Goal: Transaction & Acquisition: Purchase product/service

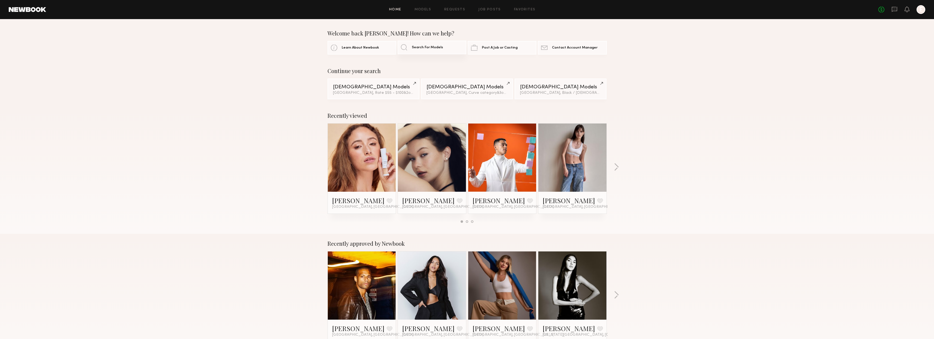
click at [425, 49] on span "Search For Models" at bounding box center [427, 48] width 31 height 4
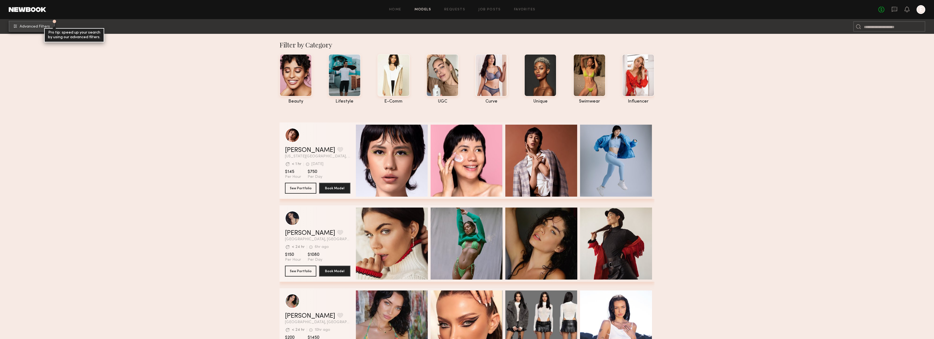
click at [36, 25] on span "Advanced Filters" at bounding box center [35, 27] width 30 height 4
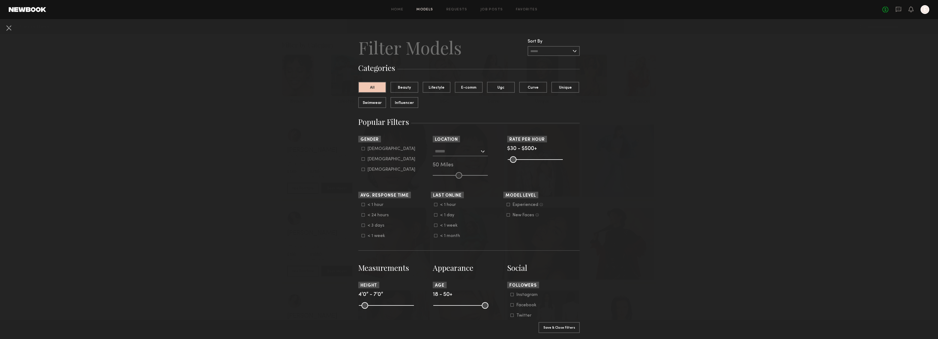
click at [371, 149] on div "Male" at bounding box center [392, 148] width 48 height 3
type input "*"
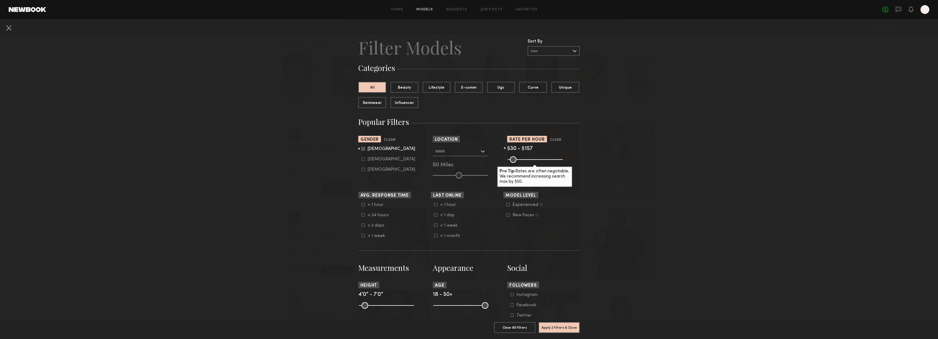
drag, startPoint x: 560, startPoint y: 158, endPoint x: 522, endPoint y: 163, distance: 38.5
type input "***"
click at [522, 163] on input "range" at bounding box center [535, 159] width 55 height 7
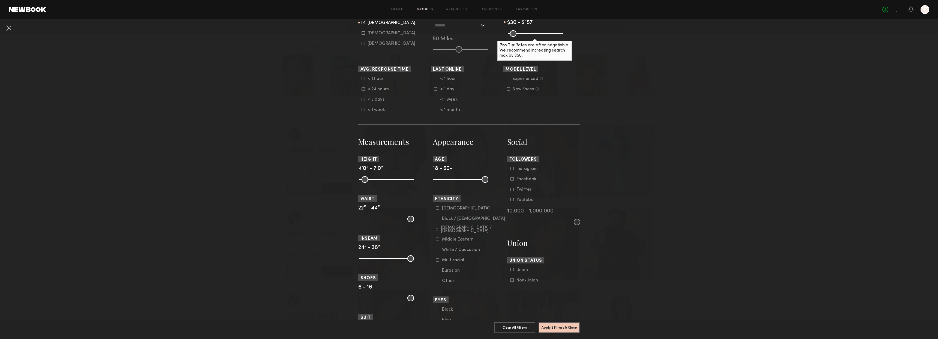
scroll to position [139, 0]
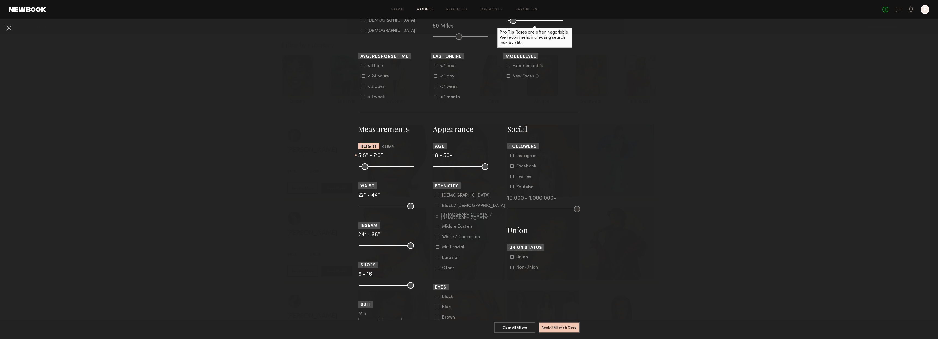
drag, startPoint x: 361, startPoint y: 169, endPoint x: 387, endPoint y: 170, distance: 25.7
type input "**"
click at [387, 170] on input "range" at bounding box center [386, 166] width 55 height 7
drag, startPoint x: 407, startPoint y: 167, endPoint x: 391, endPoint y: 170, distance: 17.0
type input "**"
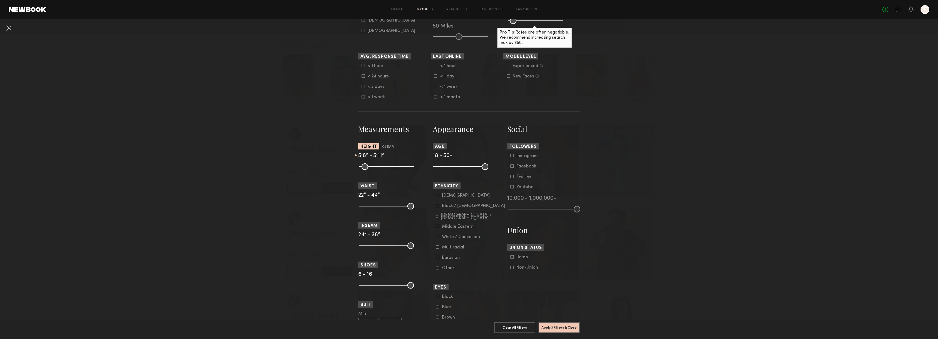
click at [391, 170] on input "range" at bounding box center [386, 166] width 55 height 7
drag, startPoint x: 362, startPoint y: 207, endPoint x: 382, endPoint y: 209, distance: 19.7
type input "**"
click at [382, 209] on input "range" at bounding box center [386, 206] width 55 height 7
drag, startPoint x: 407, startPoint y: 208, endPoint x: 388, endPoint y: 213, distance: 19.7
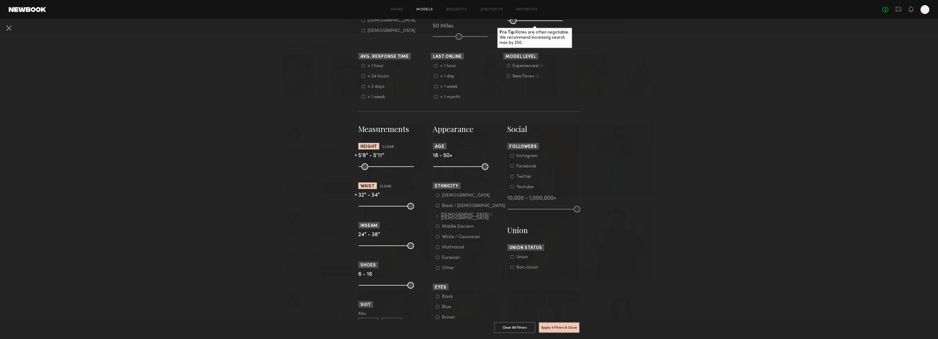
type input "**"
click at [388, 209] on input "range" at bounding box center [386, 206] width 55 height 7
drag, startPoint x: 361, startPoint y: 244, endPoint x: 383, endPoint y: 244, distance: 22.1
type input "**"
click at [383, 244] on input "range" at bounding box center [386, 245] width 55 height 7
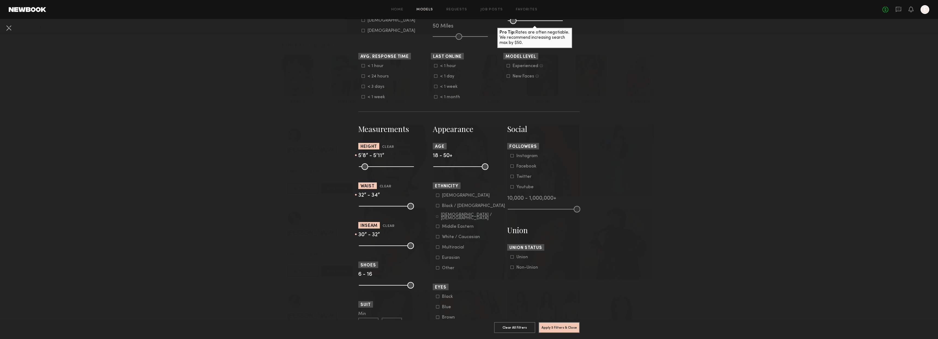
drag, startPoint x: 410, startPoint y: 245, endPoint x: 389, endPoint y: 249, distance: 21.2
type input "**"
click at [389, 249] on input "range" at bounding box center [386, 245] width 55 height 7
click at [436, 205] on icon at bounding box center [437, 205] width 3 height 3
click at [436, 217] on icon at bounding box center [437, 216] width 2 height 2
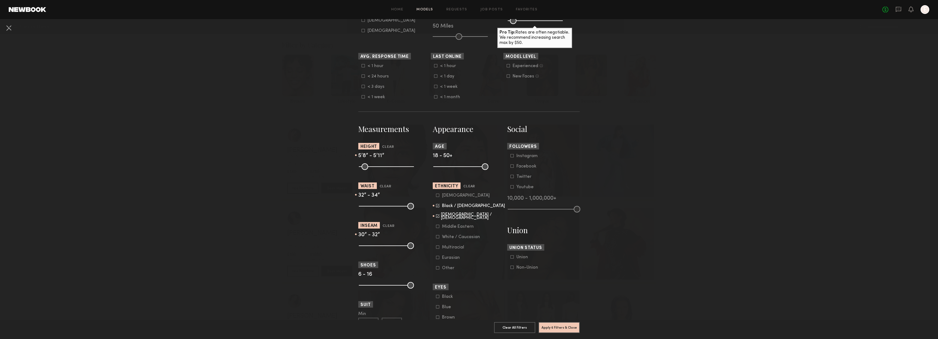
click at [436, 227] on icon at bounding box center [437, 226] width 3 height 3
click at [436, 239] on common-framework-checkbox "White / Caucasian" at bounding box center [470, 237] width 69 height 5
click at [436, 237] on icon at bounding box center [437, 236] width 3 height 3
click at [436, 247] on icon at bounding box center [437, 247] width 3 height 3
click at [436, 259] on common-framework-checkbox "Eurasian" at bounding box center [470, 257] width 69 height 5
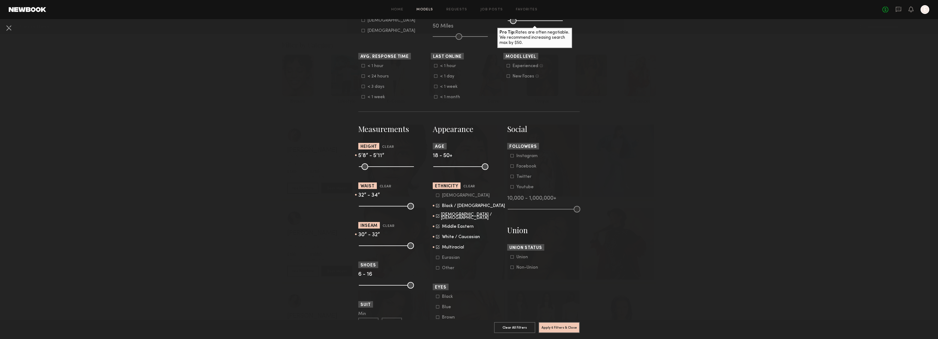
click at [436, 258] on icon at bounding box center [437, 257] width 3 height 3
click at [436, 268] on icon at bounding box center [437, 267] width 3 height 3
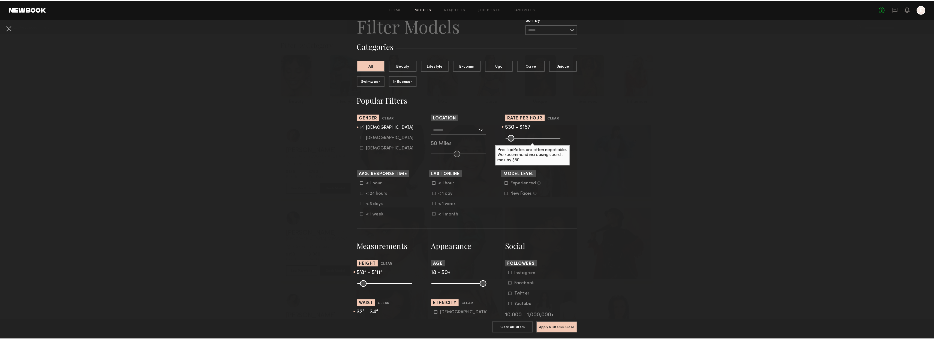
scroll to position [66, 0]
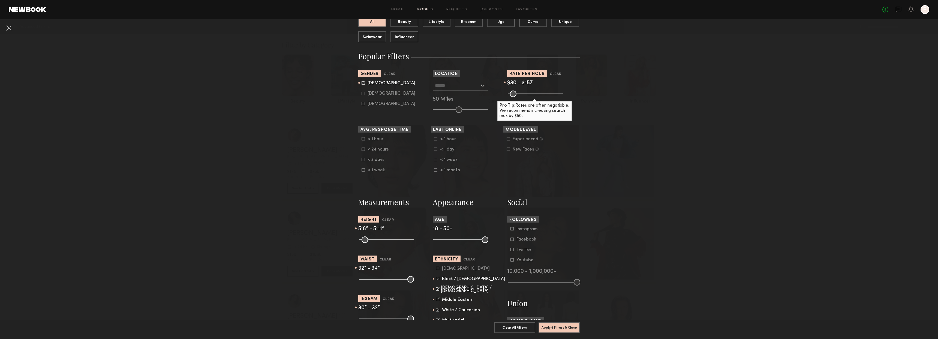
click at [481, 85] on div at bounding box center [460, 86] width 55 height 10
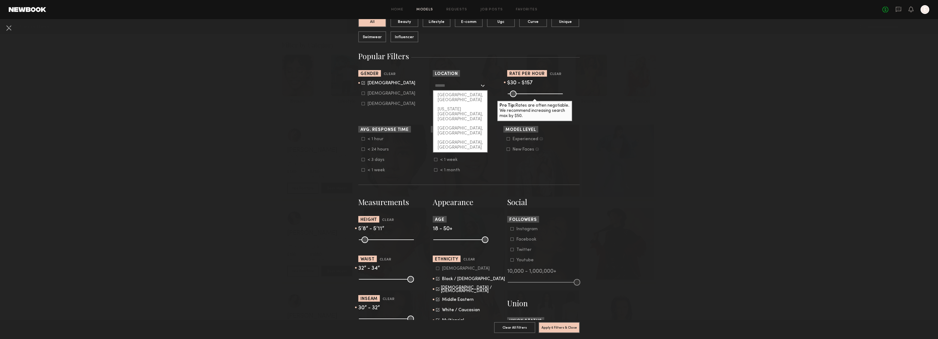
click at [481, 85] on div at bounding box center [460, 86] width 55 height 10
click at [621, 119] on nb-browse-filters "Clear All Filter Models Filter Models Sort By Clear Rate LOW TO HIGH HIGH TO LO…" at bounding box center [469, 252] width 938 height 598
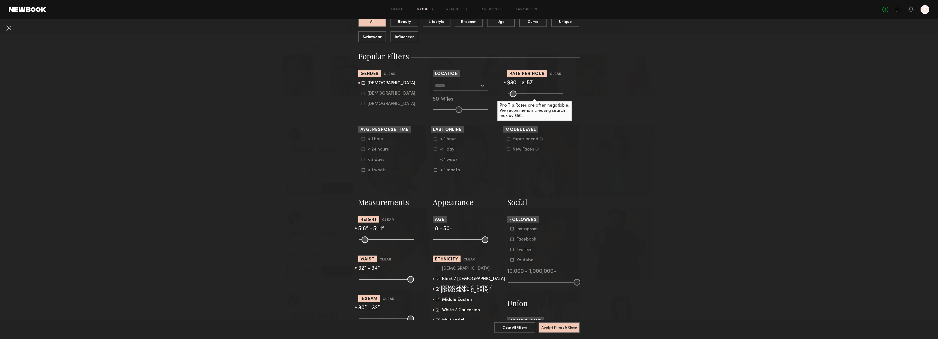
click at [500, 111] on section "Sort By Rate LOW TO HIGH HIGH TO LOW Experience LOW TO HIGH HIGH TO LOW Gender …" at bounding box center [468, 91] width 221 height 43
click at [569, 322] on button "Apply 6 Filters & Close" at bounding box center [559, 327] width 41 height 11
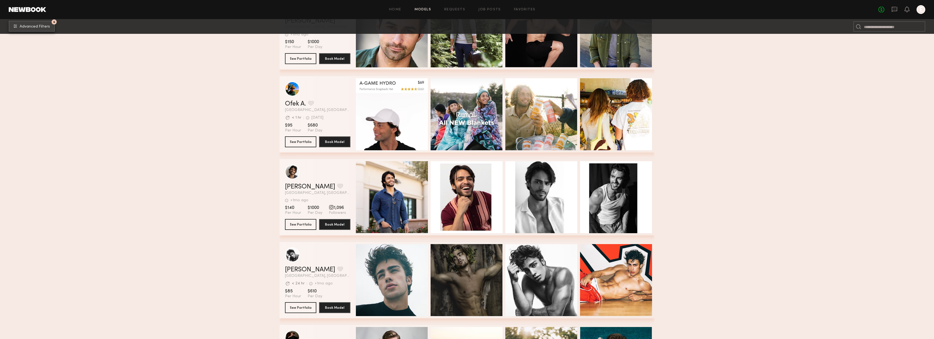
scroll to position [1017, 0]
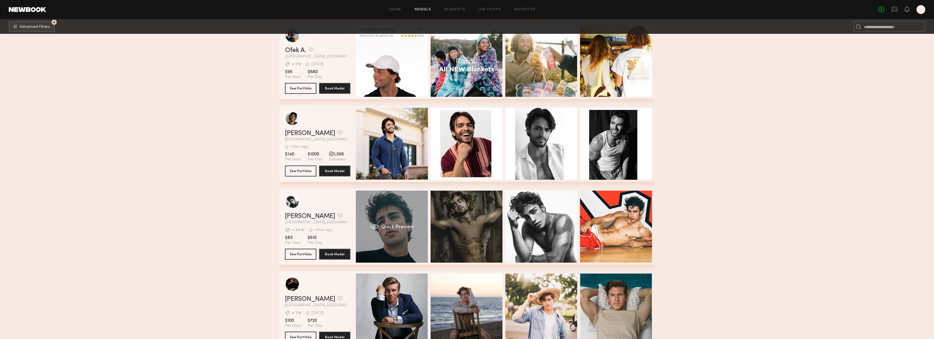
click at [385, 240] on div "Quick Preview" at bounding box center [392, 227] width 72 height 72
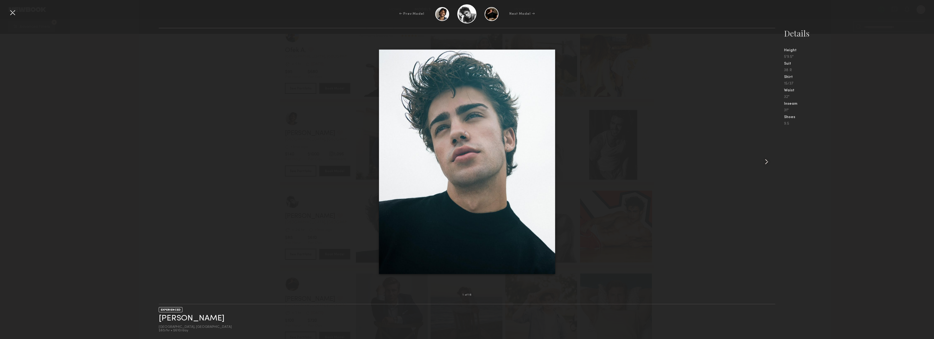
click at [767, 167] on div at bounding box center [763, 161] width 25 height 249
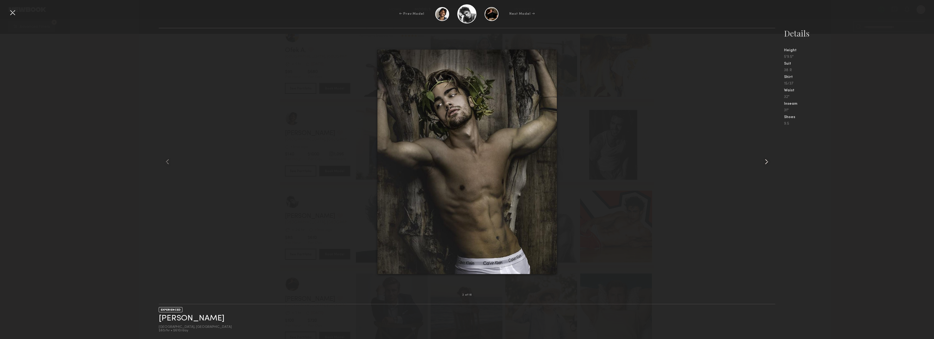
click at [767, 167] on div at bounding box center [763, 161] width 25 height 249
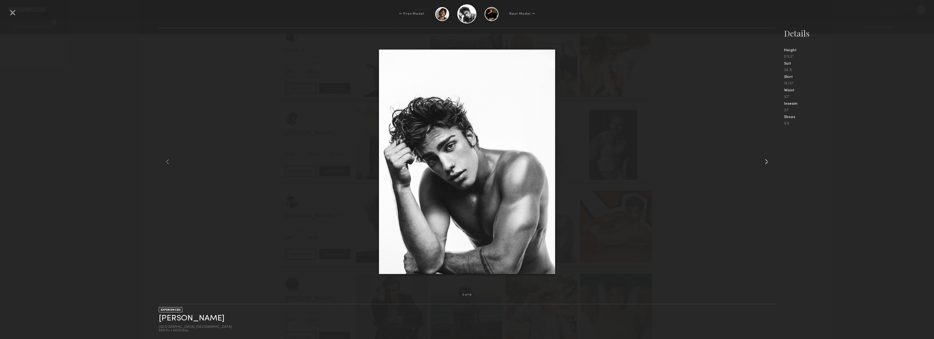
click at [767, 167] on div at bounding box center [763, 161] width 25 height 249
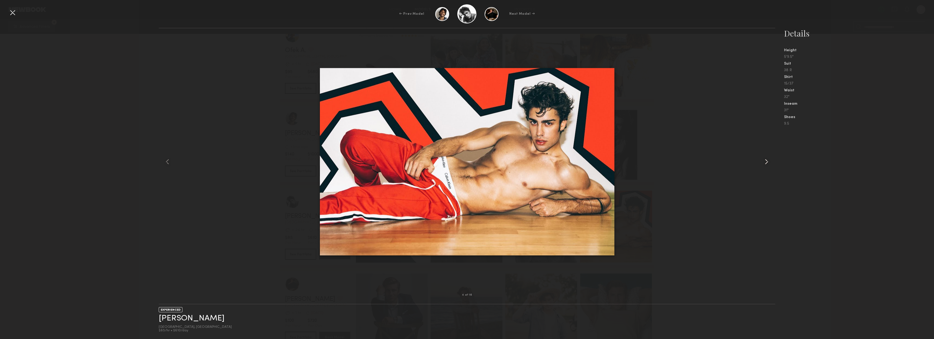
click at [767, 167] on div at bounding box center [763, 161] width 25 height 249
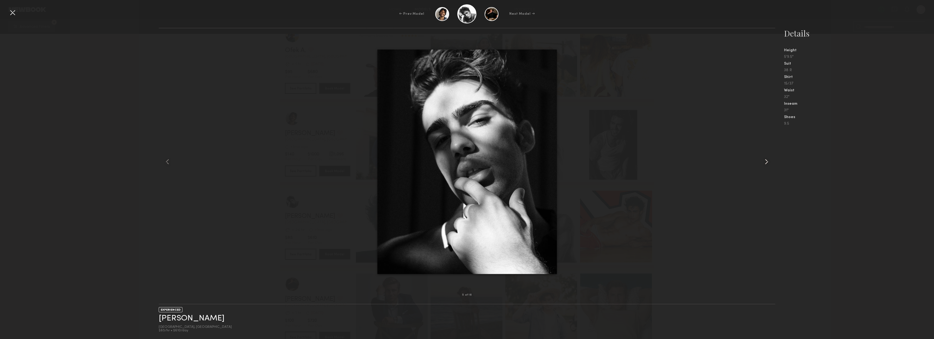
click at [767, 167] on div at bounding box center [763, 161] width 25 height 249
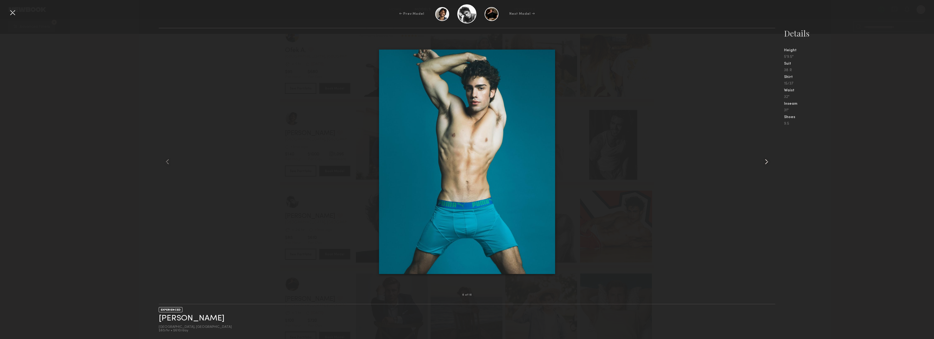
click at [767, 167] on div at bounding box center [763, 161] width 25 height 249
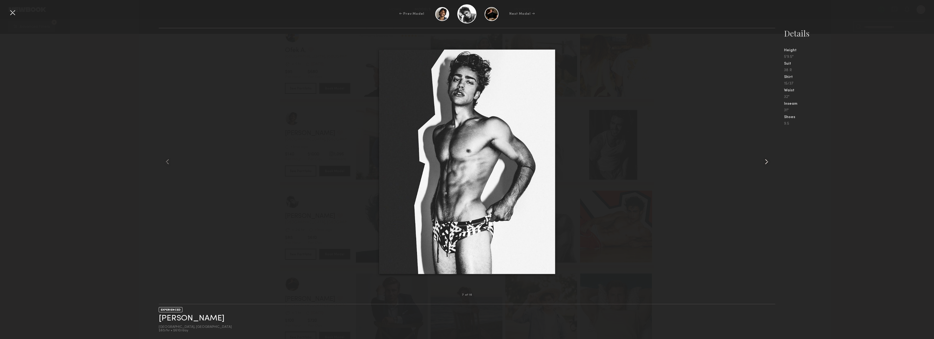
click at [767, 167] on div at bounding box center [763, 161] width 25 height 249
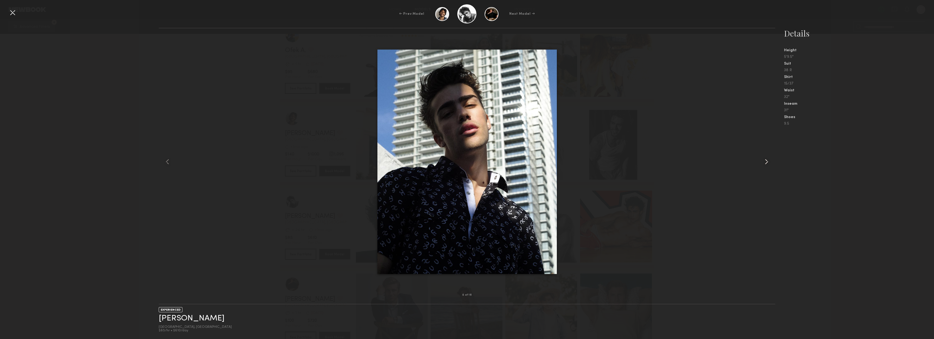
click at [767, 167] on div at bounding box center [763, 161] width 25 height 249
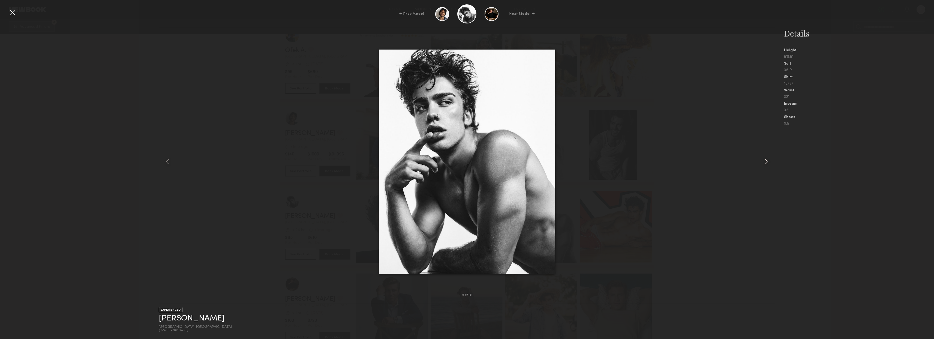
click at [767, 167] on div at bounding box center [763, 161] width 25 height 249
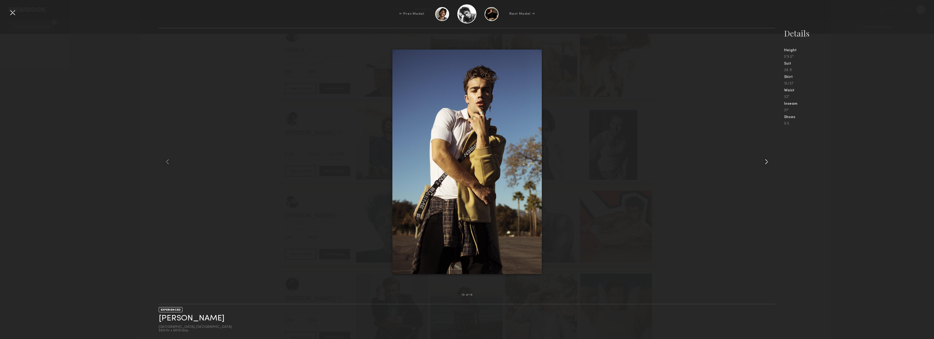
click at [767, 167] on div at bounding box center [763, 161] width 25 height 249
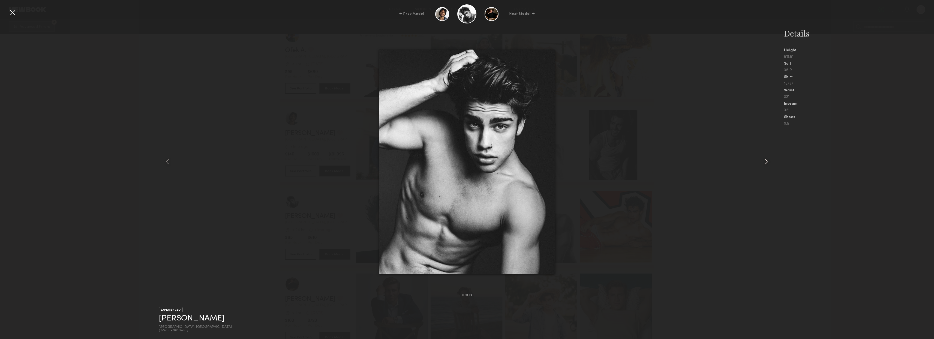
click at [767, 167] on div at bounding box center [763, 161] width 25 height 249
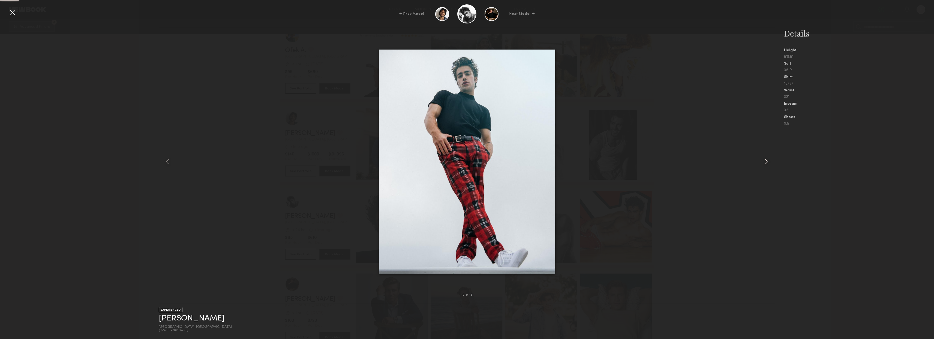
click at [767, 167] on div at bounding box center [763, 161] width 25 height 249
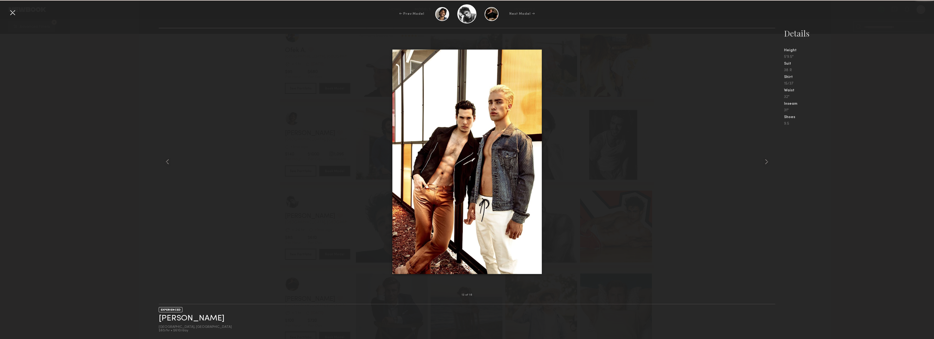
click at [767, 167] on div at bounding box center [763, 161] width 25 height 249
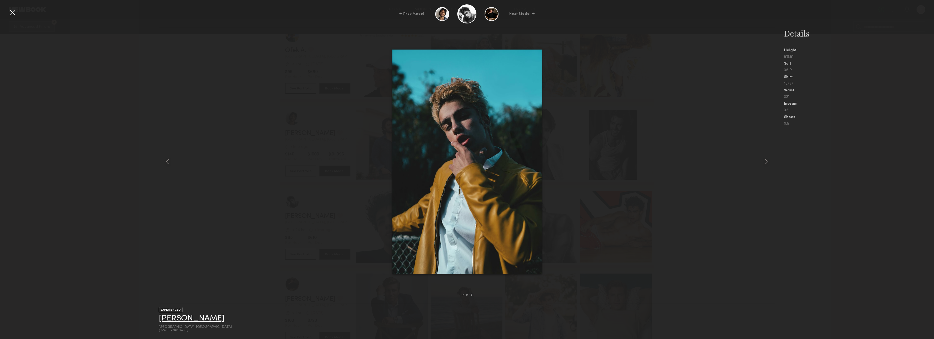
click at [191, 318] on link "Landon W." at bounding box center [192, 318] width 66 height 8
click at [14, 11] on div at bounding box center [12, 12] width 9 height 9
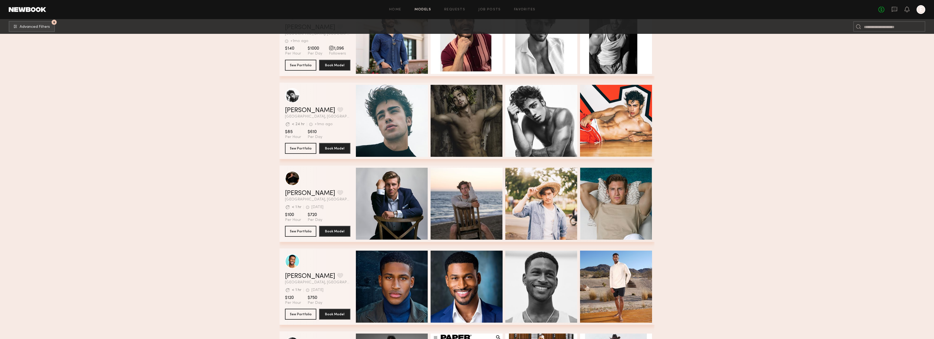
scroll to position [1271, 0]
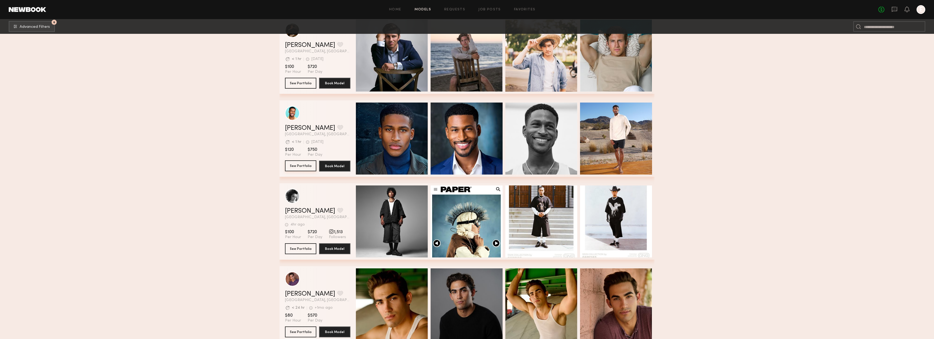
click at [305, 167] on button "See Portfolio" at bounding box center [300, 165] width 31 height 11
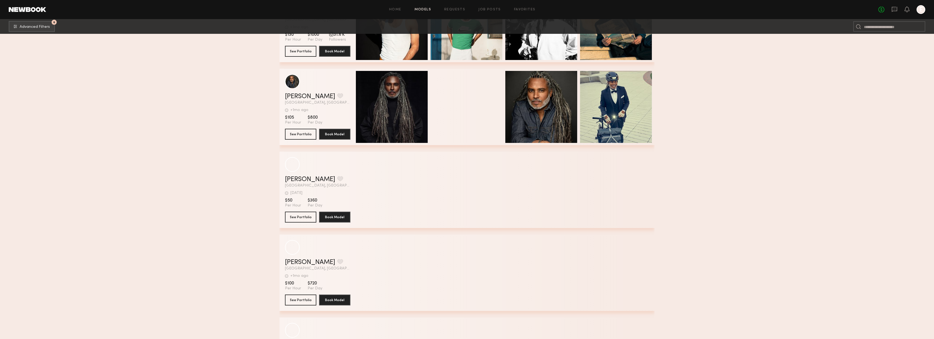
scroll to position [2190, 0]
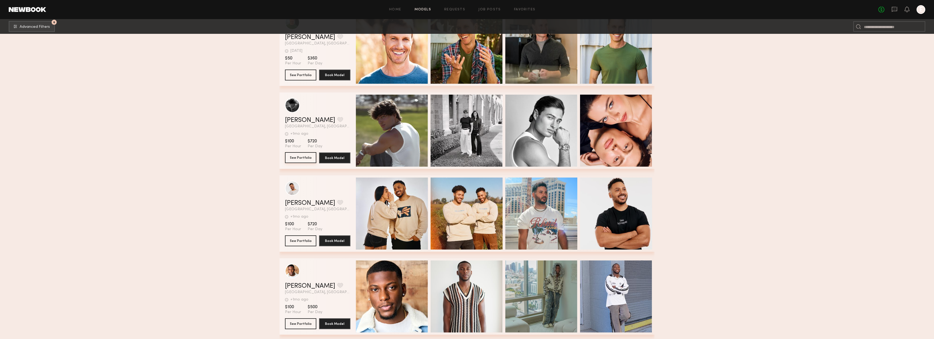
click at [298, 158] on button "See Portfolio" at bounding box center [300, 157] width 31 height 11
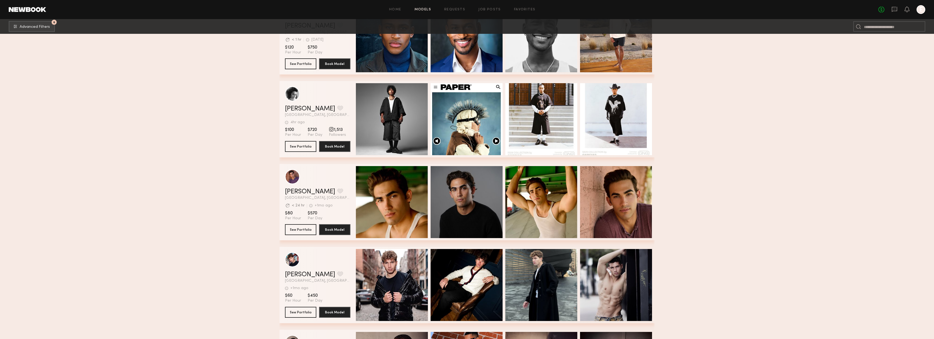
scroll to position [1372, 0]
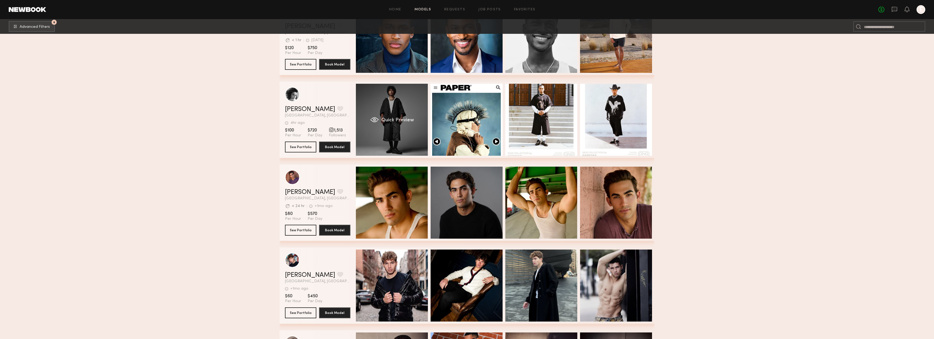
click at [395, 140] on div "Quick Preview" at bounding box center [392, 120] width 72 height 72
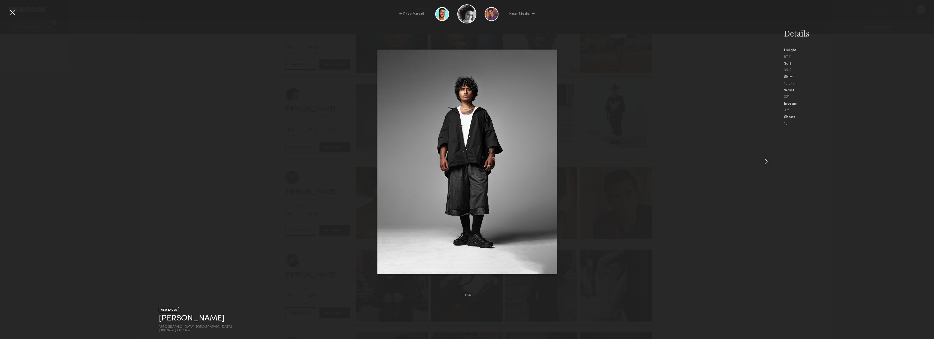
click at [766, 163] on common-icon at bounding box center [766, 161] width 9 height 9
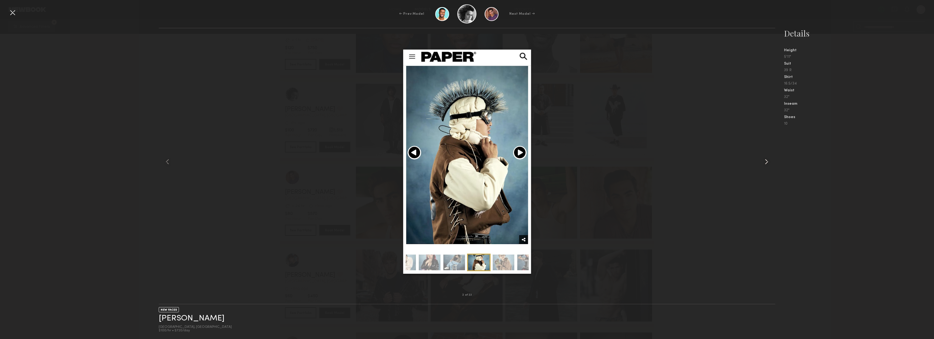
click at [766, 163] on common-icon at bounding box center [766, 161] width 9 height 9
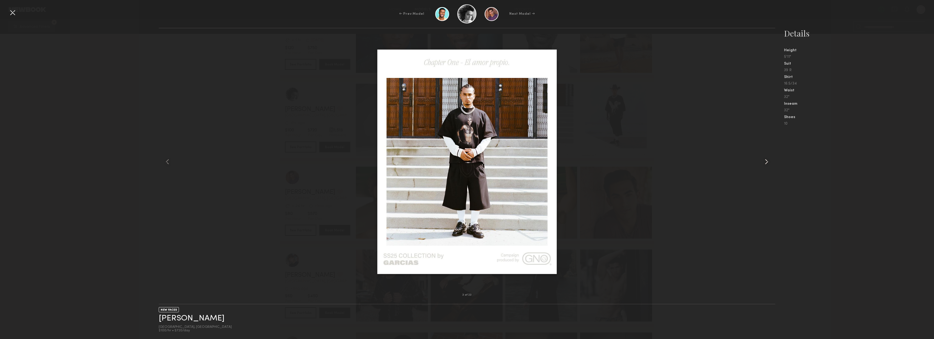
click at [766, 163] on common-icon at bounding box center [766, 161] width 9 height 9
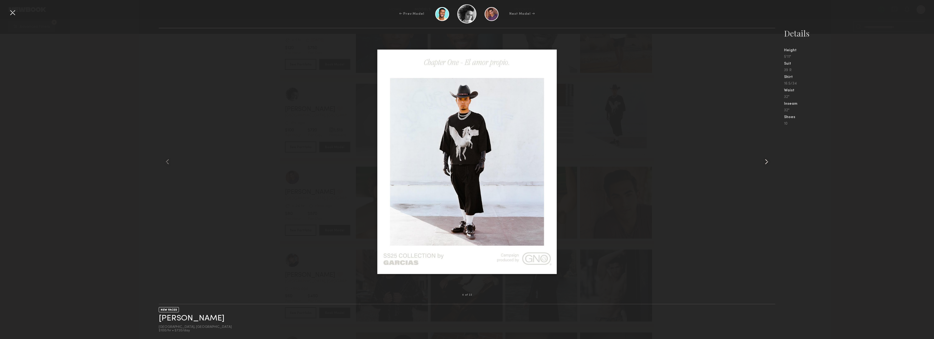
click at [766, 164] on common-icon at bounding box center [766, 161] width 9 height 9
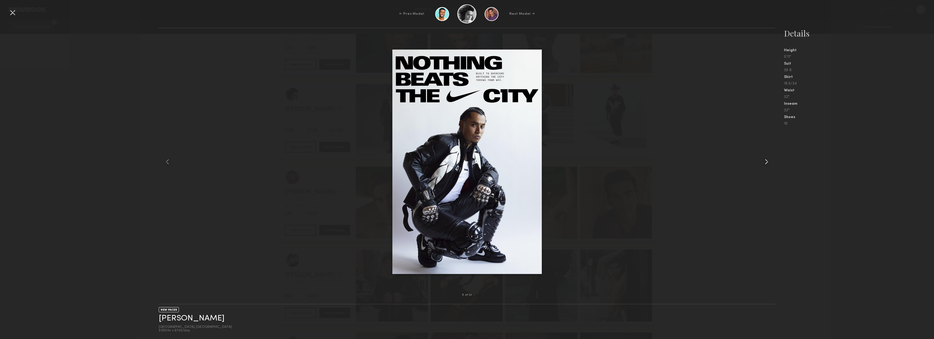
click at [766, 164] on common-icon at bounding box center [766, 161] width 9 height 9
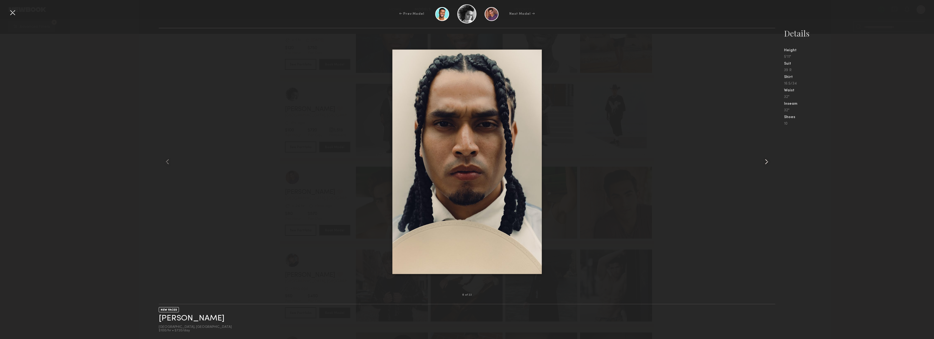
click at [766, 164] on common-icon at bounding box center [766, 161] width 9 height 9
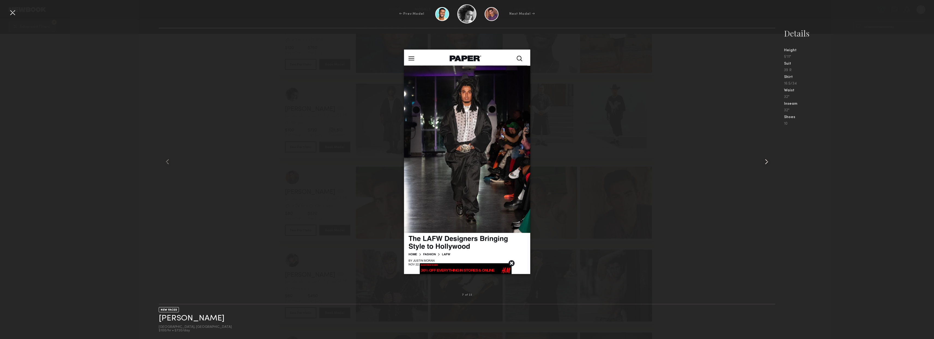
click at [766, 164] on common-icon at bounding box center [766, 161] width 9 height 9
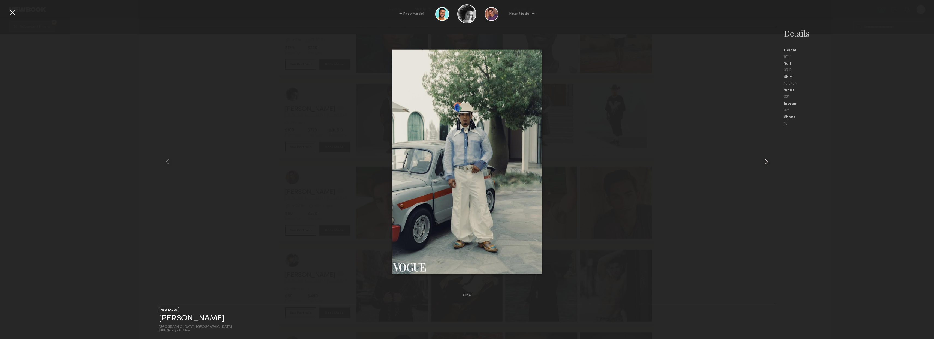
click at [766, 164] on common-icon at bounding box center [766, 161] width 9 height 9
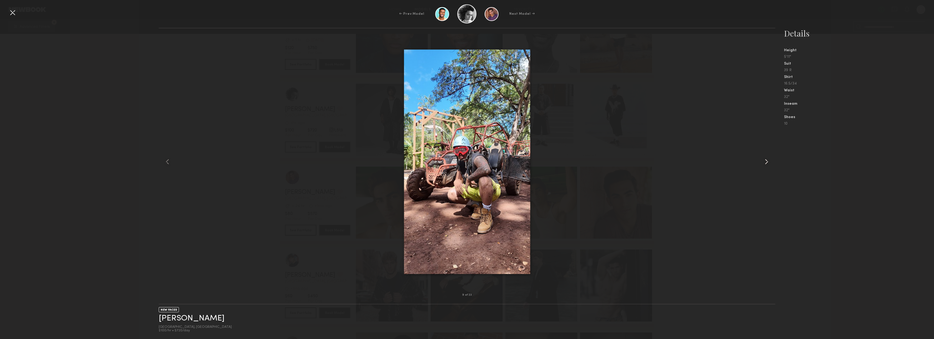
click at [766, 164] on common-icon at bounding box center [766, 161] width 9 height 9
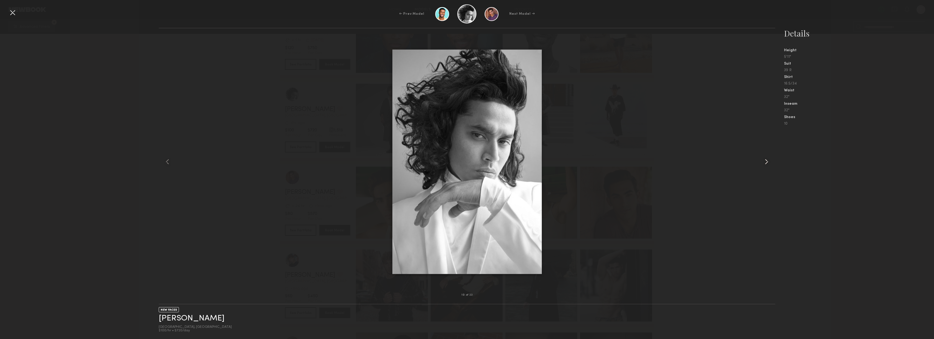
click at [766, 164] on common-icon at bounding box center [766, 161] width 9 height 9
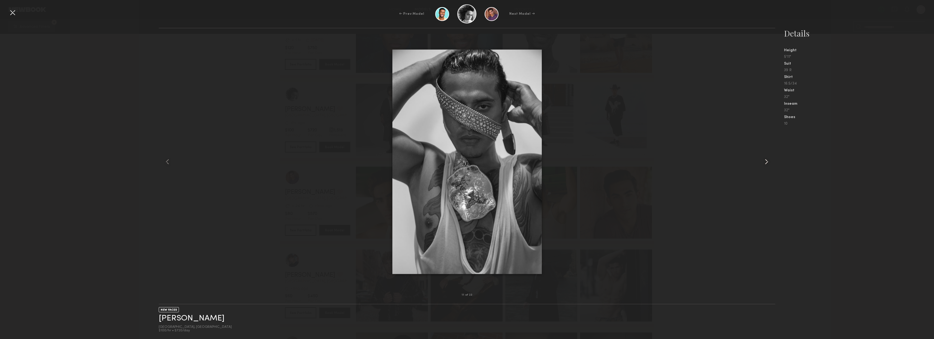
click at [766, 164] on common-icon at bounding box center [766, 161] width 9 height 9
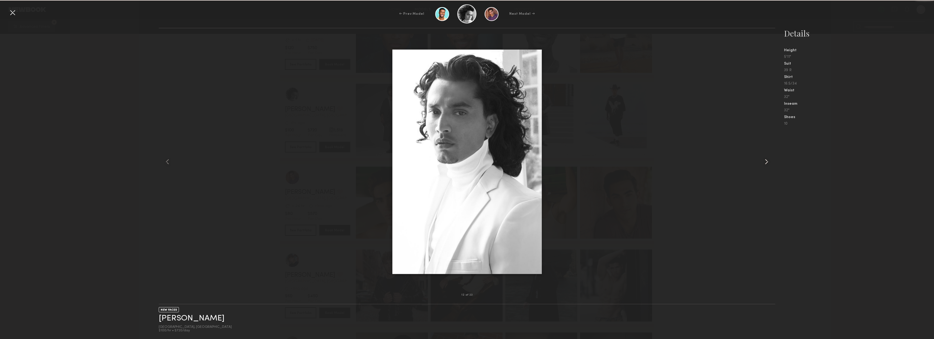
click at [766, 164] on common-icon at bounding box center [766, 161] width 9 height 9
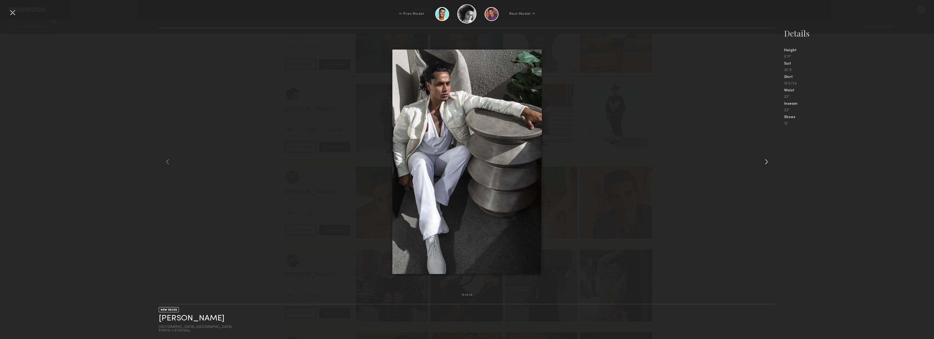
click at [766, 164] on common-icon at bounding box center [766, 161] width 9 height 9
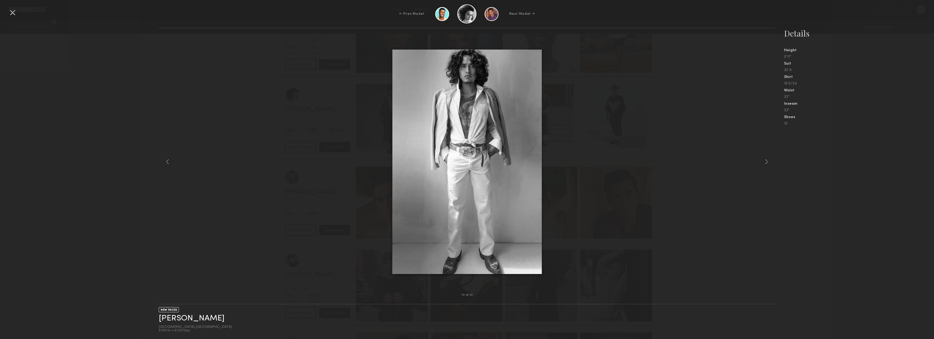
click at [12, 16] on div at bounding box center [12, 12] width 9 height 9
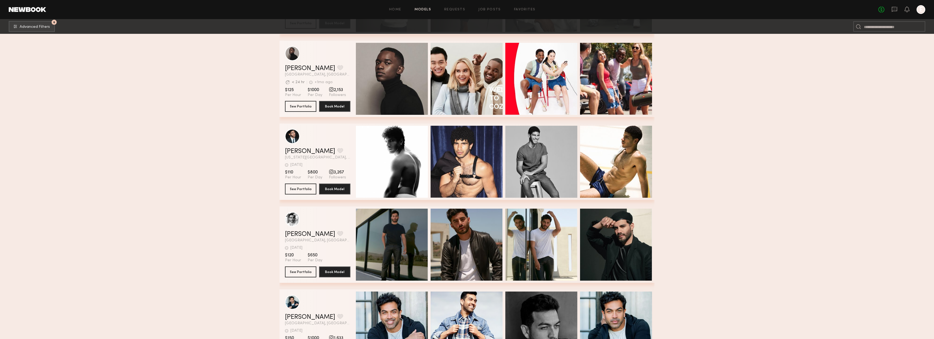
scroll to position [571, 0]
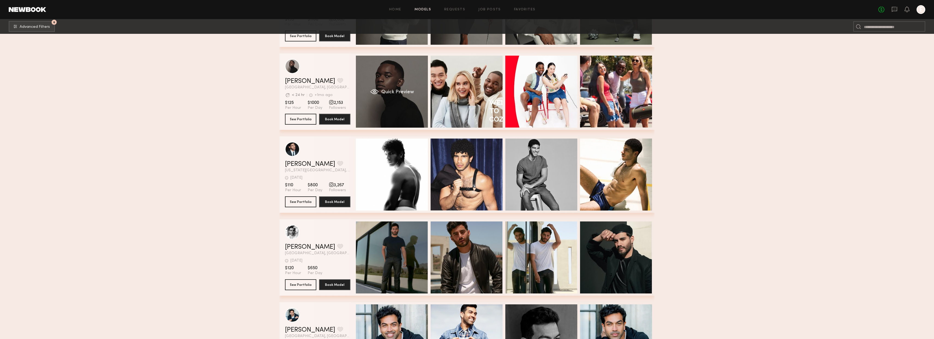
click at [402, 100] on div "Quick Preview" at bounding box center [392, 92] width 72 height 72
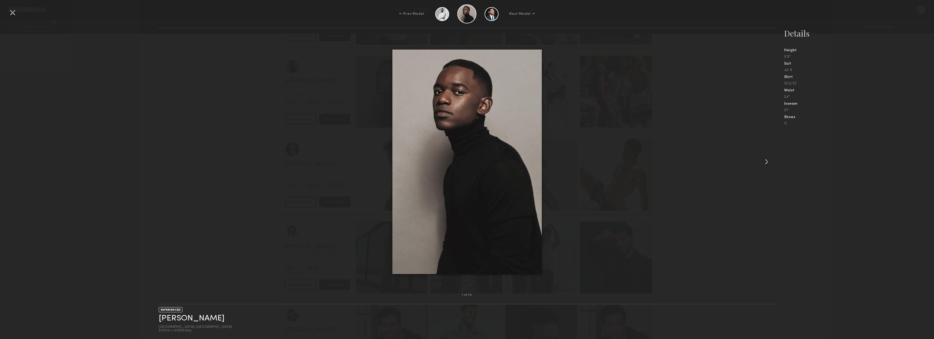
click at [760, 164] on div at bounding box center [763, 161] width 25 height 249
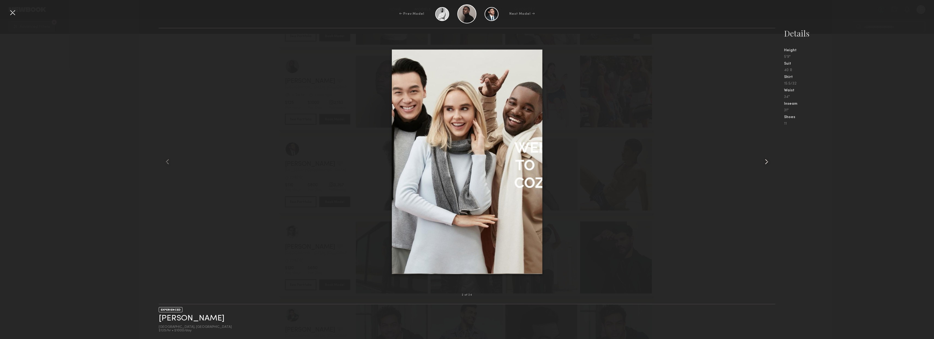
click at [760, 164] on div at bounding box center [763, 161] width 25 height 249
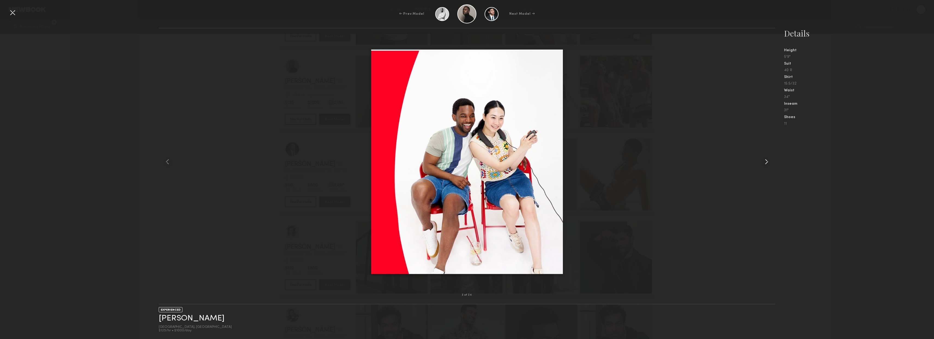
click at [760, 164] on div at bounding box center [763, 161] width 25 height 249
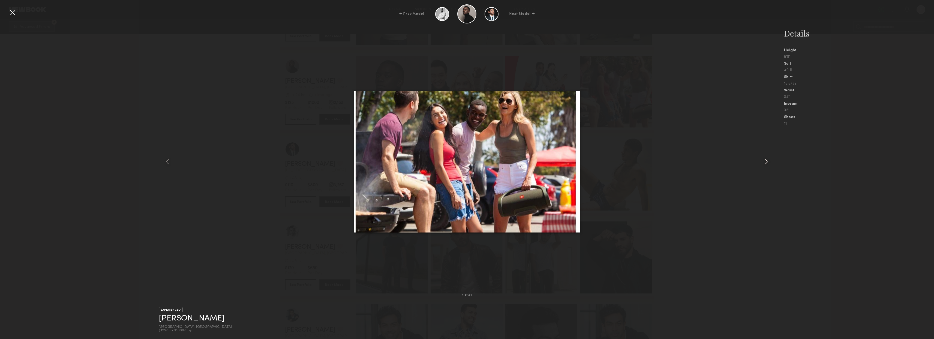
click at [760, 164] on div at bounding box center [763, 161] width 25 height 249
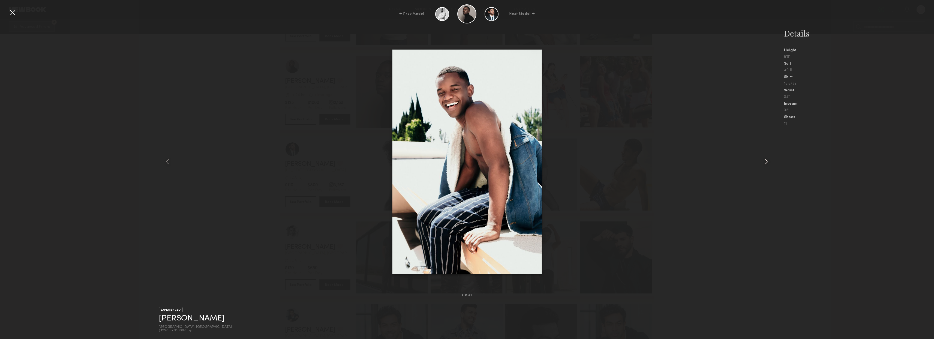
click at [760, 164] on div at bounding box center [763, 161] width 25 height 249
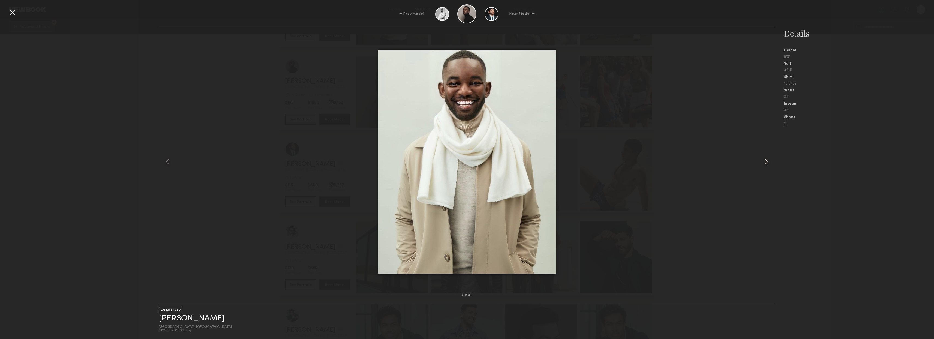
click at [760, 164] on div at bounding box center [763, 161] width 25 height 249
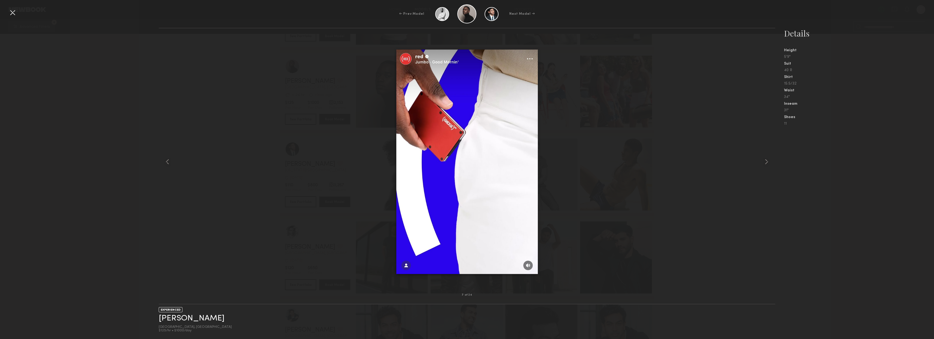
click at [14, 16] on div at bounding box center [12, 12] width 9 height 9
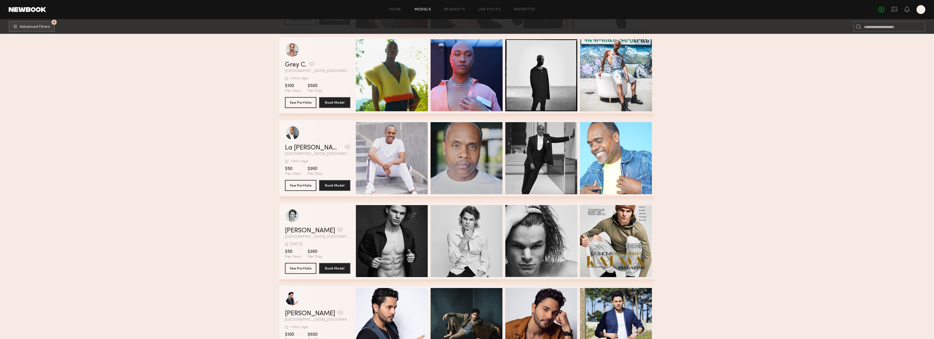
scroll to position [3432, 0]
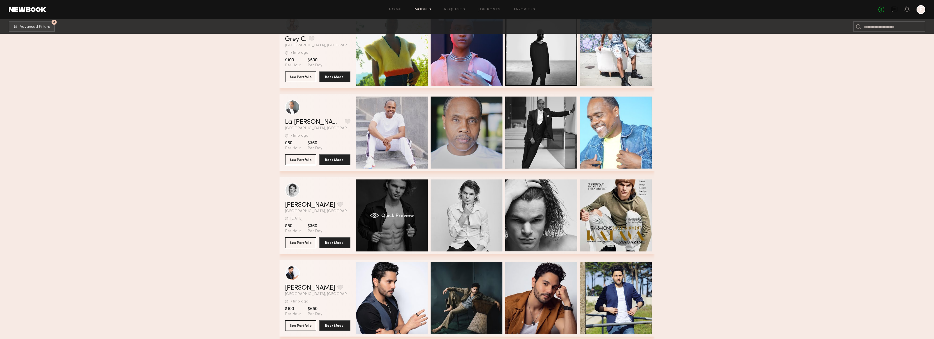
click at [385, 224] on div "Quick Preview" at bounding box center [392, 215] width 72 height 72
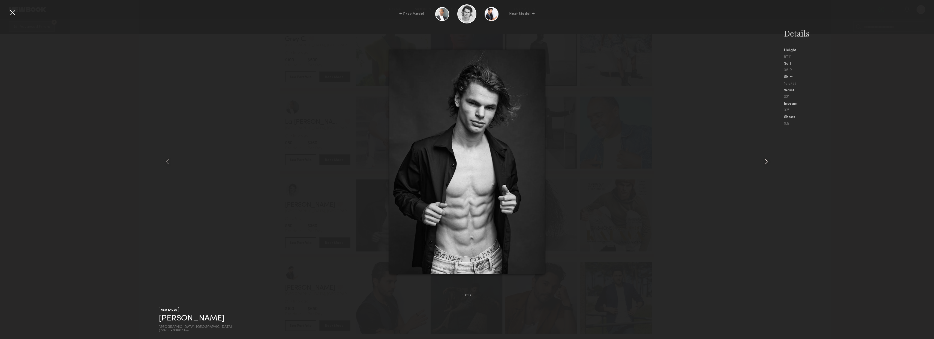
click at [767, 165] on common-icon at bounding box center [766, 161] width 9 height 9
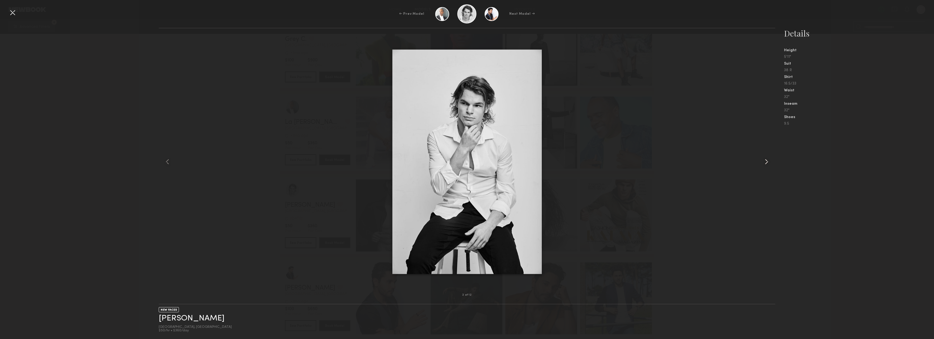
click at [767, 165] on common-icon at bounding box center [766, 161] width 9 height 9
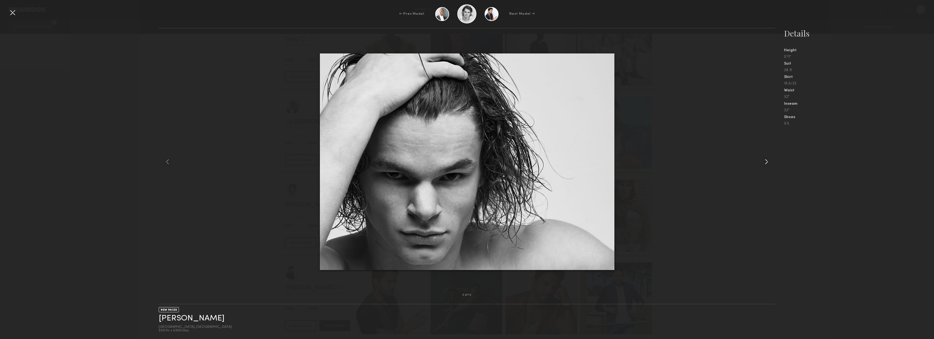
click at [767, 165] on common-icon at bounding box center [766, 161] width 9 height 9
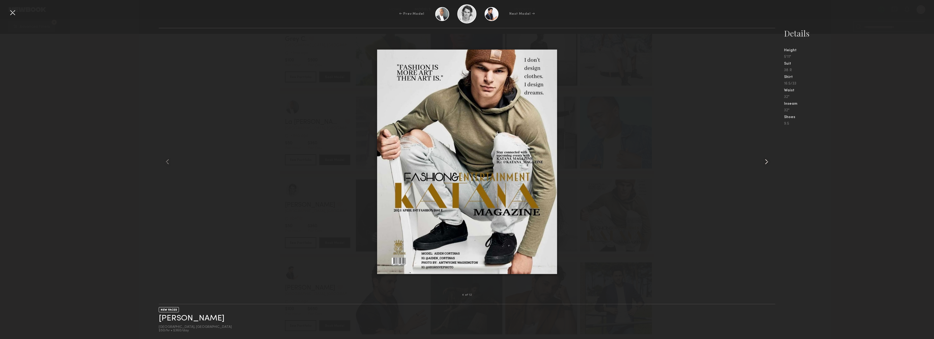
click at [767, 165] on common-icon at bounding box center [766, 161] width 9 height 9
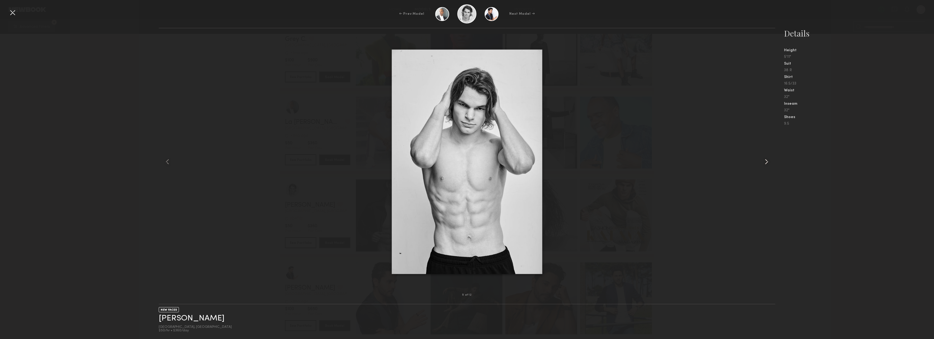
click at [767, 165] on common-icon at bounding box center [766, 161] width 9 height 9
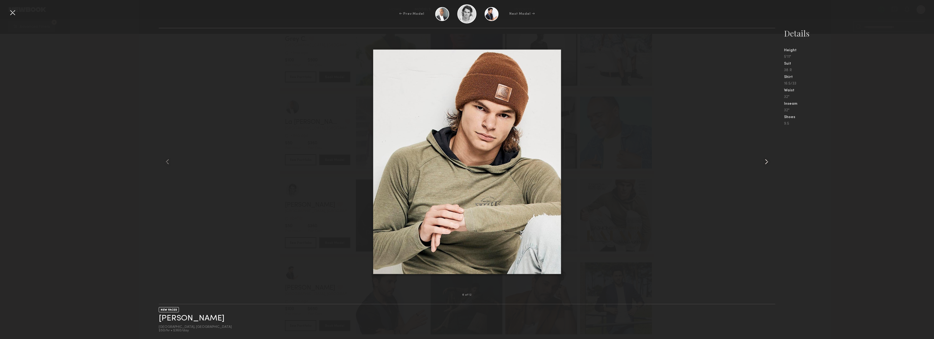
click at [767, 165] on common-icon at bounding box center [766, 161] width 9 height 9
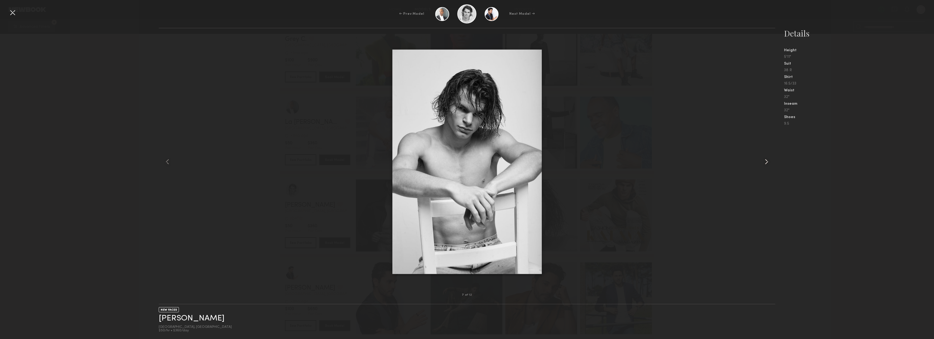
click at [767, 165] on common-icon at bounding box center [766, 161] width 9 height 9
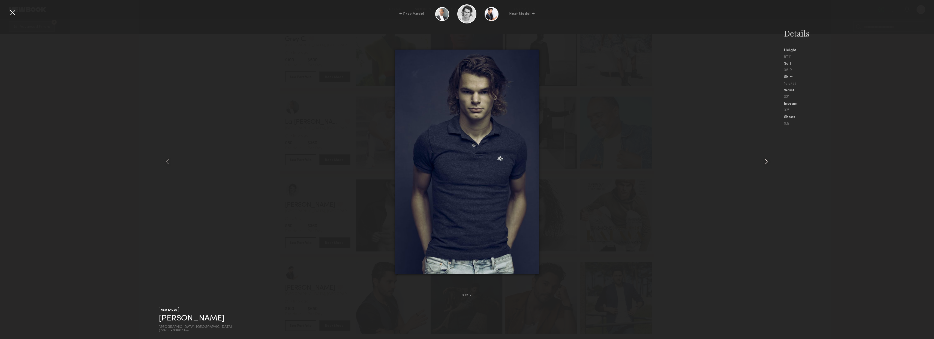
click at [767, 165] on common-icon at bounding box center [766, 161] width 9 height 9
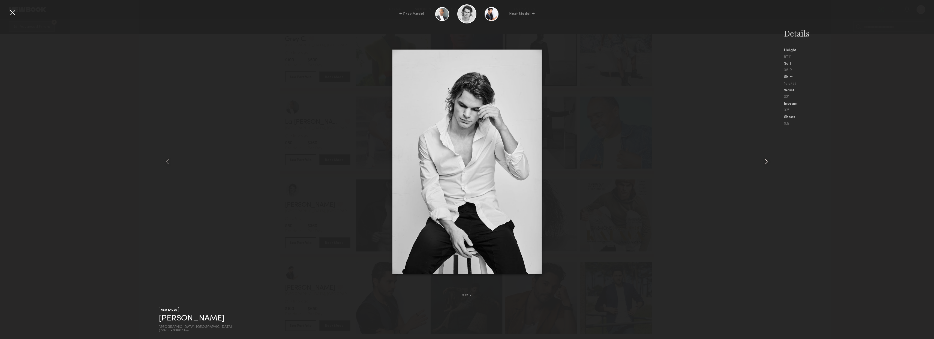
click at [767, 165] on common-icon at bounding box center [766, 161] width 9 height 9
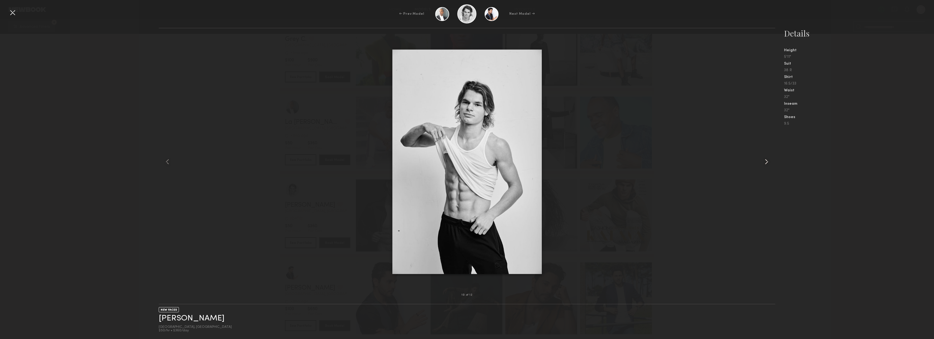
click at [767, 165] on common-icon at bounding box center [766, 161] width 9 height 9
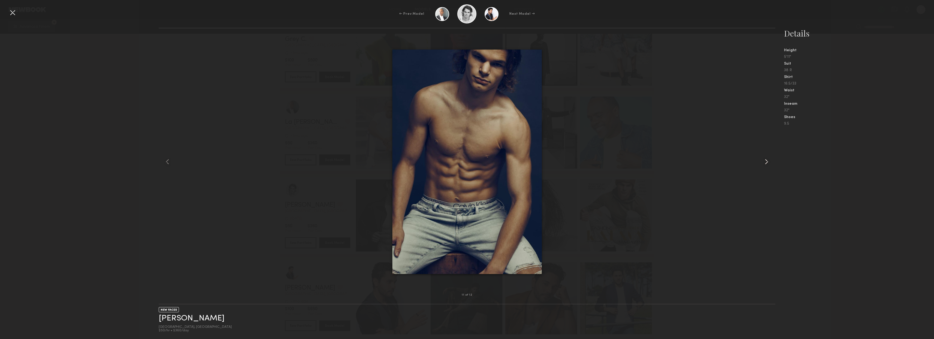
click at [767, 165] on common-icon at bounding box center [766, 161] width 9 height 9
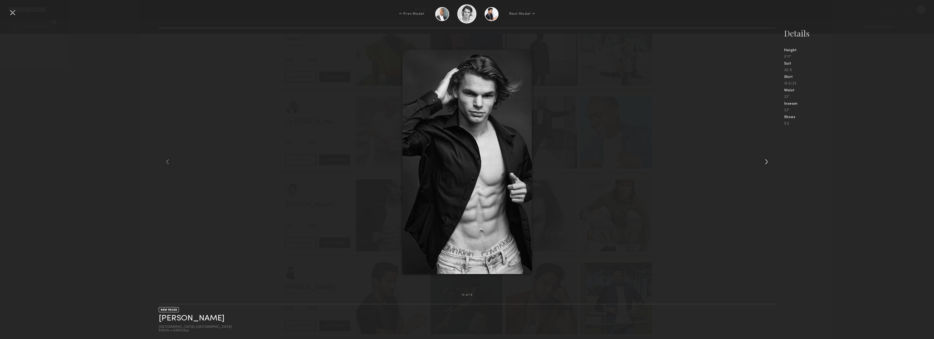
click at [767, 165] on common-icon at bounding box center [766, 161] width 9 height 9
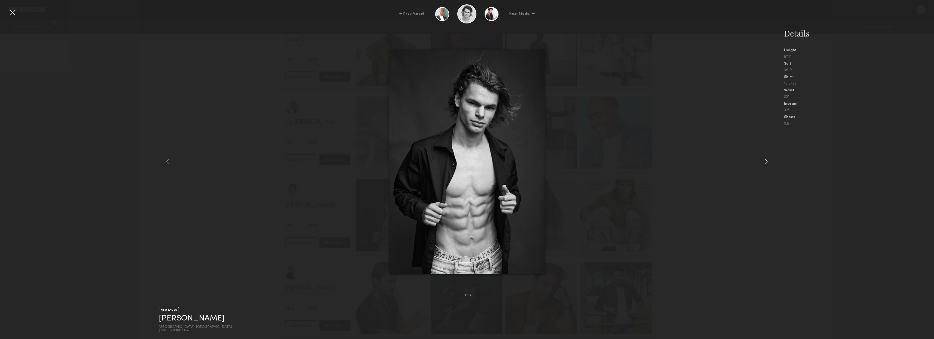
click at [767, 165] on common-icon at bounding box center [766, 161] width 9 height 9
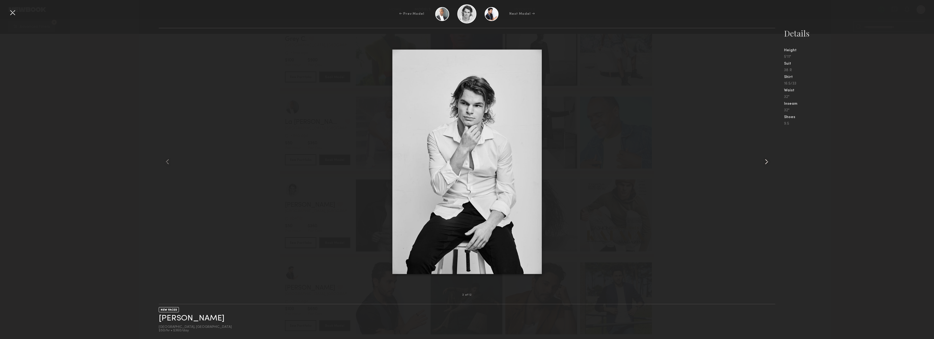
click at [767, 165] on common-icon at bounding box center [766, 161] width 9 height 9
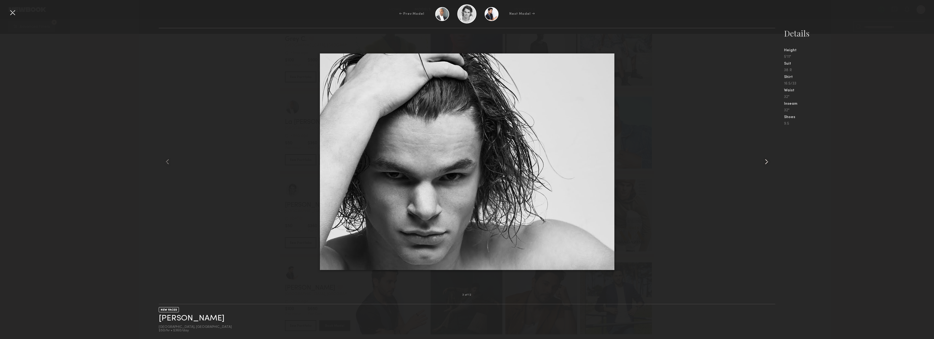
click at [767, 165] on common-icon at bounding box center [766, 161] width 9 height 9
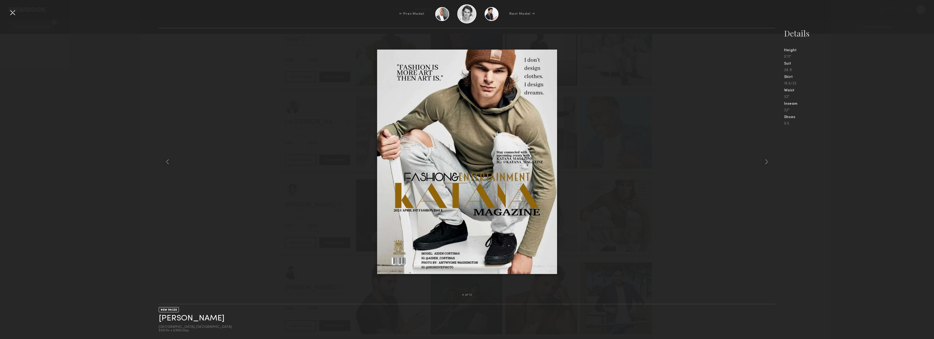
click at [14, 13] on div at bounding box center [12, 12] width 9 height 9
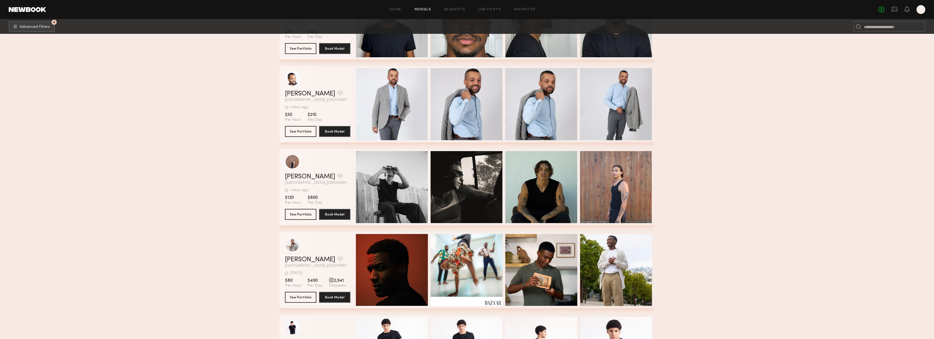
scroll to position [3811, 0]
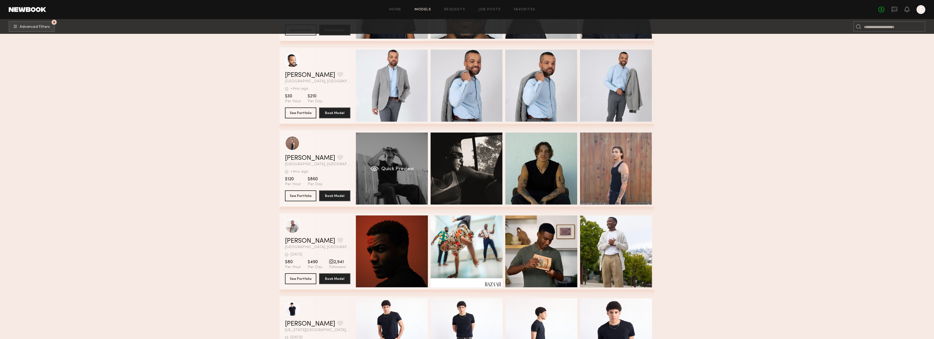
click at [394, 187] on div "Quick Preview" at bounding box center [392, 169] width 72 height 72
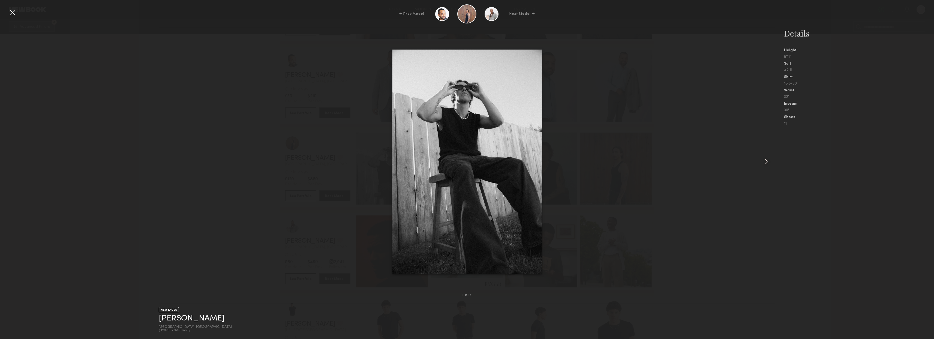
click at [765, 164] on common-icon at bounding box center [766, 161] width 9 height 9
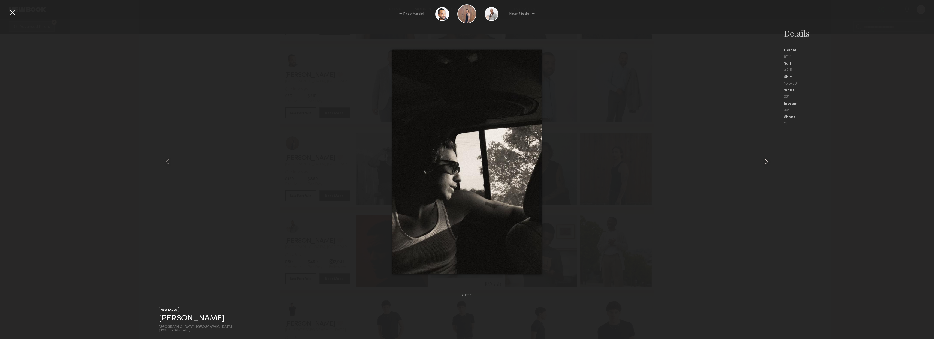
click at [765, 164] on common-icon at bounding box center [766, 161] width 9 height 9
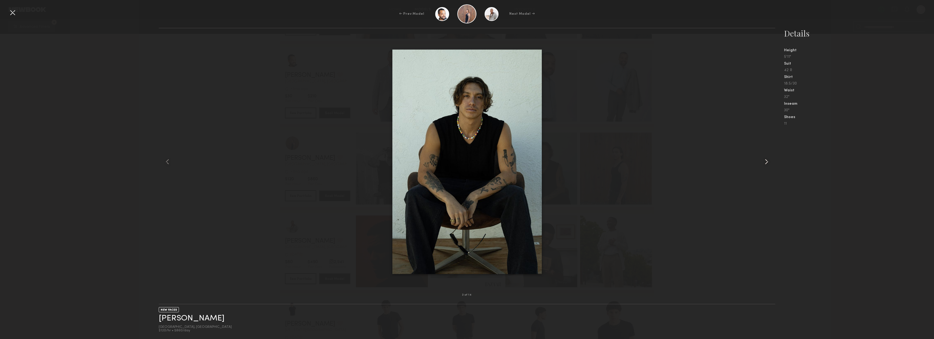
click at [765, 164] on common-icon at bounding box center [766, 161] width 9 height 9
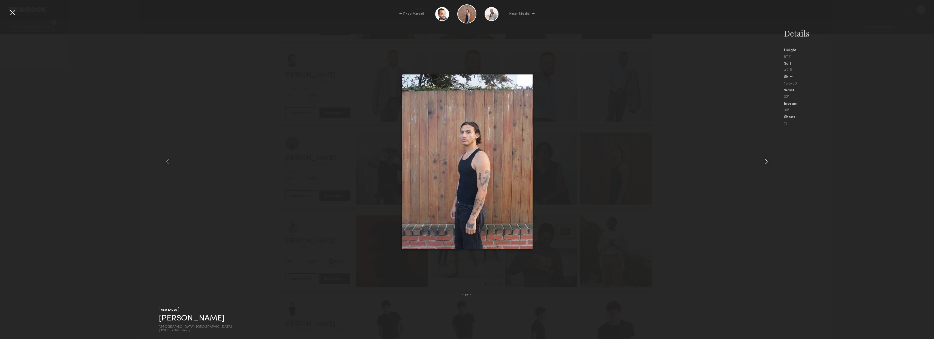
click at [765, 164] on common-icon at bounding box center [766, 161] width 9 height 9
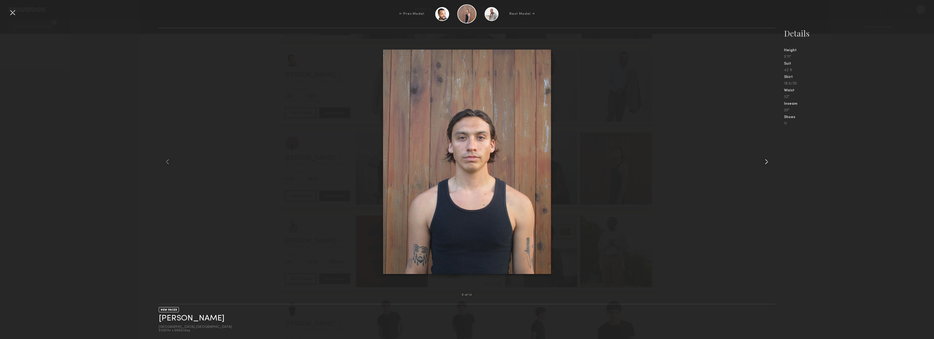
click at [765, 164] on common-icon at bounding box center [766, 161] width 9 height 9
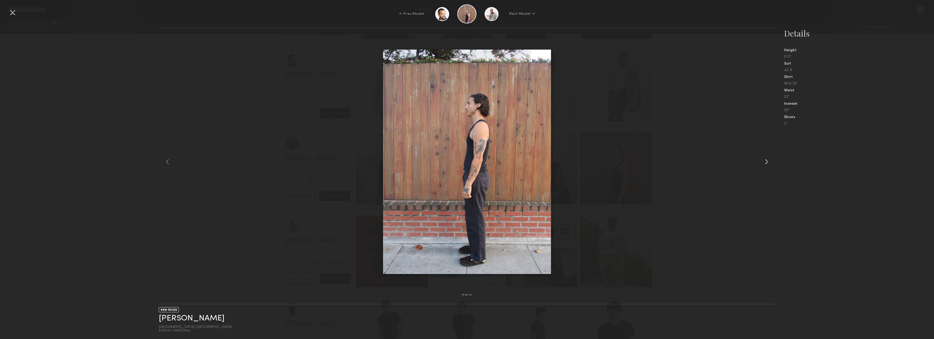
click at [765, 164] on common-icon at bounding box center [766, 161] width 9 height 9
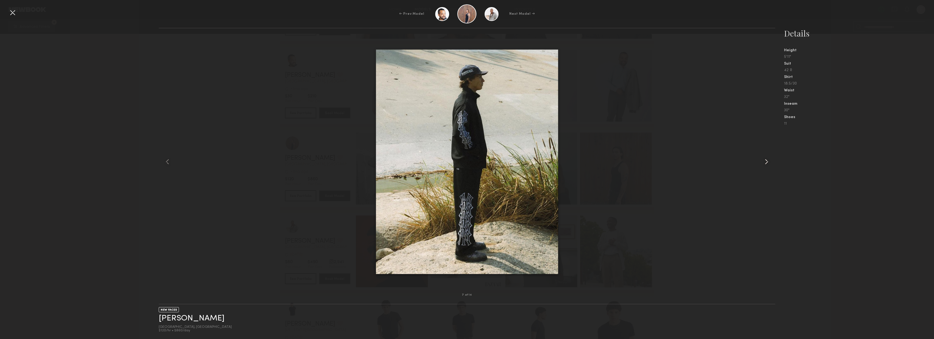
click at [765, 164] on common-icon at bounding box center [766, 161] width 9 height 9
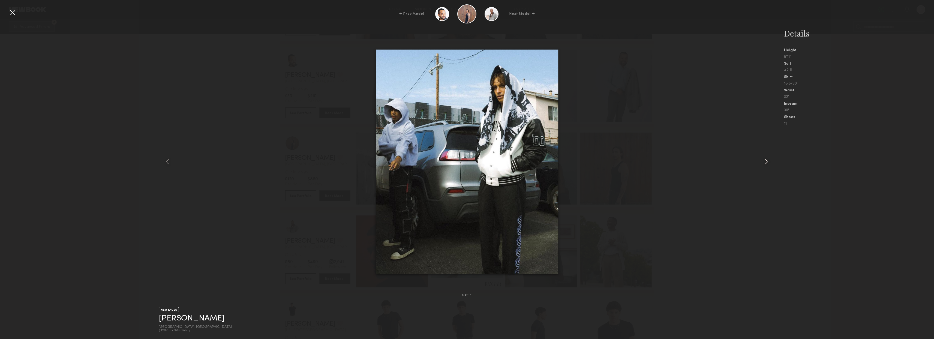
click at [765, 164] on common-icon at bounding box center [766, 161] width 9 height 9
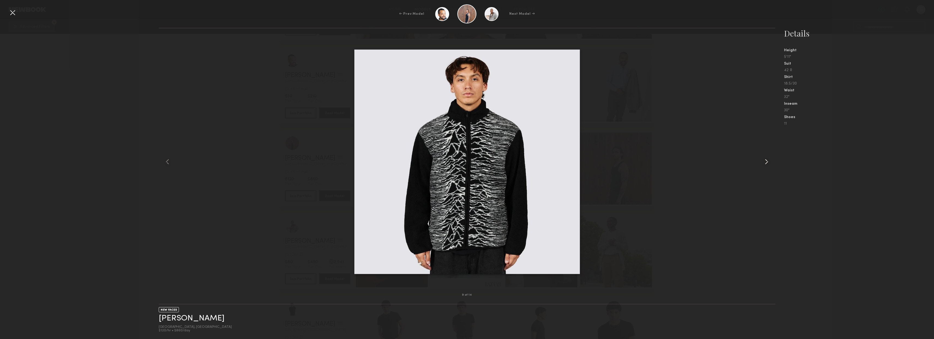
click at [765, 164] on common-icon at bounding box center [766, 161] width 9 height 9
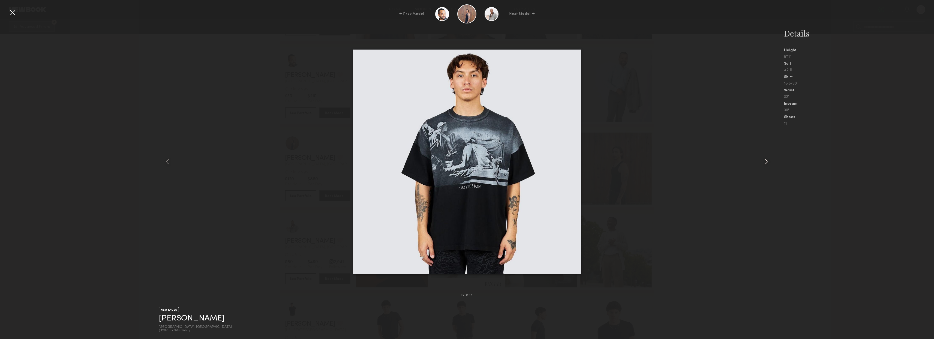
click at [765, 164] on common-icon at bounding box center [766, 161] width 9 height 9
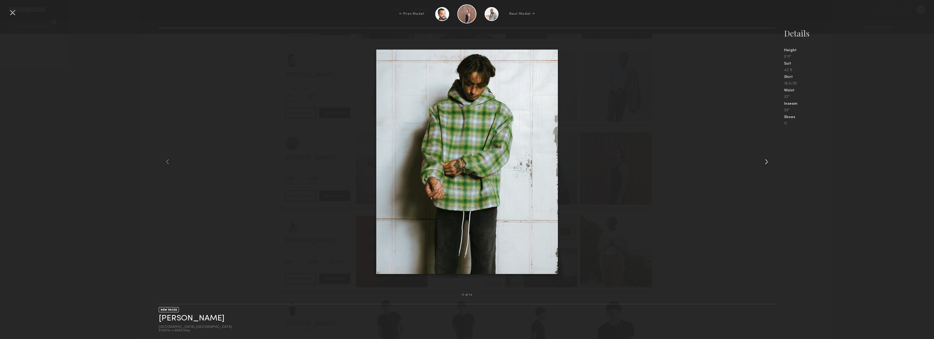
click at [765, 164] on common-icon at bounding box center [766, 161] width 9 height 9
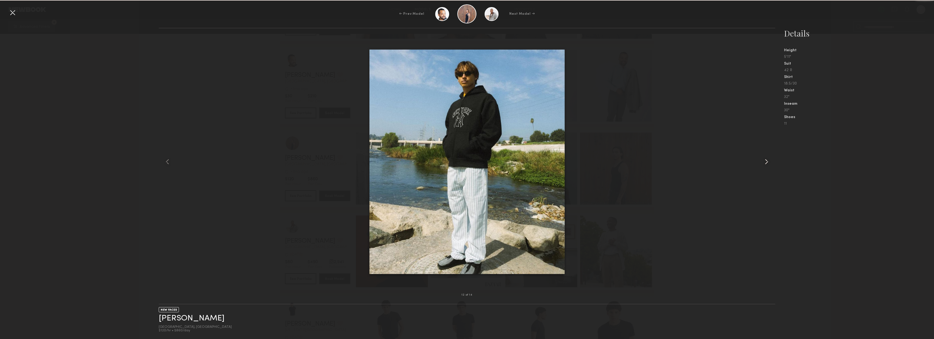
click at [765, 164] on common-icon at bounding box center [766, 161] width 9 height 9
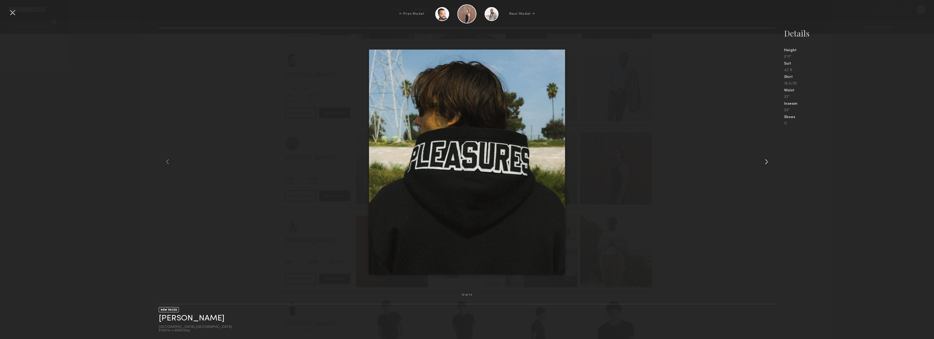
click at [765, 164] on common-icon at bounding box center [766, 161] width 9 height 9
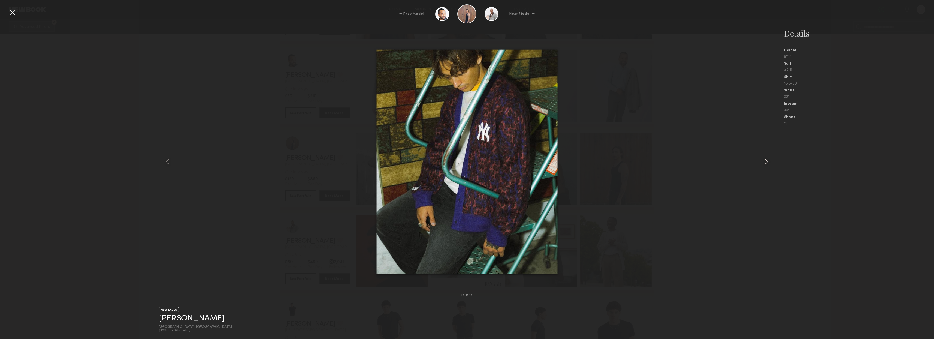
click at [765, 164] on common-icon at bounding box center [766, 161] width 9 height 9
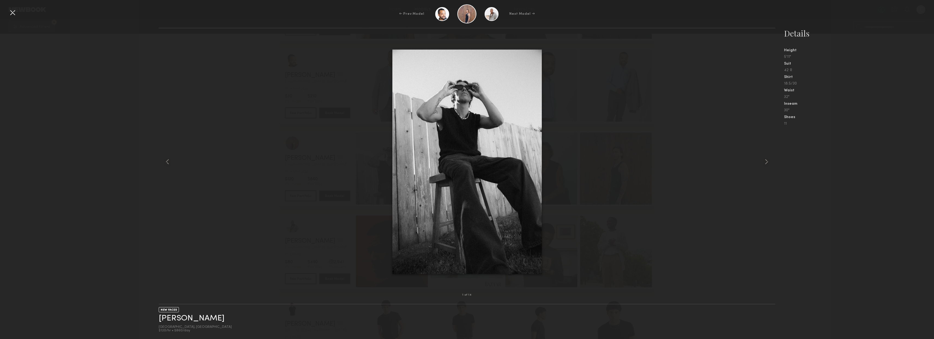
click at [12, 15] on div at bounding box center [12, 12] width 9 height 9
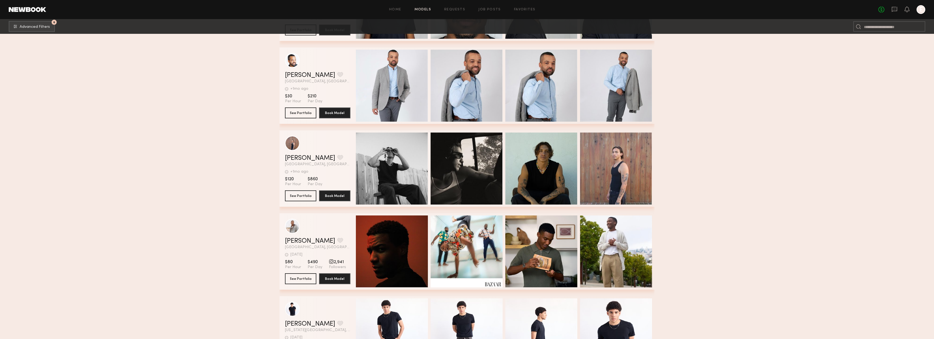
scroll to position [4061, 0]
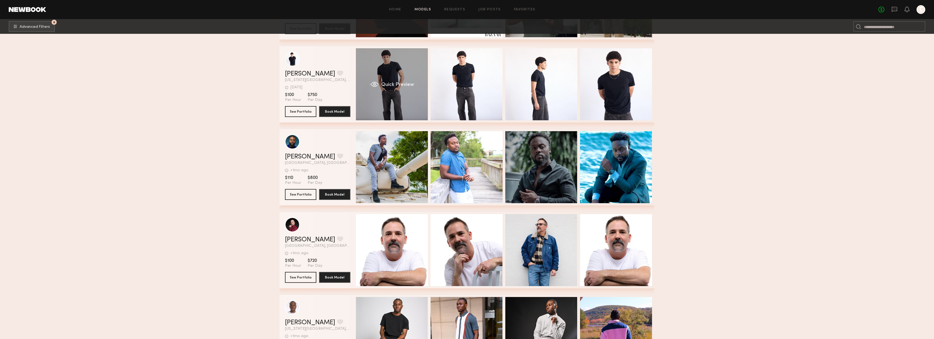
click at [386, 105] on div "Quick Preview" at bounding box center [392, 84] width 72 height 72
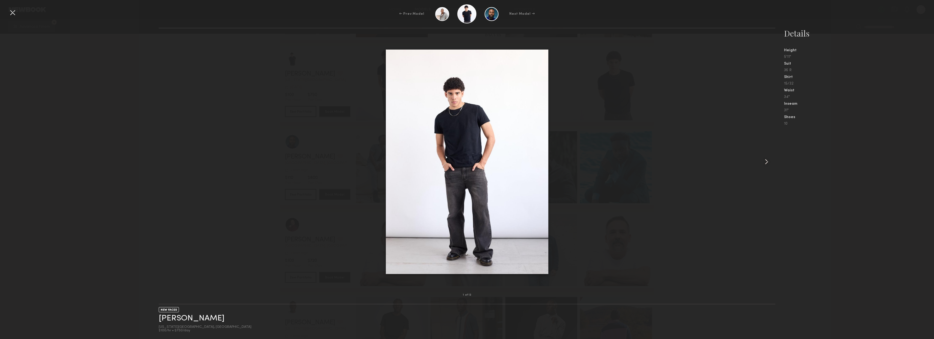
click at [766, 161] on common-icon at bounding box center [766, 161] width 9 height 9
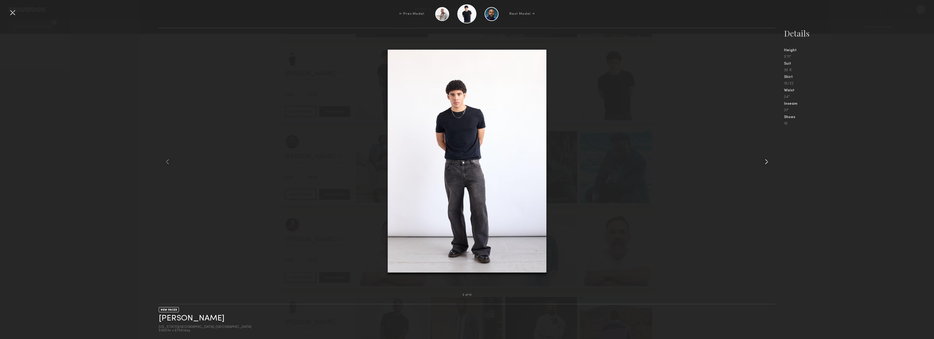
click at [766, 161] on common-icon at bounding box center [766, 161] width 9 height 9
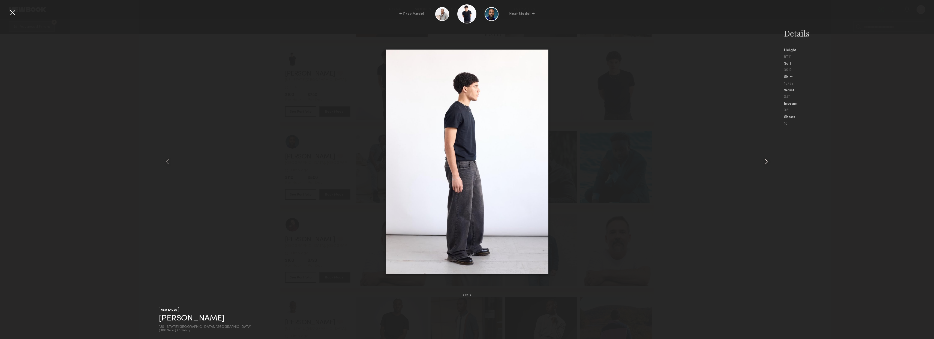
click at [766, 161] on common-icon at bounding box center [766, 161] width 9 height 9
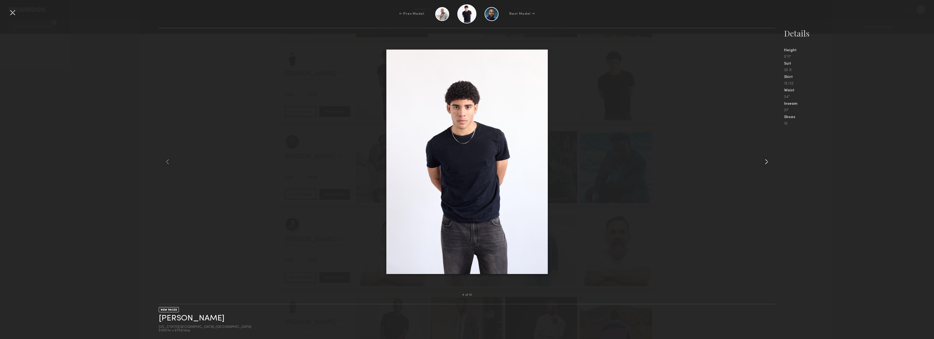
click at [766, 161] on common-icon at bounding box center [766, 161] width 9 height 9
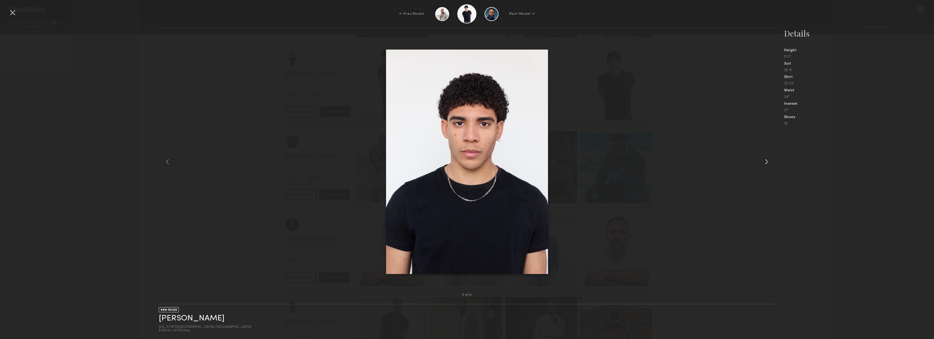
click at [766, 161] on common-icon at bounding box center [766, 161] width 9 height 9
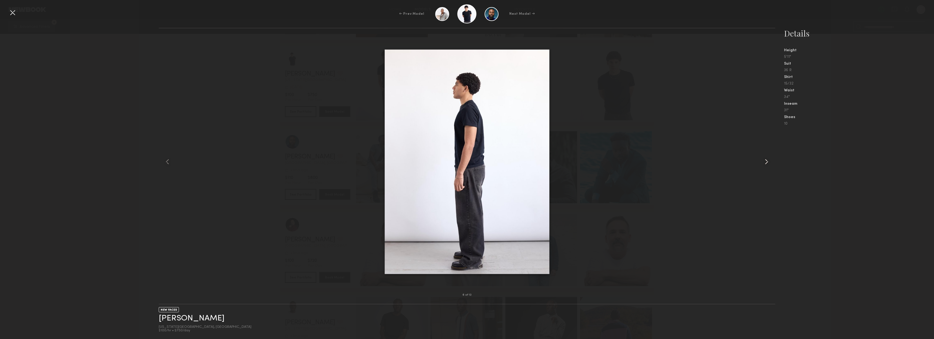
click at [766, 161] on common-icon at bounding box center [766, 161] width 9 height 9
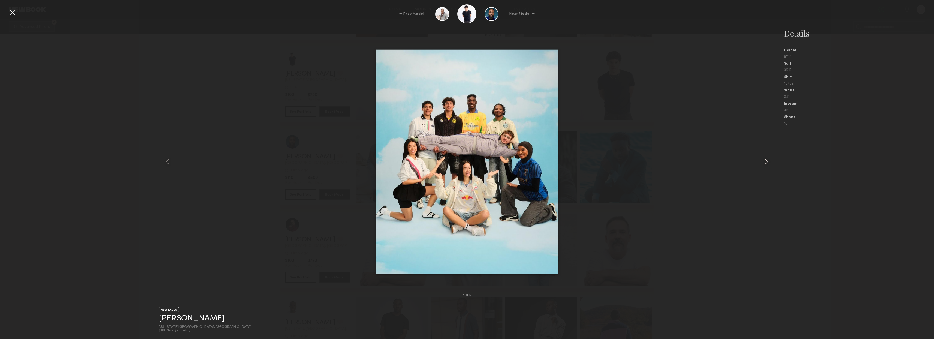
click at [766, 161] on common-icon at bounding box center [766, 161] width 9 height 9
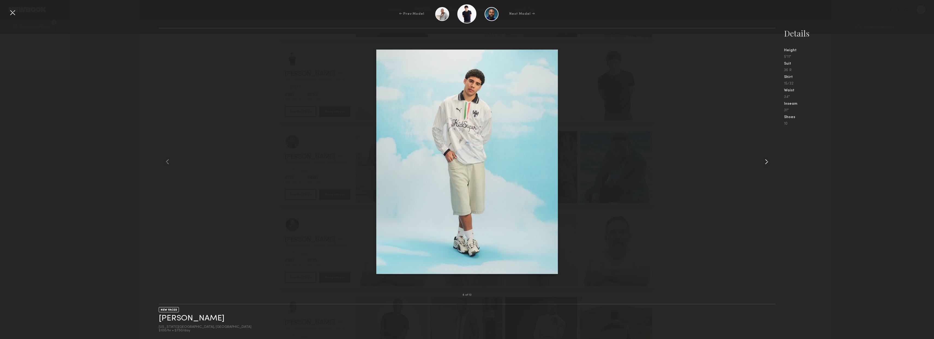
click at [766, 161] on common-icon at bounding box center [766, 161] width 9 height 9
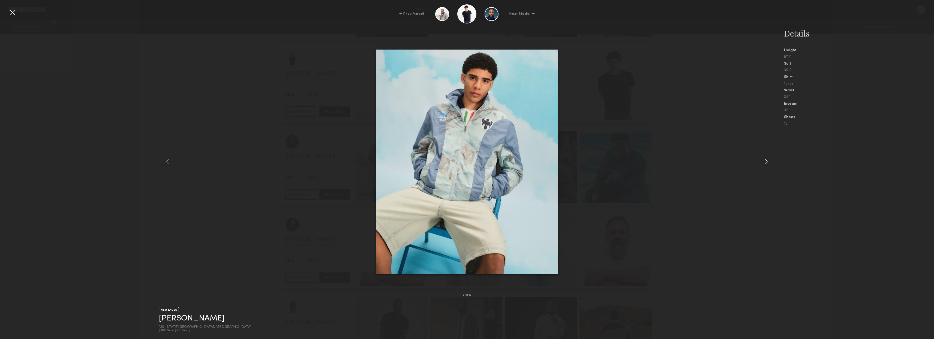
click at [766, 161] on common-icon at bounding box center [766, 161] width 9 height 9
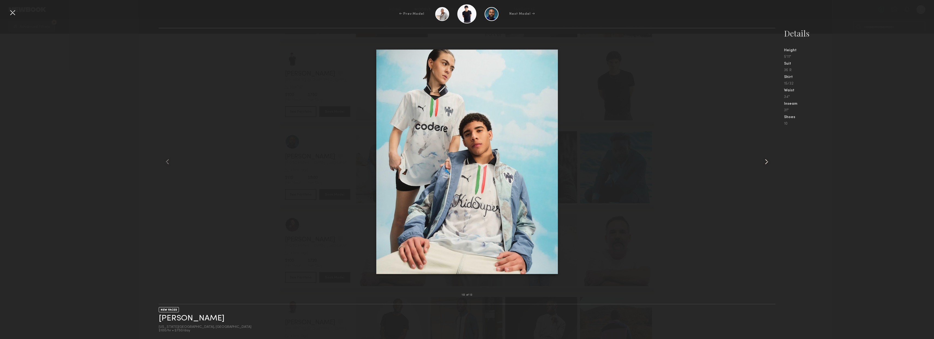
click at [766, 161] on common-icon at bounding box center [766, 161] width 9 height 9
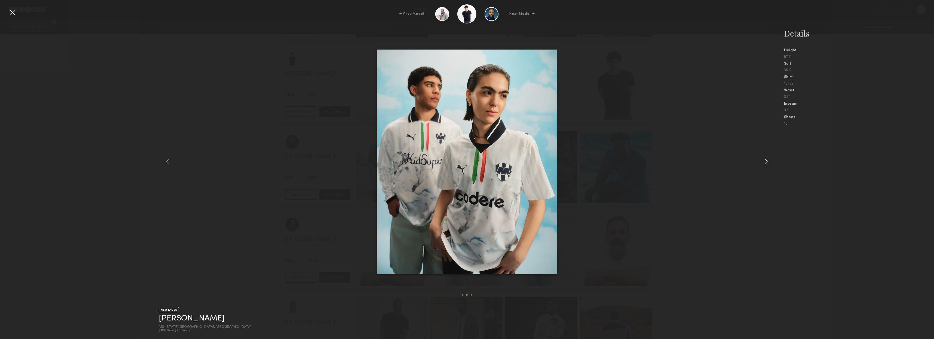
click at [766, 161] on common-icon at bounding box center [766, 161] width 9 height 9
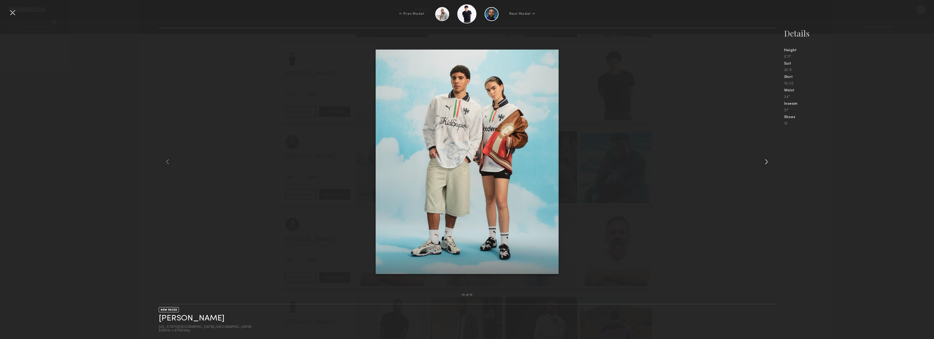
click at [766, 161] on common-icon at bounding box center [766, 161] width 9 height 9
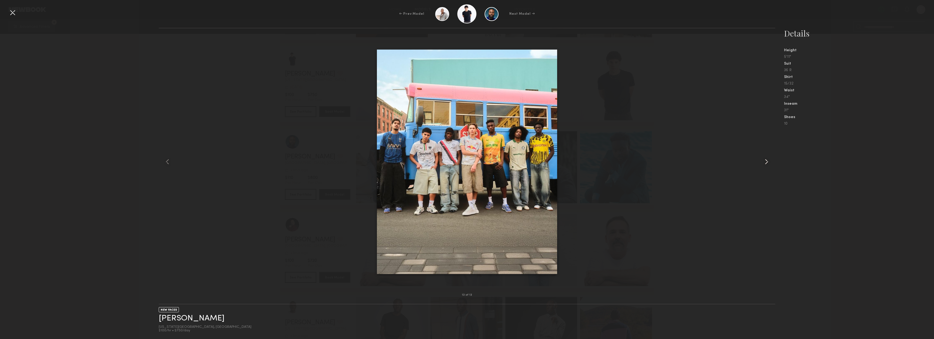
click at [766, 161] on common-icon at bounding box center [766, 161] width 9 height 9
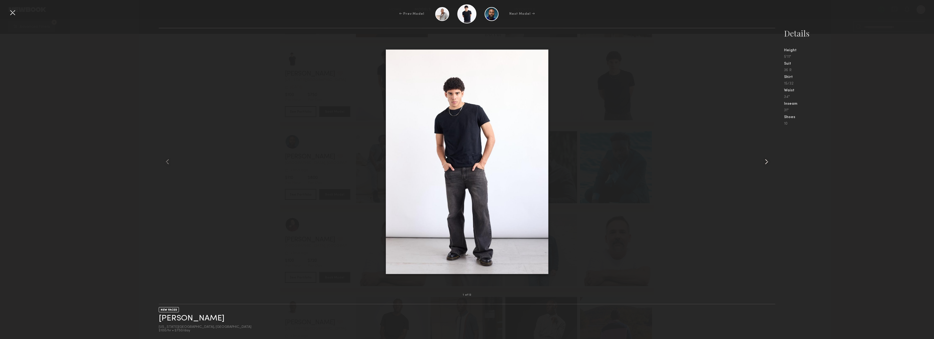
click at [766, 161] on common-icon at bounding box center [766, 161] width 9 height 9
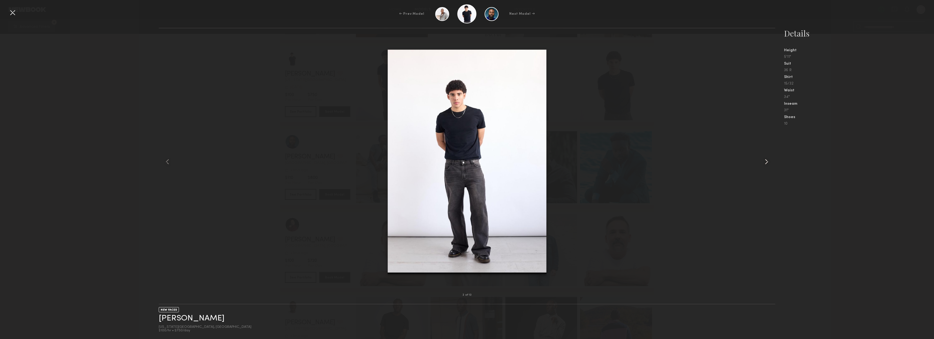
click at [766, 161] on common-icon at bounding box center [766, 161] width 9 height 9
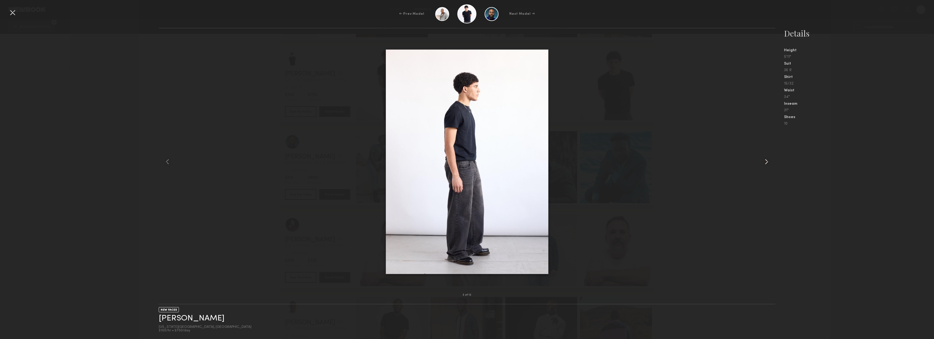
click at [766, 161] on common-icon at bounding box center [766, 161] width 9 height 9
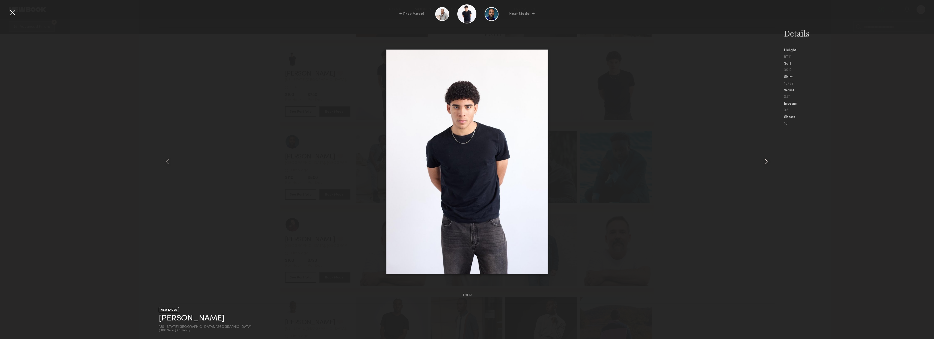
click at [766, 161] on common-icon at bounding box center [766, 161] width 9 height 9
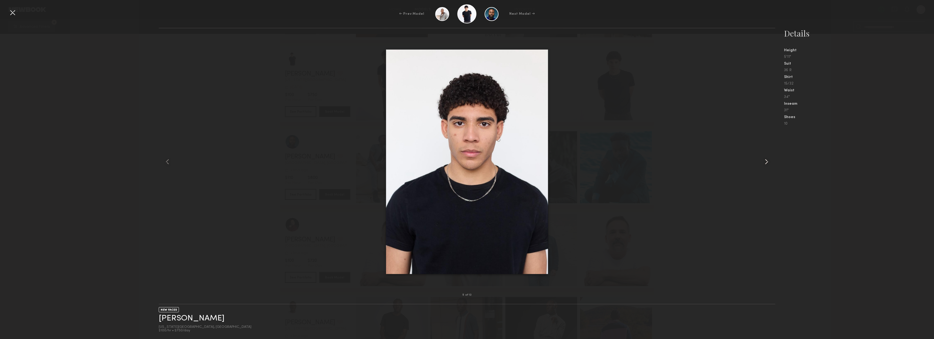
click at [766, 163] on common-icon at bounding box center [766, 161] width 9 height 9
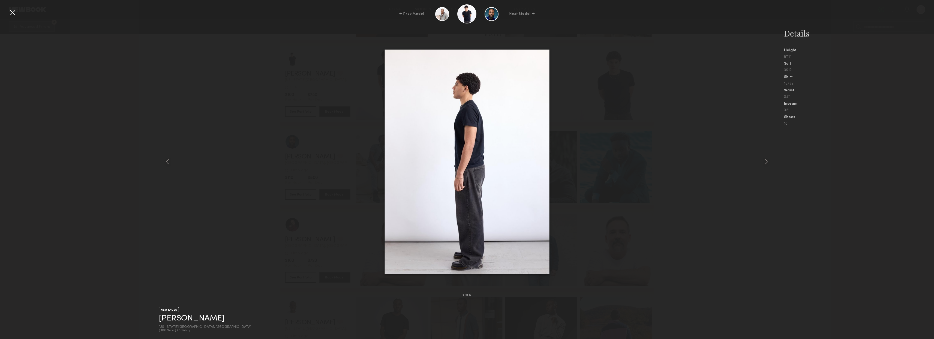
click at [12, 12] on div at bounding box center [12, 12] width 9 height 9
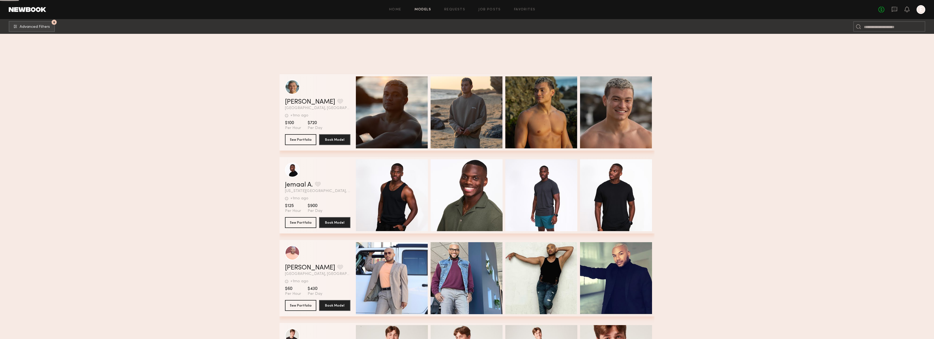
scroll to position [4523, 0]
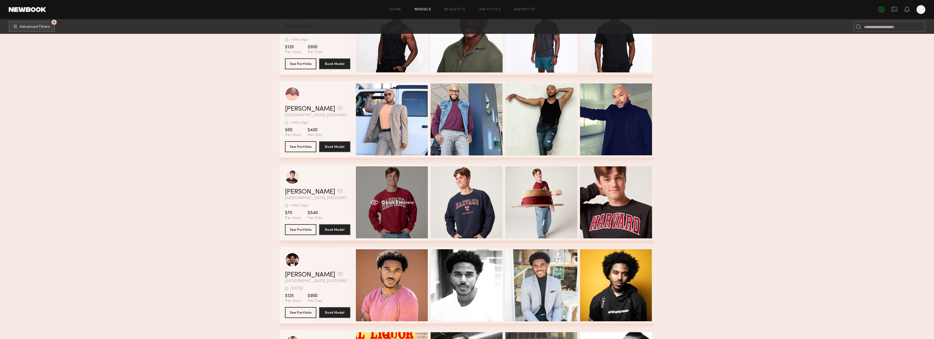
click at [382, 220] on div "Quick Preview" at bounding box center [392, 202] width 72 height 72
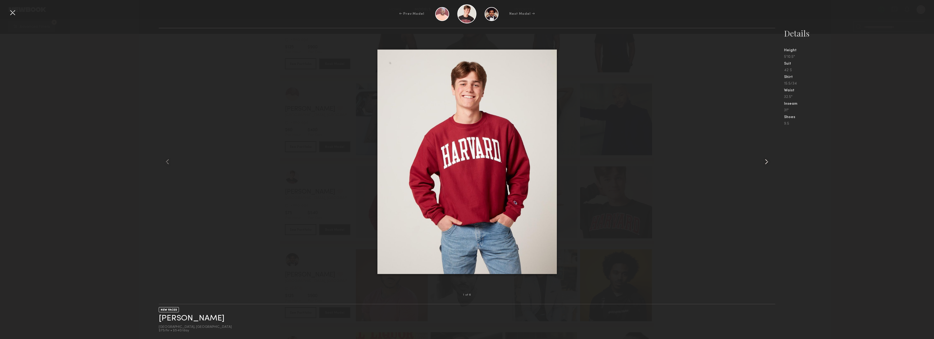
click at [766, 160] on common-icon at bounding box center [766, 161] width 9 height 9
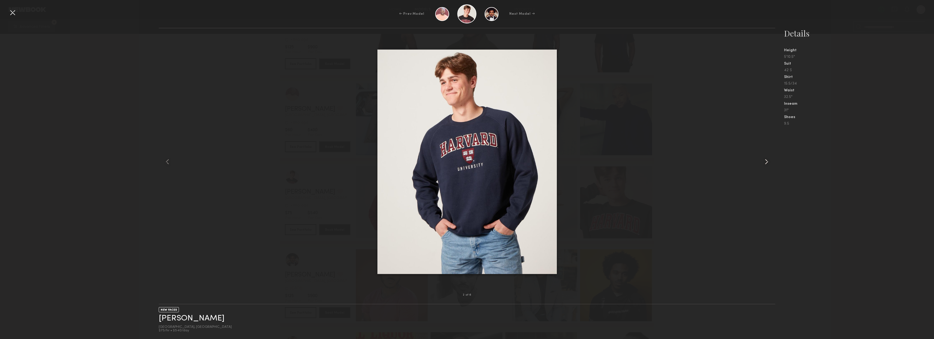
click at [766, 160] on common-icon at bounding box center [766, 161] width 9 height 9
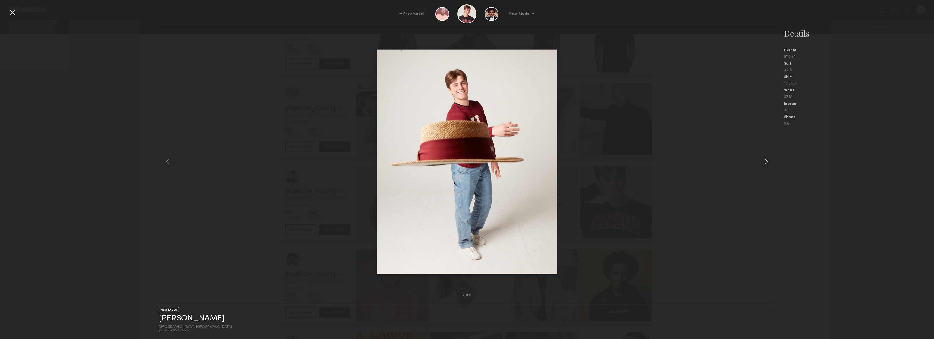
click at [766, 160] on common-icon at bounding box center [766, 161] width 9 height 9
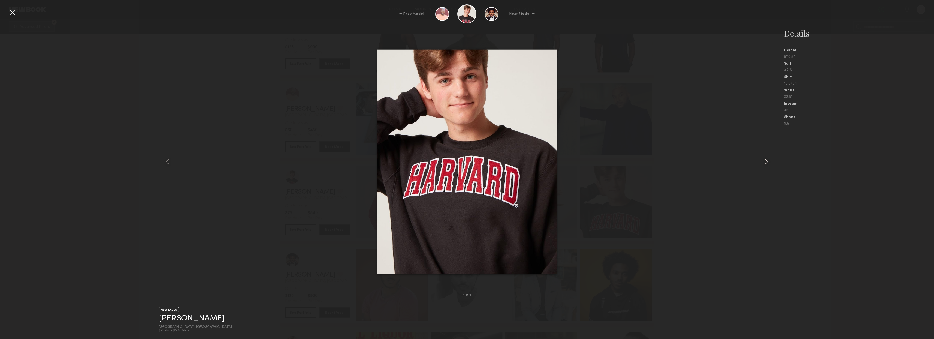
click at [766, 160] on common-icon at bounding box center [766, 161] width 9 height 9
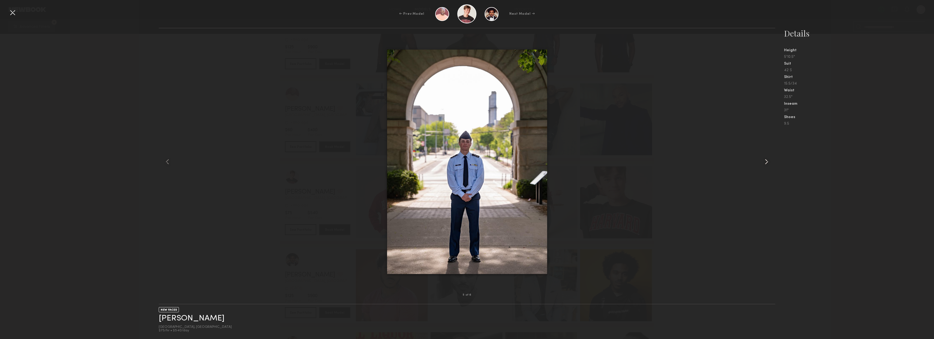
click at [766, 160] on common-icon at bounding box center [766, 161] width 9 height 9
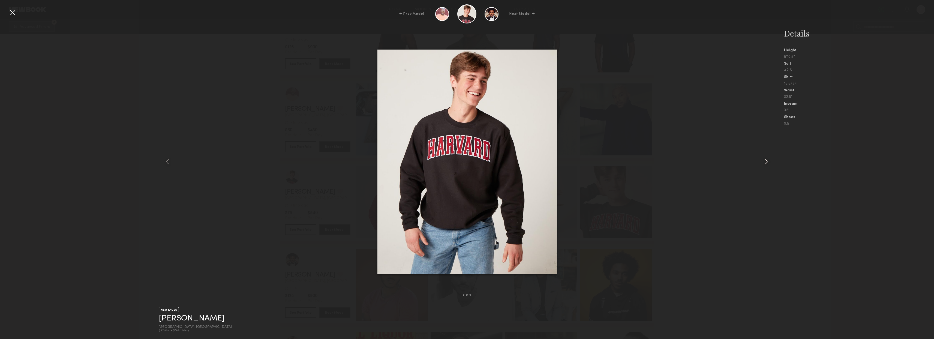
click at [766, 160] on common-icon at bounding box center [766, 161] width 9 height 9
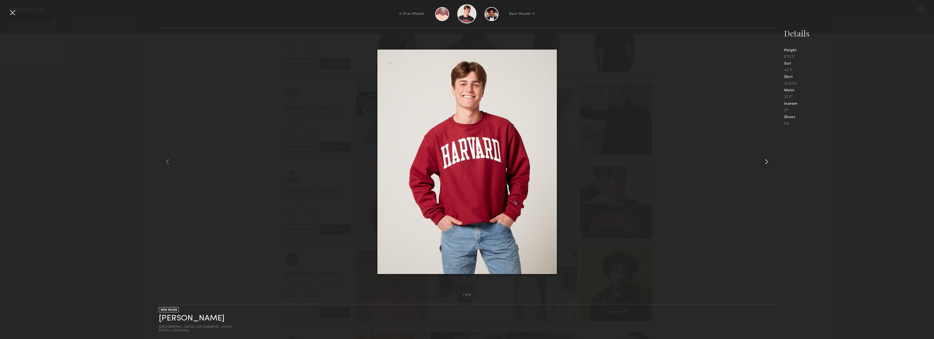
click at [766, 160] on common-icon at bounding box center [766, 161] width 9 height 9
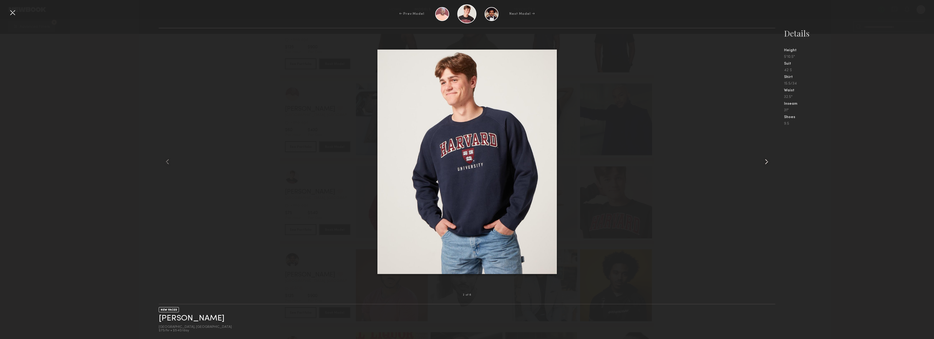
click at [766, 160] on common-icon at bounding box center [766, 161] width 9 height 9
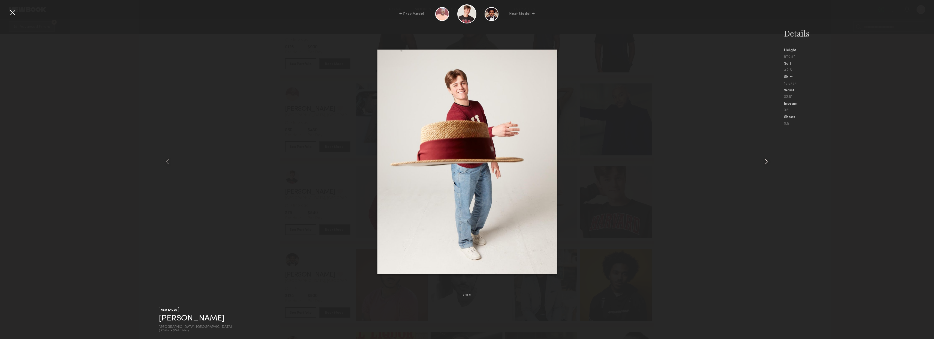
click at [766, 160] on common-icon at bounding box center [766, 161] width 9 height 9
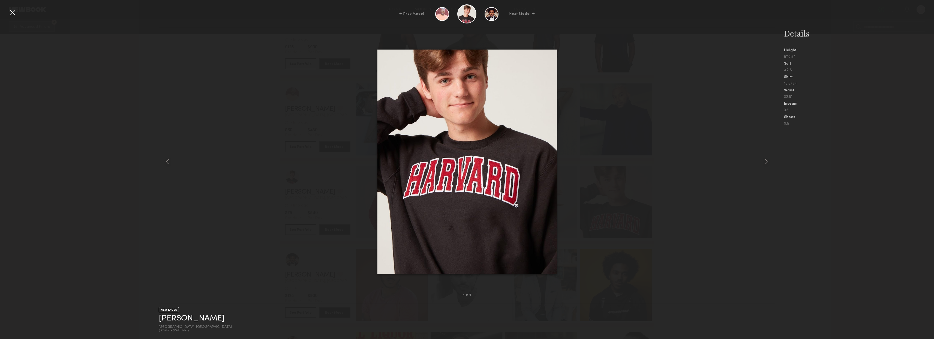
click at [18, 17] on div "← Prev Model Next Model →" at bounding box center [467, 13] width 934 height 19
click at [12, 15] on div at bounding box center [12, 12] width 9 height 9
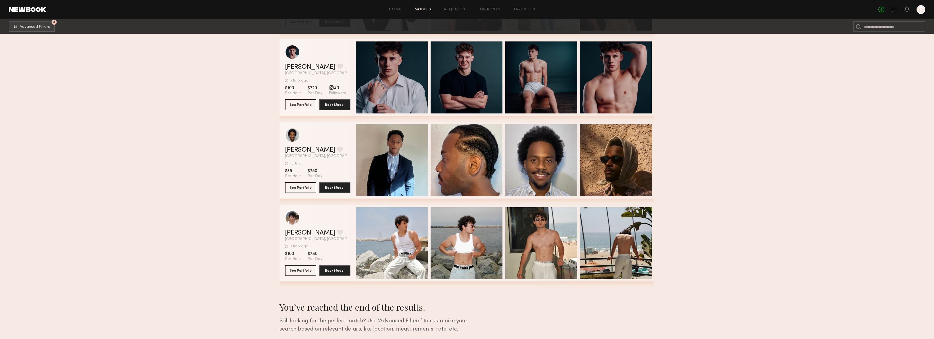
scroll to position [5927, 0]
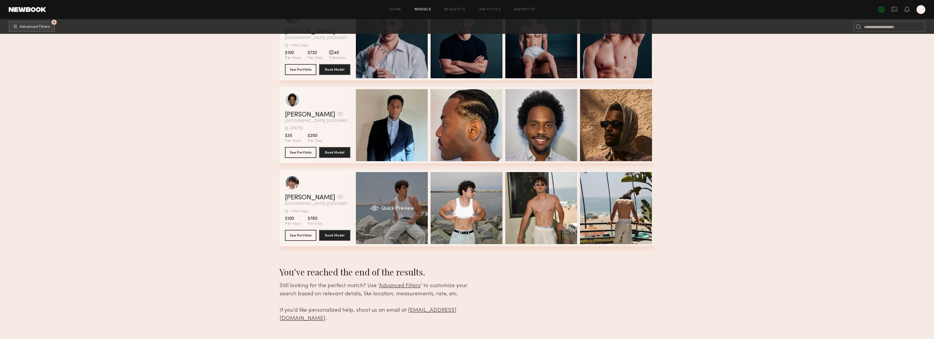
click at [392, 225] on div "Quick Preview" at bounding box center [392, 208] width 72 height 72
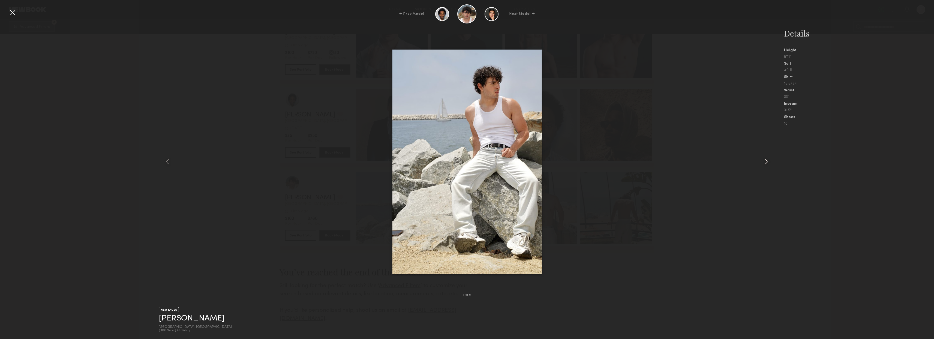
click at [764, 159] on common-icon at bounding box center [766, 161] width 9 height 9
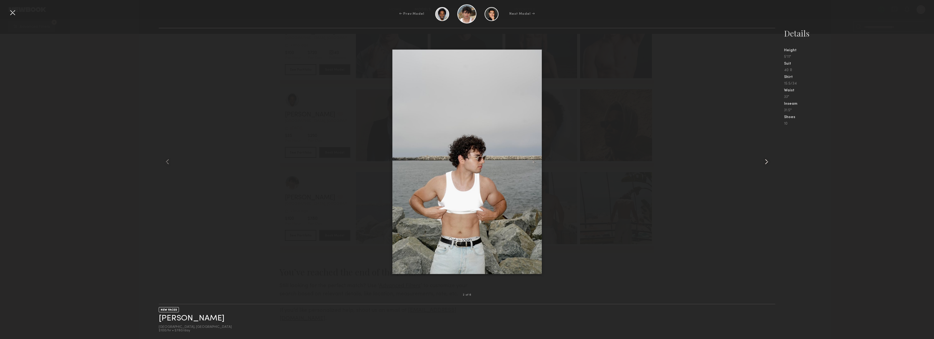
click at [764, 159] on common-icon at bounding box center [766, 161] width 9 height 9
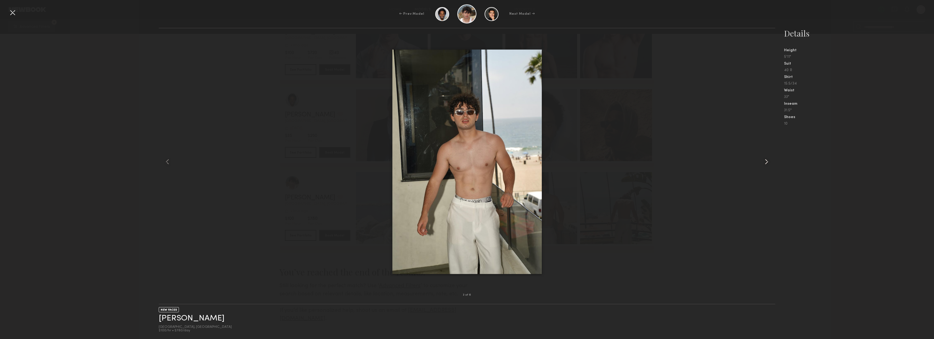
click at [764, 159] on common-icon at bounding box center [766, 161] width 9 height 9
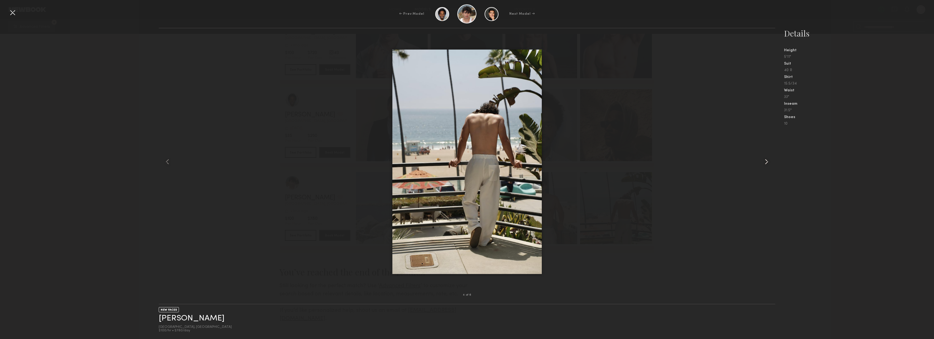
click at [764, 159] on common-icon at bounding box center [766, 161] width 9 height 9
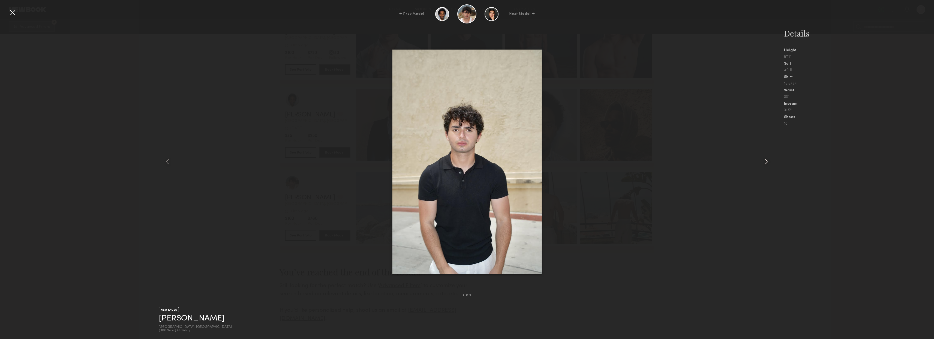
click at [764, 159] on common-icon at bounding box center [766, 161] width 9 height 9
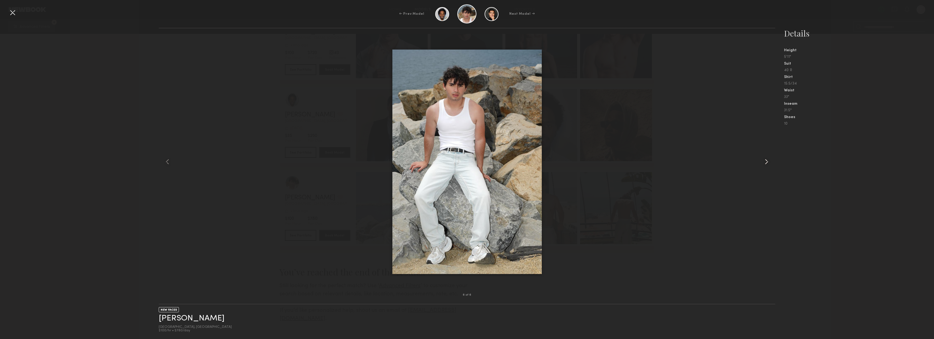
click at [764, 159] on common-icon at bounding box center [766, 161] width 9 height 9
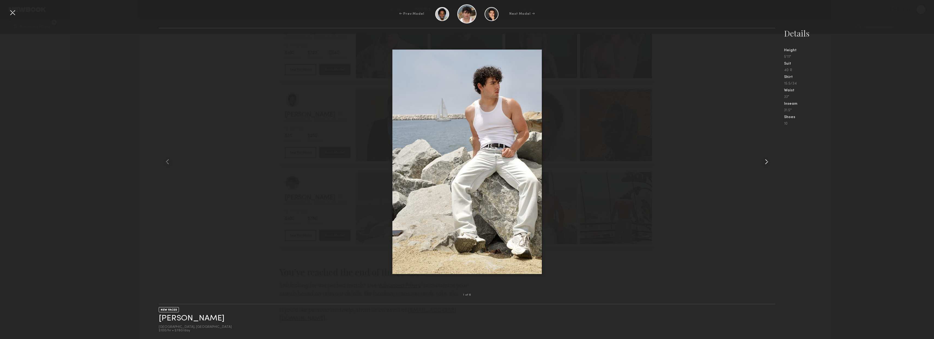
click at [764, 159] on common-icon at bounding box center [766, 161] width 9 height 9
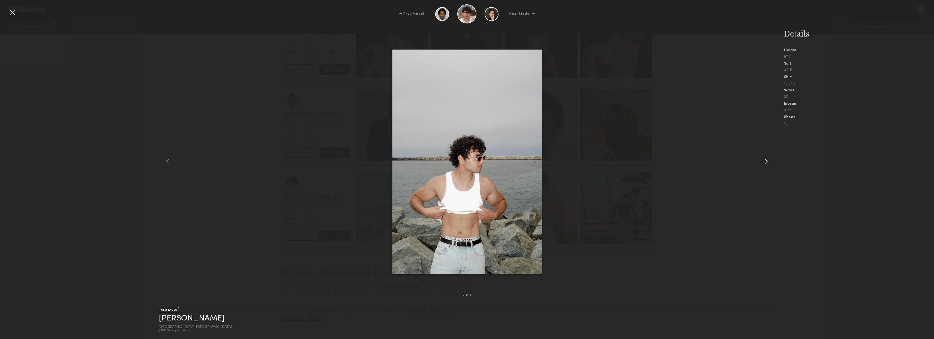
click at [764, 159] on common-icon at bounding box center [766, 161] width 9 height 9
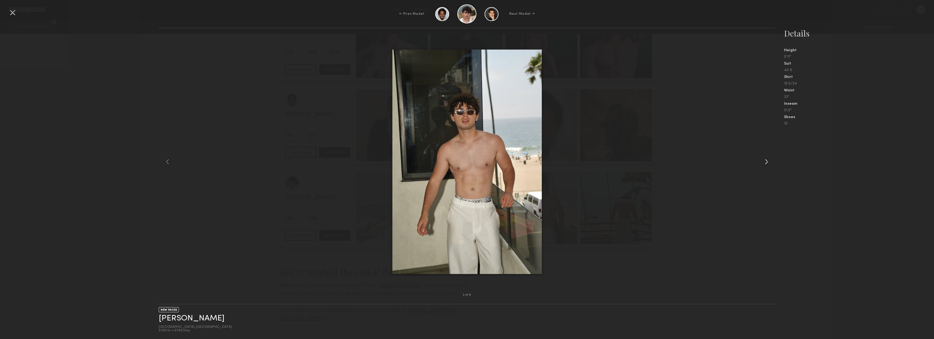
click at [764, 159] on common-icon at bounding box center [766, 161] width 9 height 9
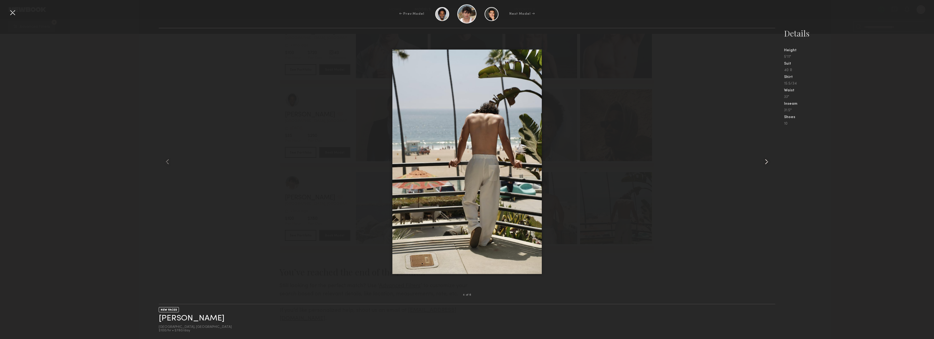
click at [764, 159] on common-icon at bounding box center [766, 161] width 9 height 9
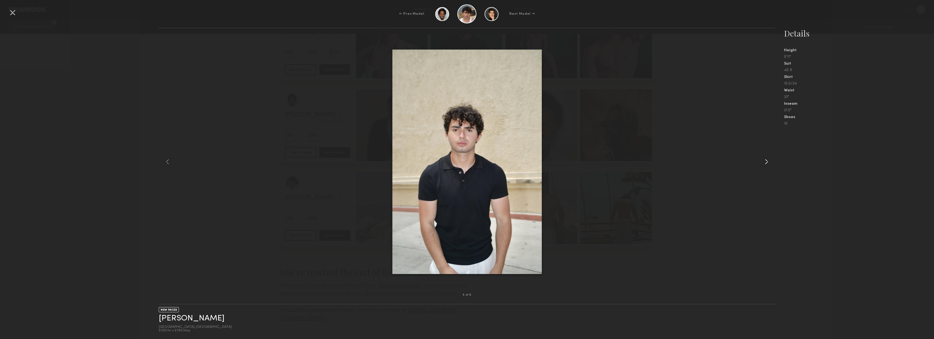
click at [764, 159] on common-icon at bounding box center [766, 161] width 9 height 9
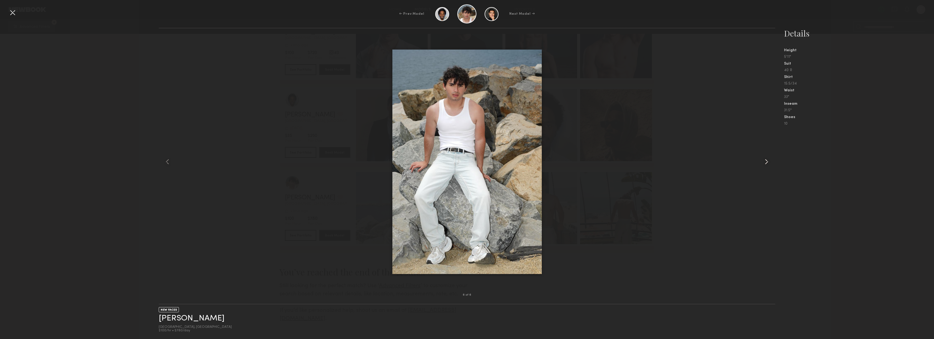
click at [764, 159] on common-icon at bounding box center [766, 161] width 9 height 9
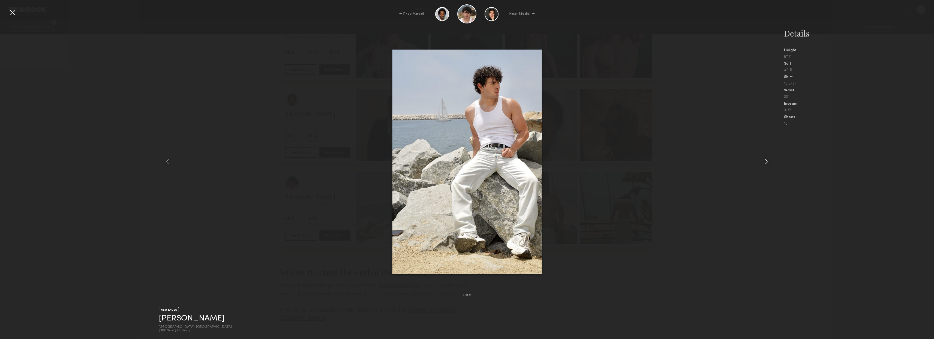
click at [764, 159] on common-icon at bounding box center [766, 161] width 9 height 9
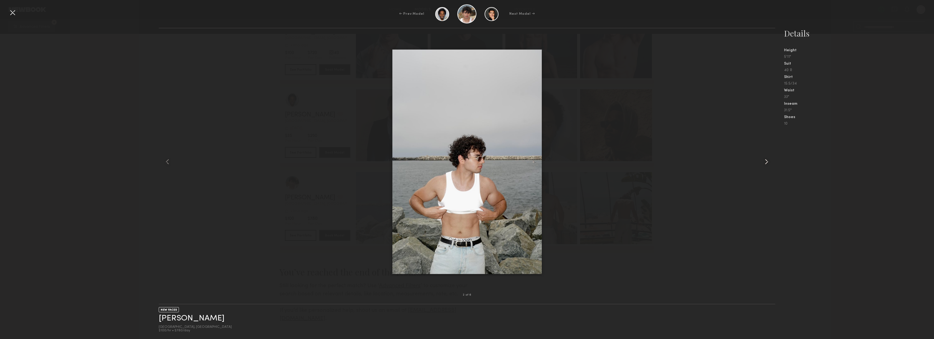
click at [764, 159] on common-icon at bounding box center [766, 161] width 9 height 9
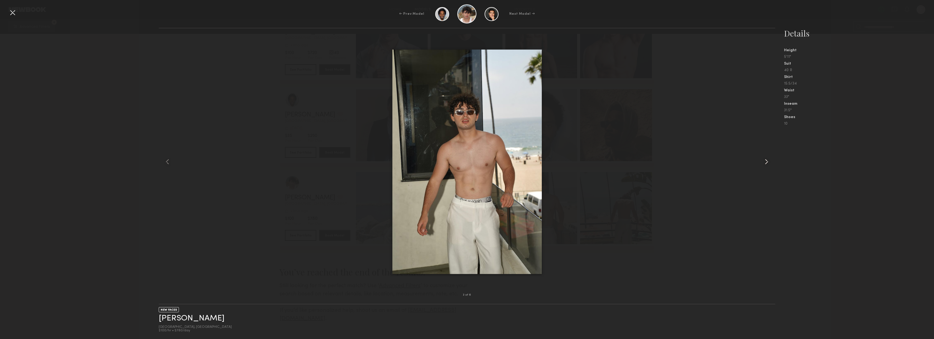
click at [764, 159] on common-icon at bounding box center [766, 161] width 9 height 9
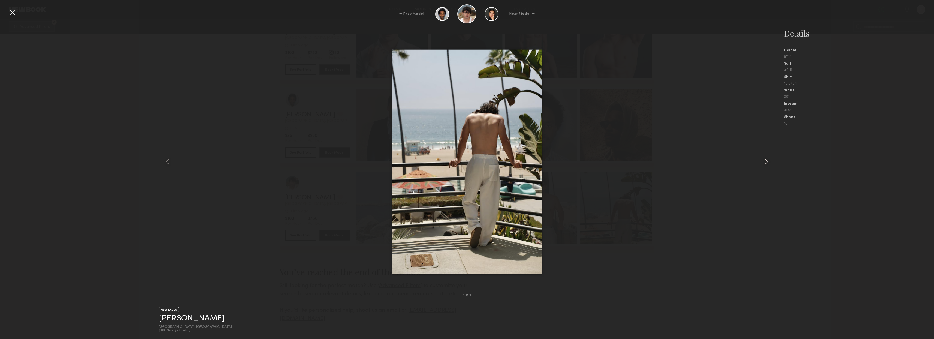
click at [764, 159] on common-icon at bounding box center [766, 161] width 9 height 9
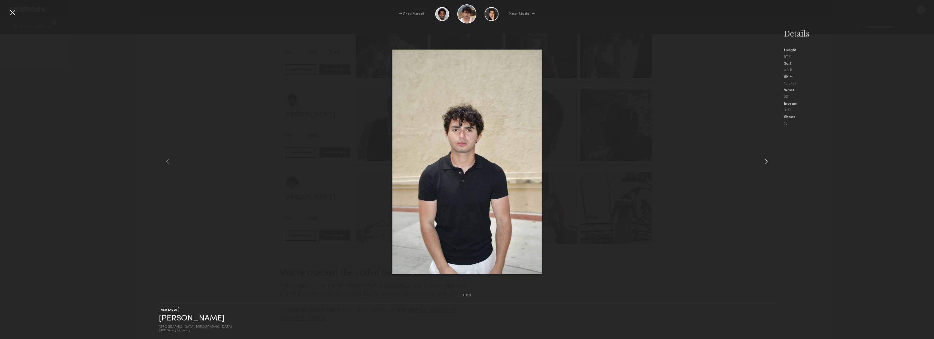
click at [763, 160] on common-icon at bounding box center [766, 161] width 9 height 9
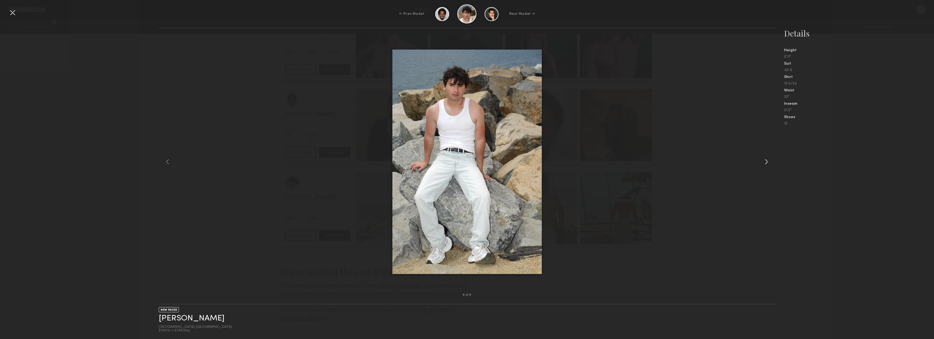
click at [763, 160] on common-icon at bounding box center [766, 161] width 9 height 9
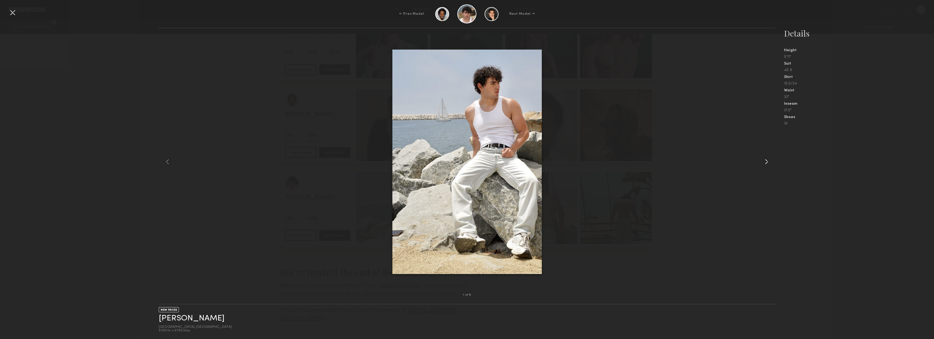
click at [763, 160] on common-icon at bounding box center [766, 161] width 9 height 9
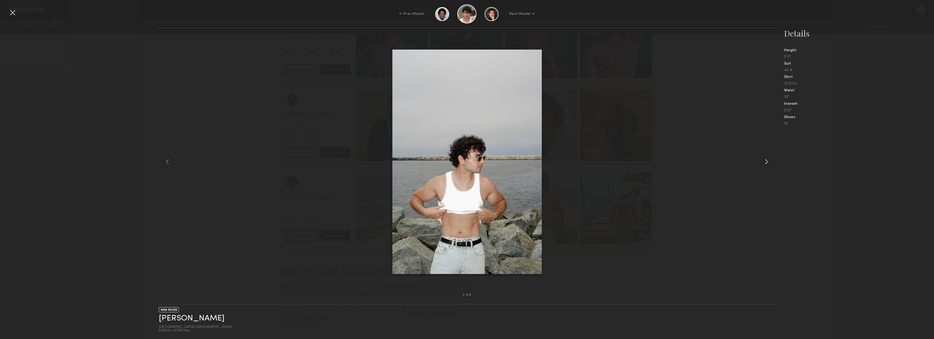
click at [763, 160] on common-icon at bounding box center [766, 161] width 9 height 9
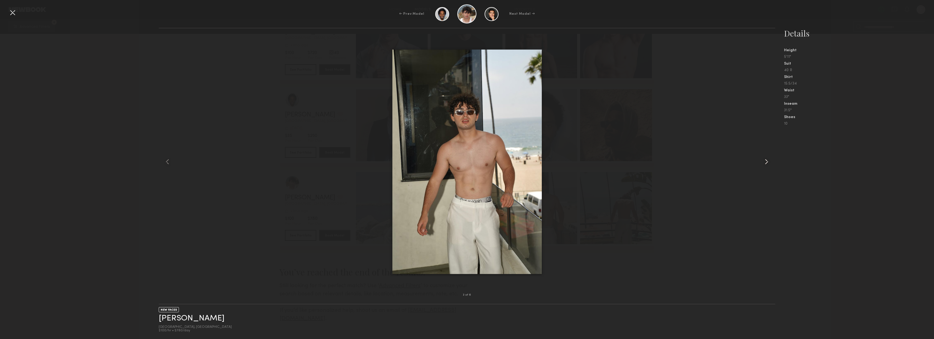
drag, startPoint x: 764, startPoint y: 159, endPoint x: 762, endPoint y: 158, distance: 2.9
click at [764, 158] on common-icon at bounding box center [766, 161] width 9 height 9
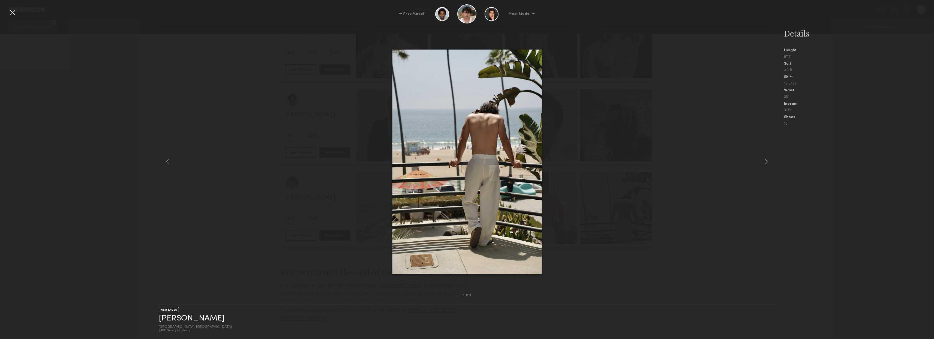
click at [13, 13] on div at bounding box center [12, 12] width 9 height 9
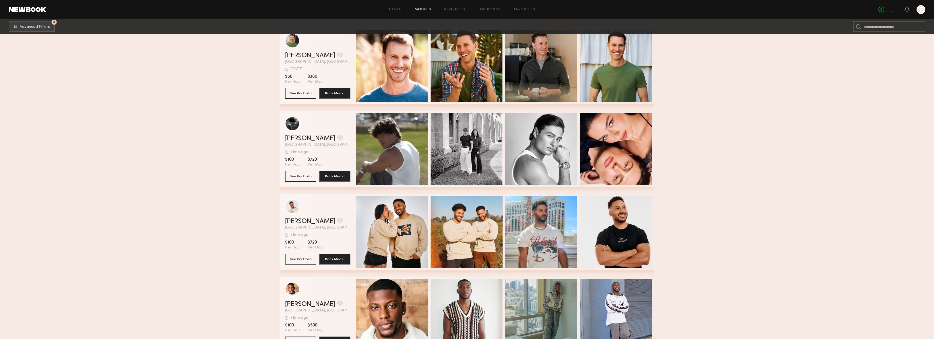
scroll to position [2171, 0]
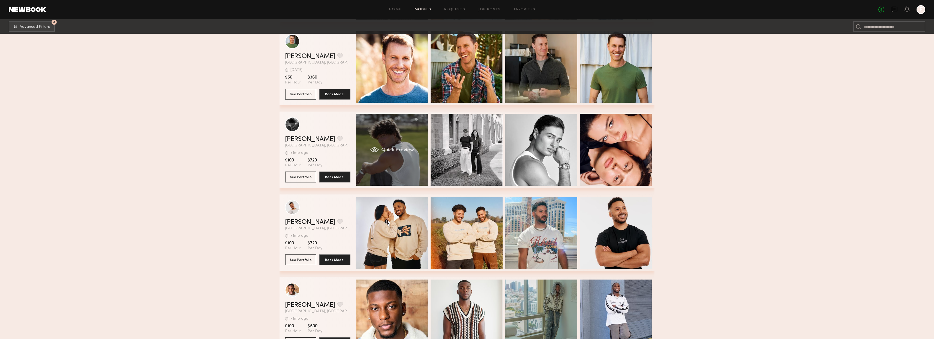
click at [403, 164] on div "Quick Preview" at bounding box center [392, 150] width 72 height 72
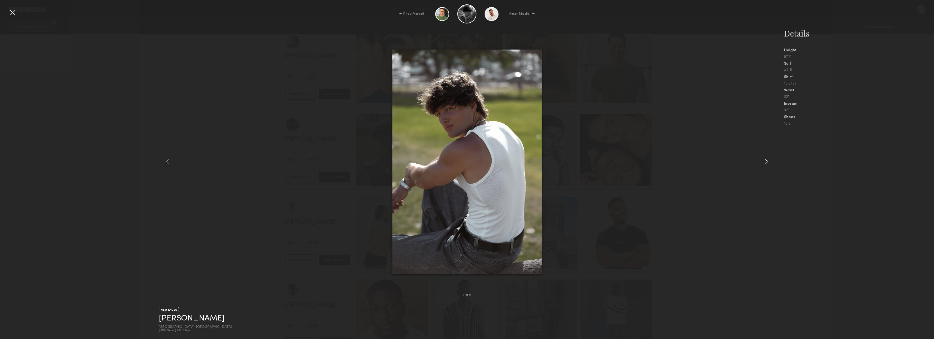
click at [769, 160] on common-icon at bounding box center [766, 161] width 9 height 9
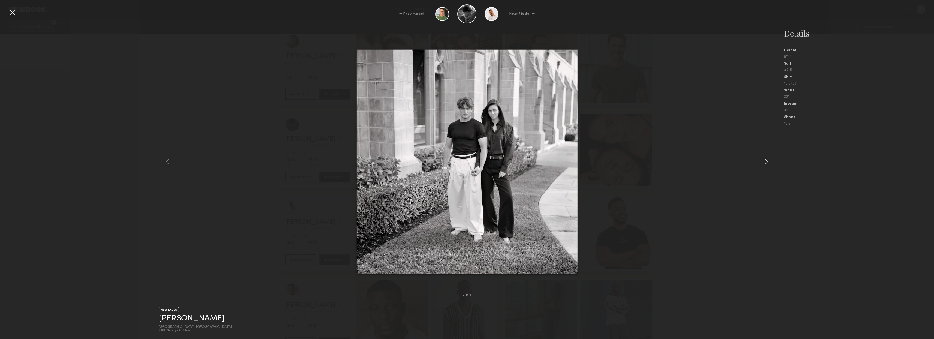
click at [767, 161] on common-icon at bounding box center [766, 161] width 9 height 9
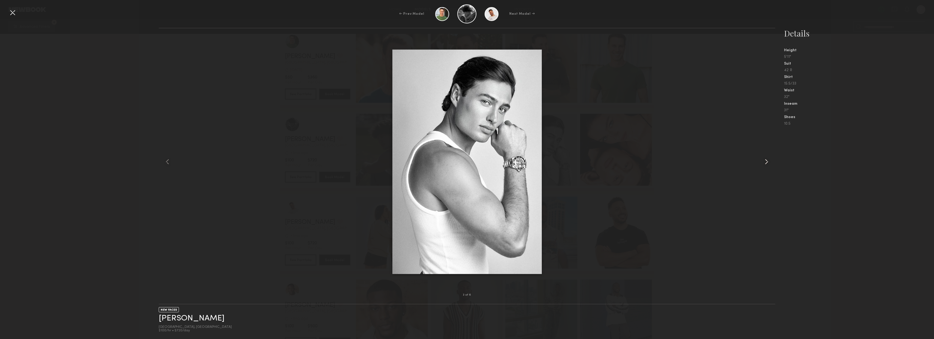
click at [767, 161] on common-icon at bounding box center [766, 161] width 9 height 9
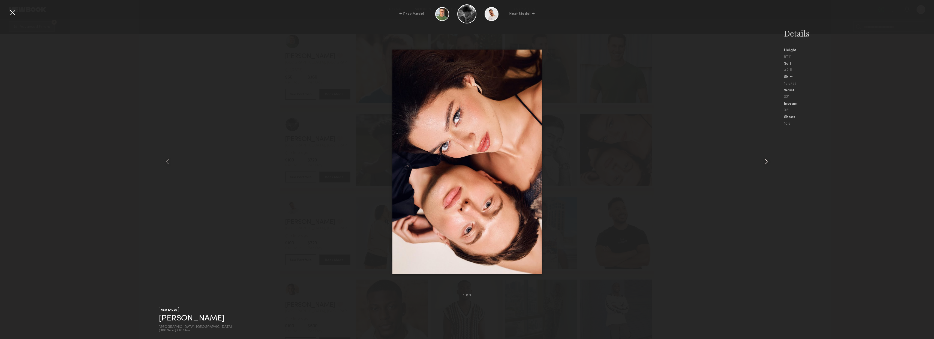
click at [767, 161] on common-icon at bounding box center [766, 161] width 9 height 9
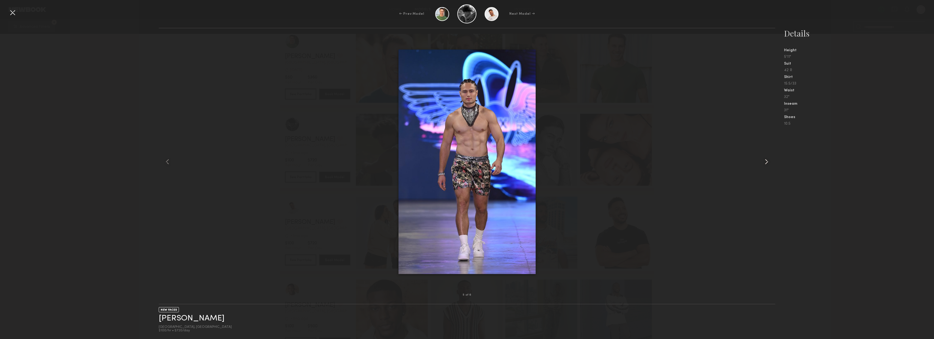
click at [767, 161] on common-icon at bounding box center [766, 161] width 9 height 9
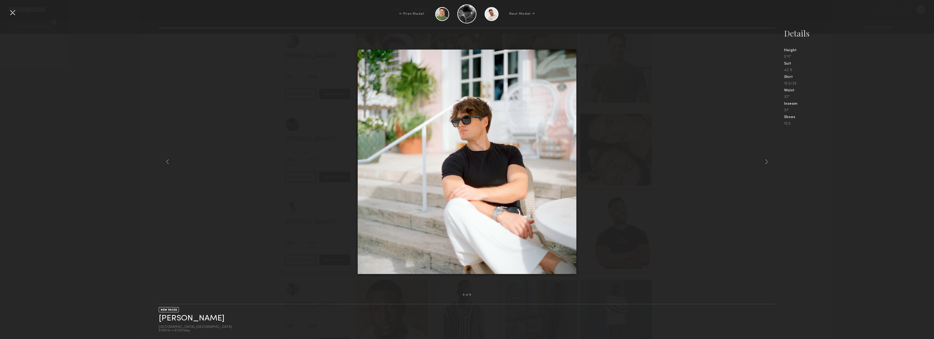
click at [13, 15] on div at bounding box center [12, 12] width 9 height 9
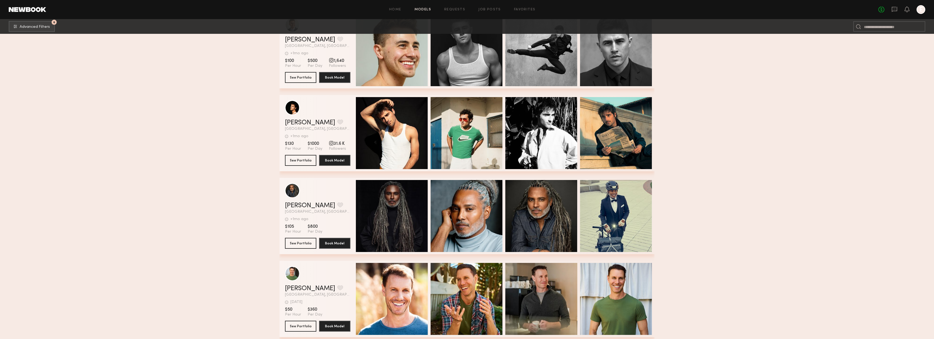
scroll to position [1935, 0]
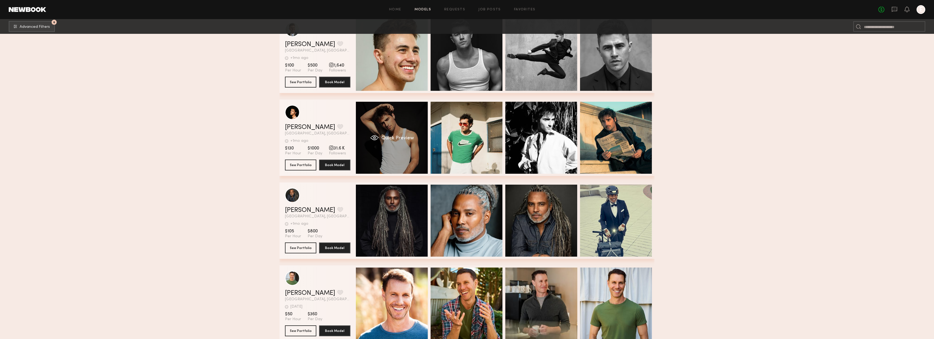
click at [368, 141] on div "Quick Preview" at bounding box center [392, 138] width 72 height 72
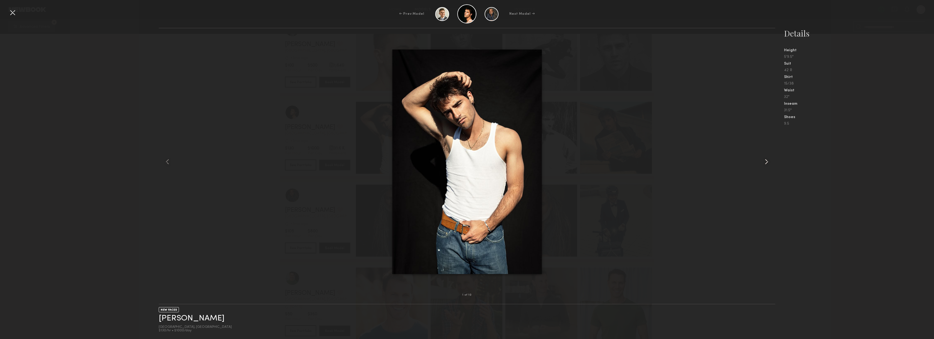
click at [772, 164] on div at bounding box center [763, 161] width 25 height 249
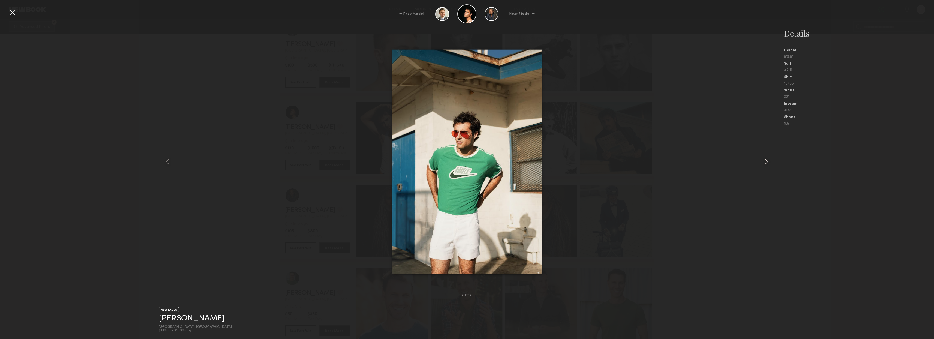
click at [772, 164] on div at bounding box center [763, 161] width 25 height 249
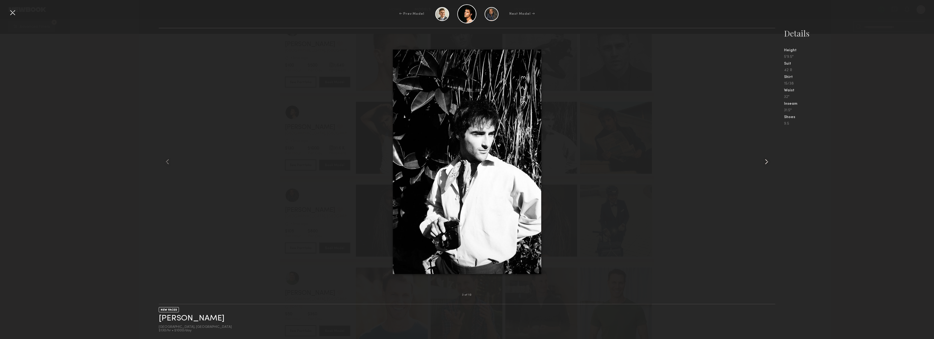
click at [772, 164] on div at bounding box center [763, 161] width 25 height 249
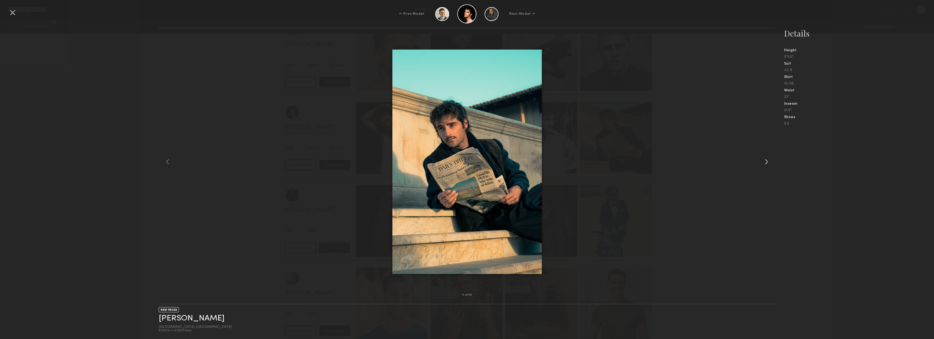
click at [772, 164] on div at bounding box center [763, 161] width 25 height 249
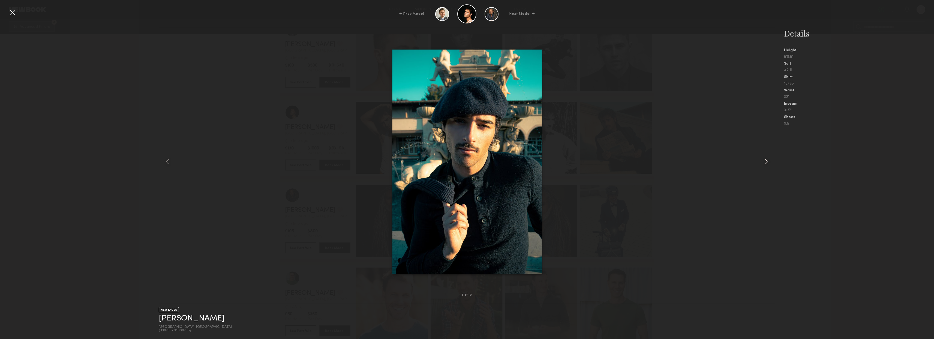
click at [772, 164] on div at bounding box center [763, 161] width 25 height 249
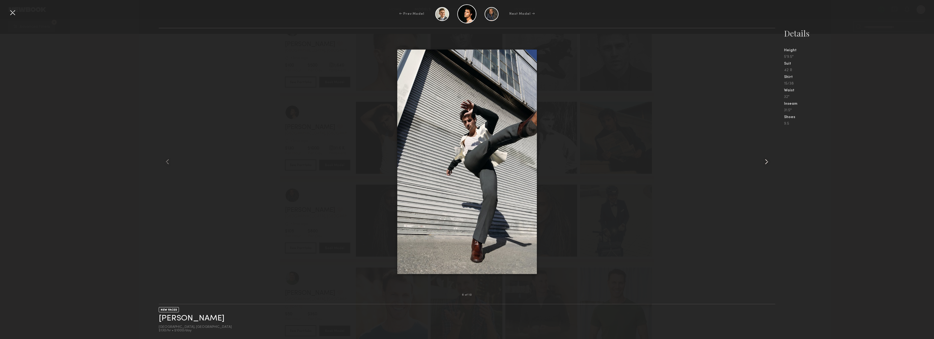
click at [772, 164] on div at bounding box center [763, 161] width 25 height 249
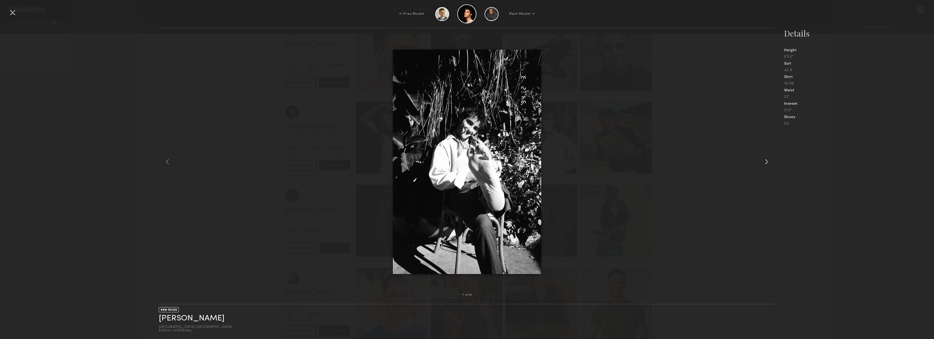
click at [772, 164] on div at bounding box center [763, 161] width 25 height 249
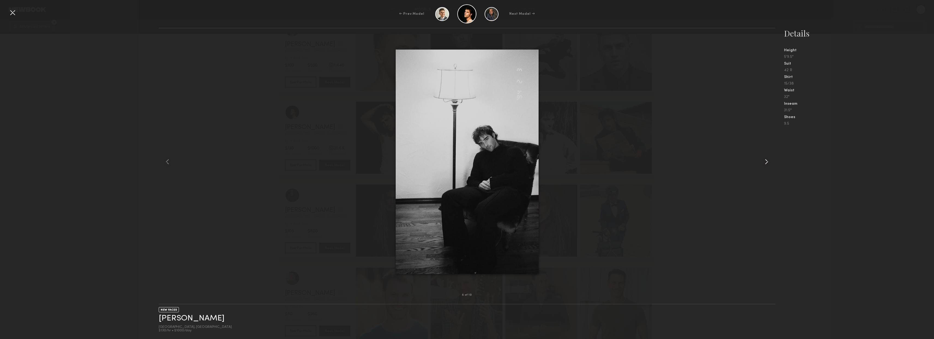
click at [772, 164] on div at bounding box center [763, 161] width 25 height 249
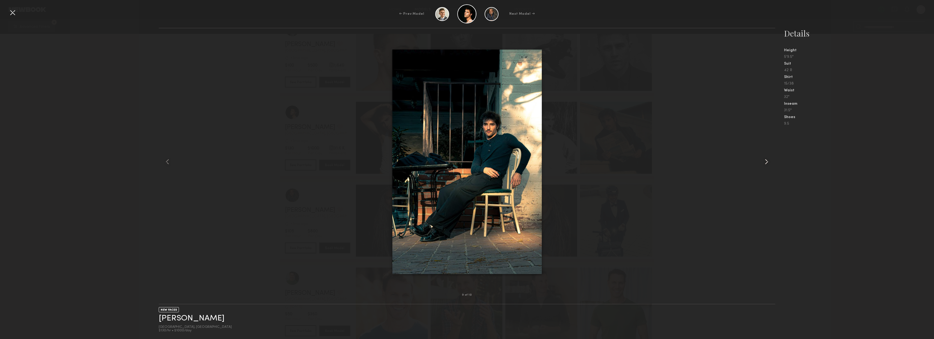
click at [772, 164] on div at bounding box center [763, 161] width 25 height 249
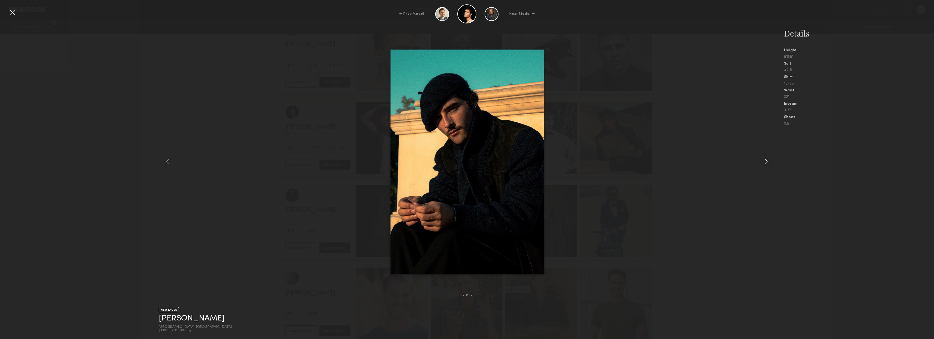
click at [772, 164] on div at bounding box center [763, 161] width 25 height 249
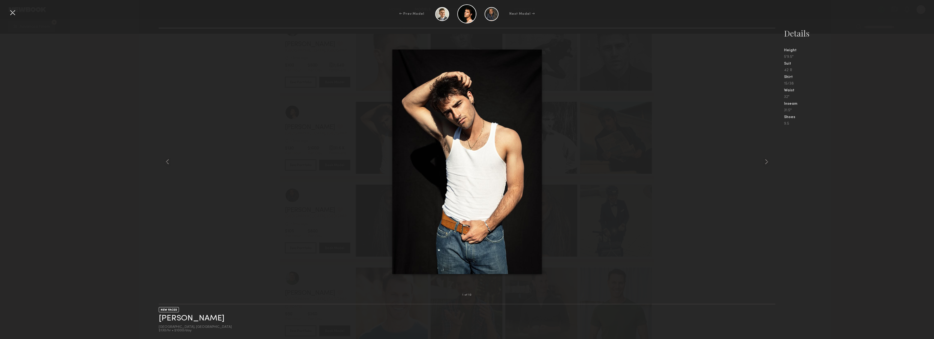
click at [11, 16] on div at bounding box center [12, 12] width 9 height 9
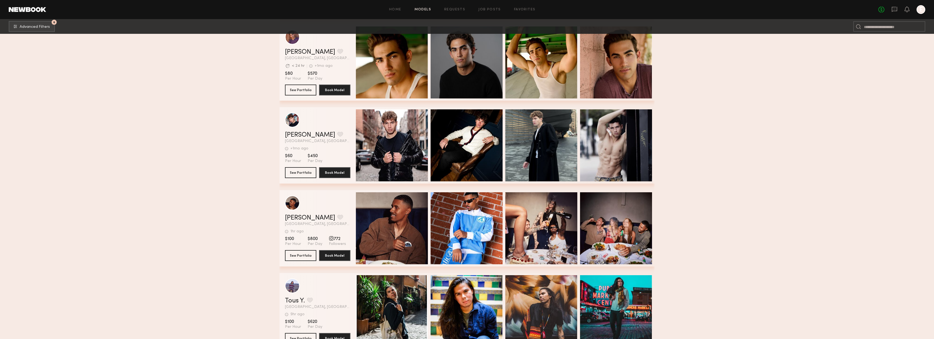
scroll to position [1510, 0]
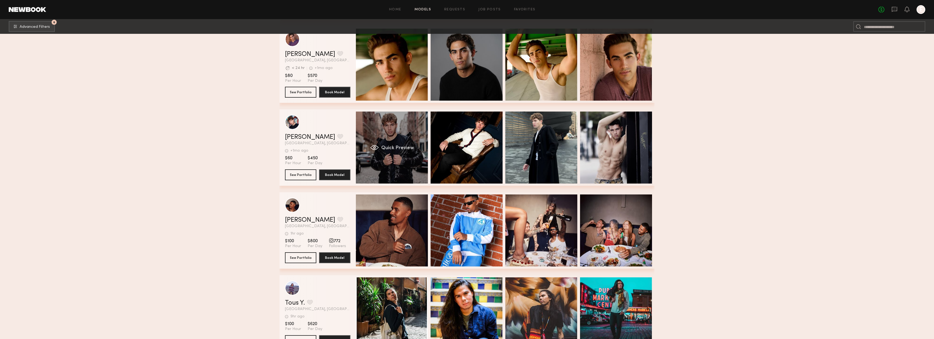
click at [402, 171] on div "Quick Preview" at bounding box center [392, 148] width 72 height 72
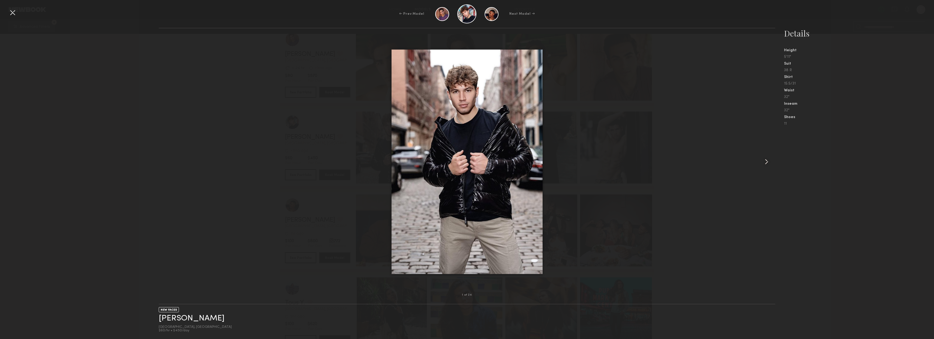
click at [768, 164] on common-icon at bounding box center [766, 161] width 9 height 9
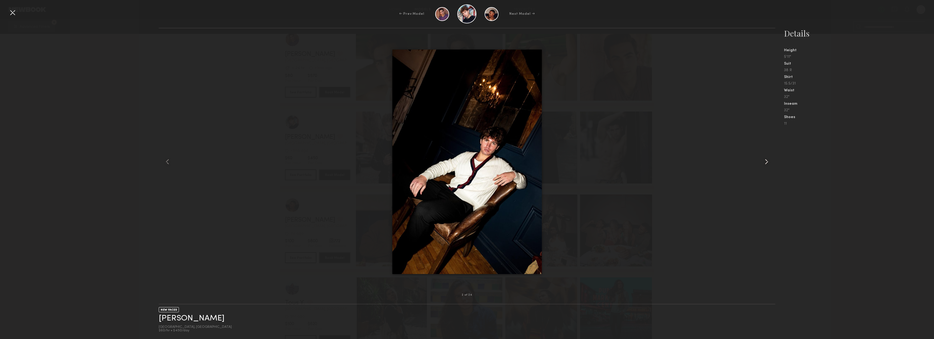
click at [769, 166] on common-icon at bounding box center [766, 161] width 9 height 9
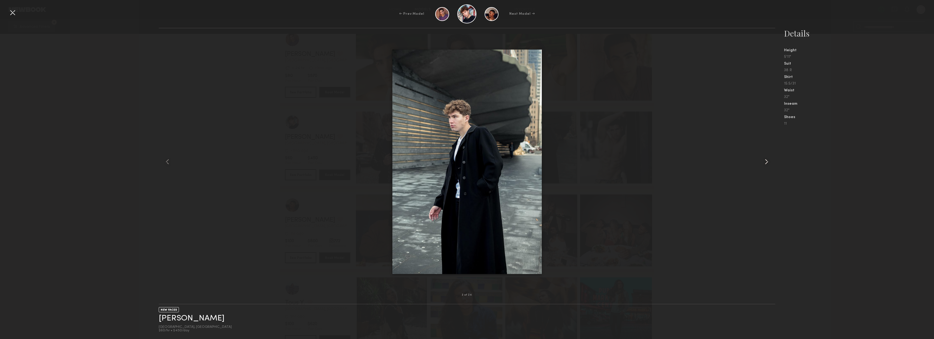
click at [769, 166] on common-icon at bounding box center [766, 161] width 9 height 9
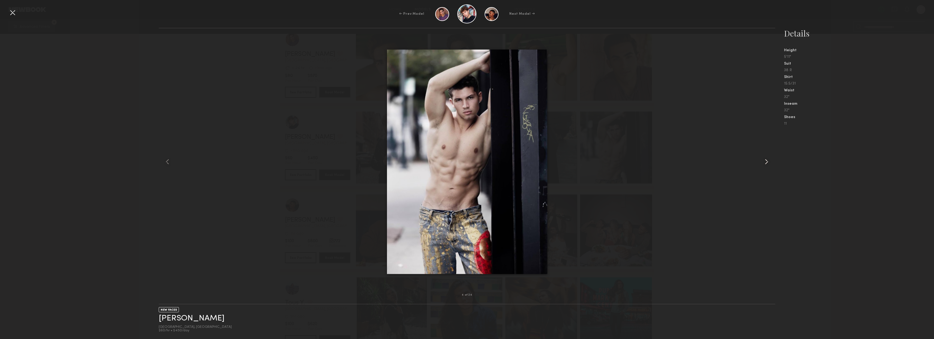
click at [769, 166] on common-icon at bounding box center [766, 161] width 9 height 9
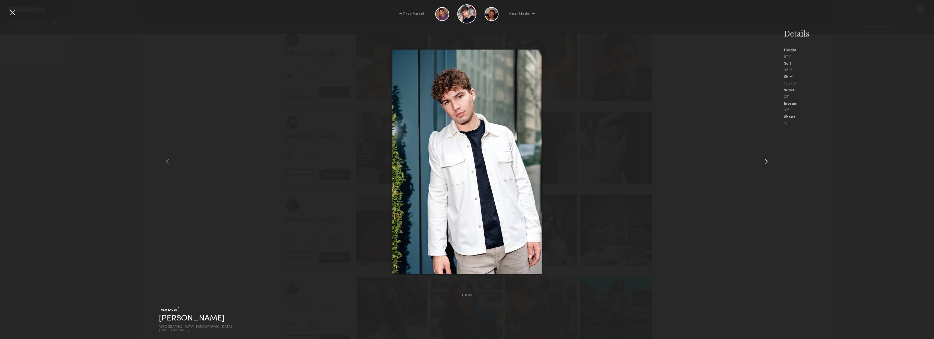
click at [769, 166] on common-icon at bounding box center [766, 161] width 9 height 9
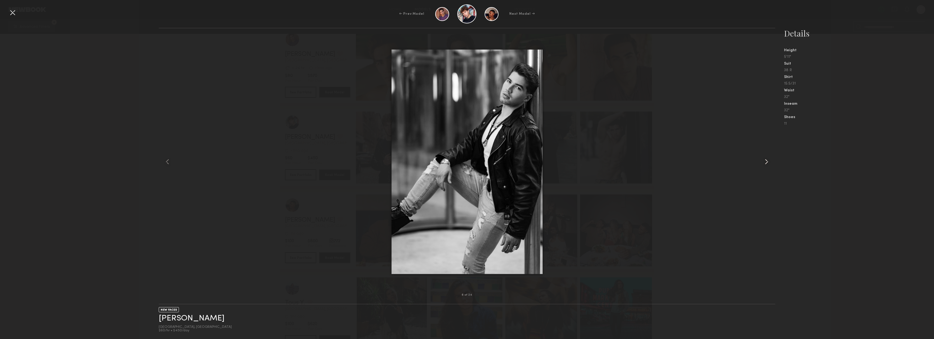
click at [769, 166] on common-icon at bounding box center [766, 161] width 9 height 9
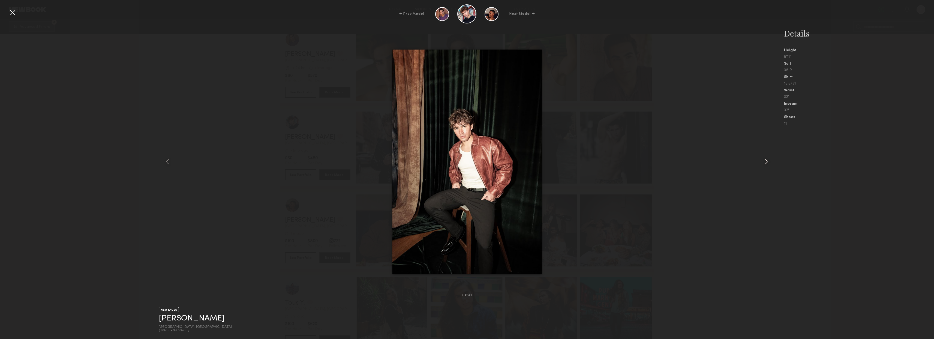
click at [769, 166] on common-icon at bounding box center [766, 161] width 9 height 9
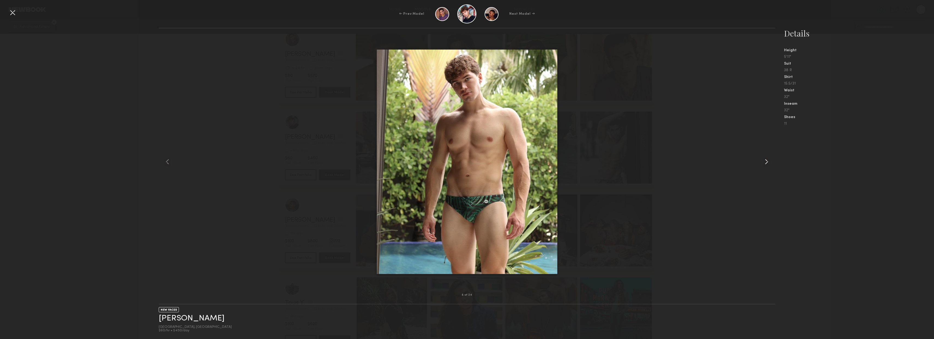
click at [769, 166] on common-icon at bounding box center [766, 161] width 9 height 9
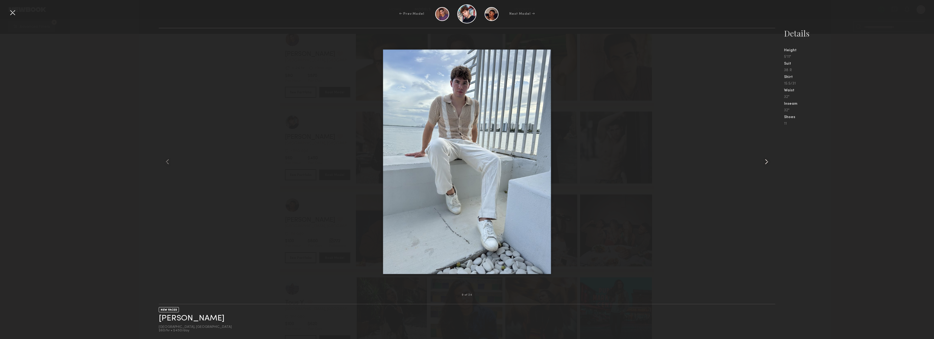
click at [769, 166] on common-icon at bounding box center [766, 161] width 9 height 9
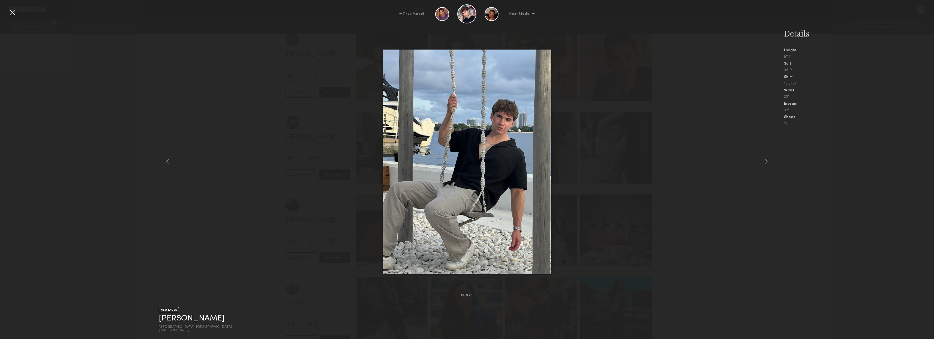
click at [12, 14] on div at bounding box center [12, 12] width 9 height 9
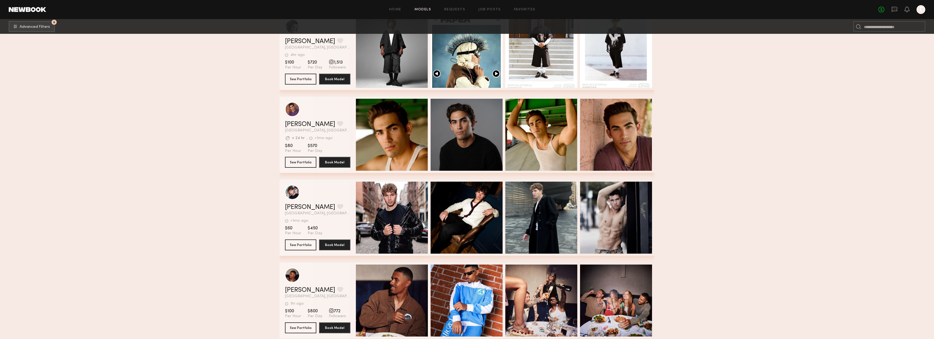
scroll to position [1417, 0]
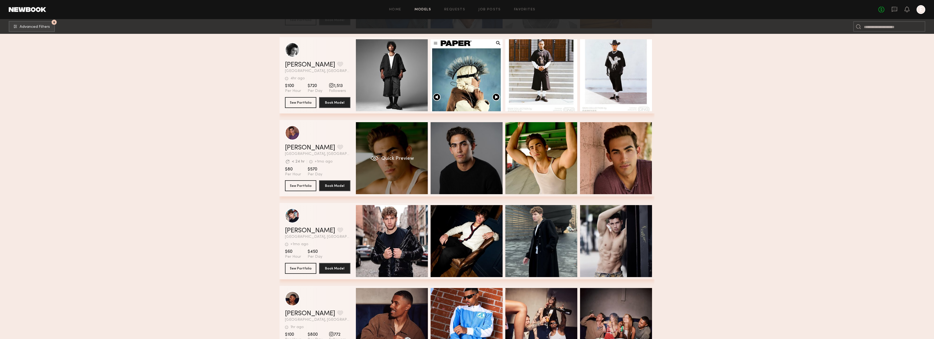
click at [380, 175] on div "Quick Preview" at bounding box center [392, 158] width 72 height 72
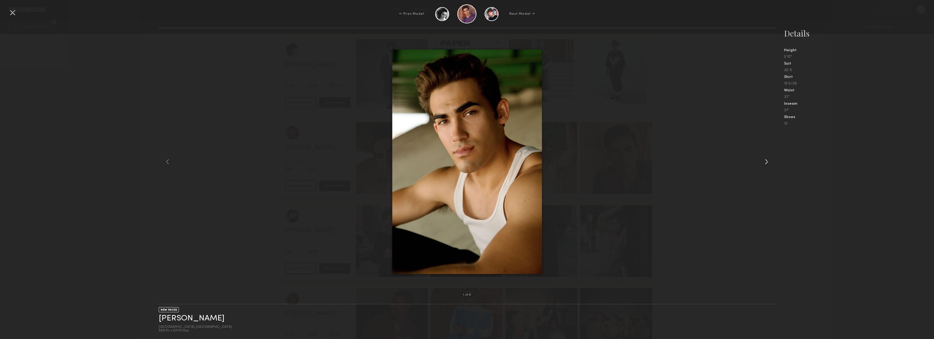
click at [765, 165] on common-icon at bounding box center [766, 161] width 9 height 9
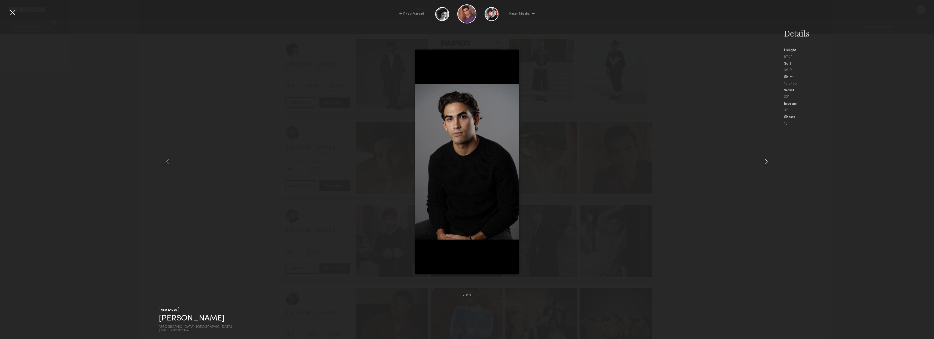
click at [765, 165] on common-icon at bounding box center [766, 161] width 9 height 9
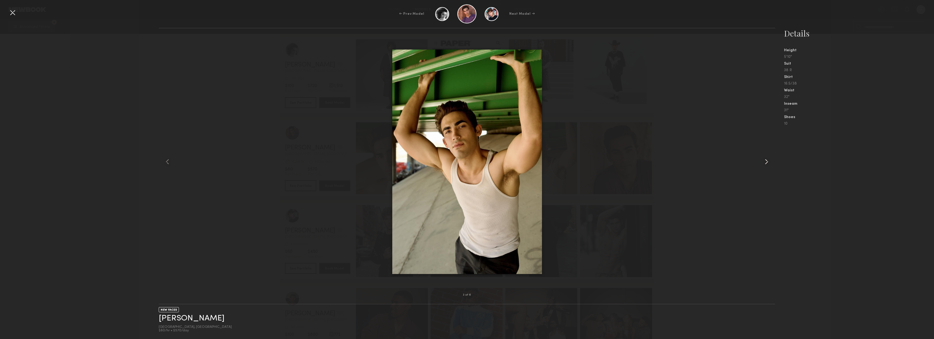
click at [765, 165] on common-icon at bounding box center [766, 161] width 9 height 9
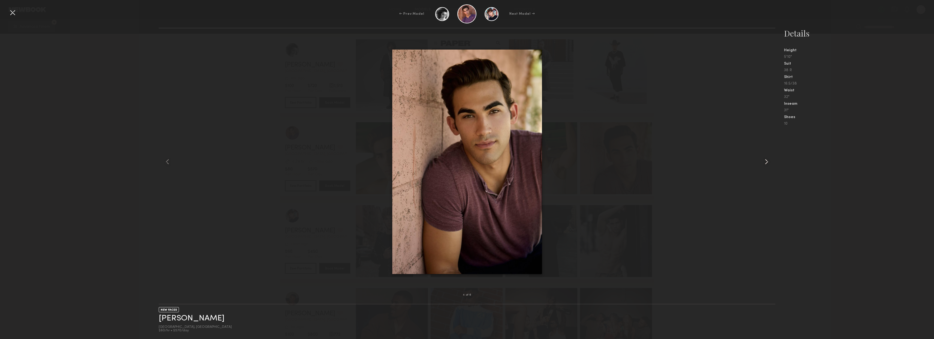
click at [765, 165] on common-icon at bounding box center [766, 161] width 9 height 9
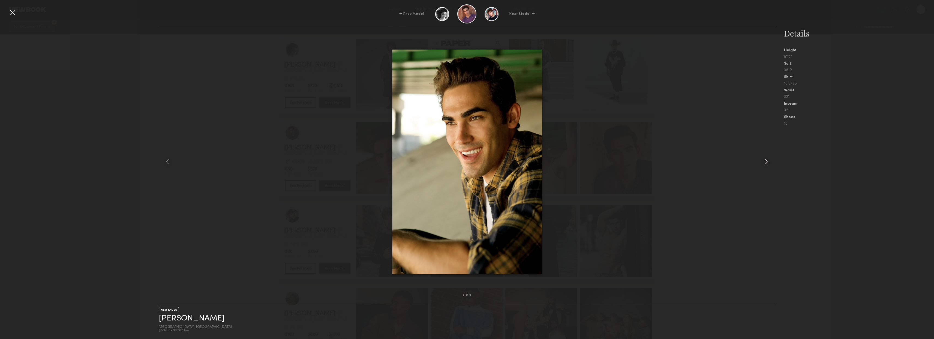
click at [765, 165] on common-icon at bounding box center [766, 161] width 9 height 9
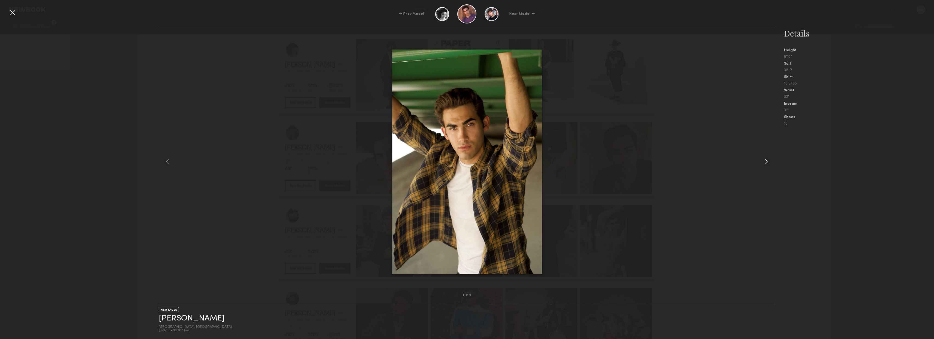
click at [765, 165] on common-icon at bounding box center [766, 161] width 9 height 9
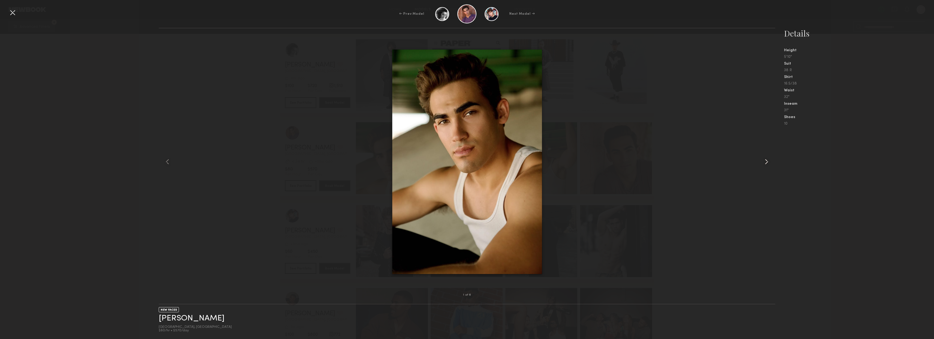
click at [765, 165] on common-icon at bounding box center [766, 161] width 9 height 9
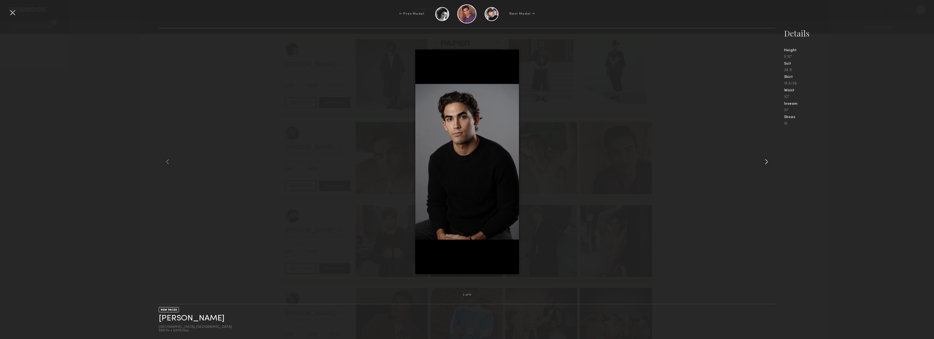
click at [765, 165] on common-icon at bounding box center [766, 161] width 9 height 9
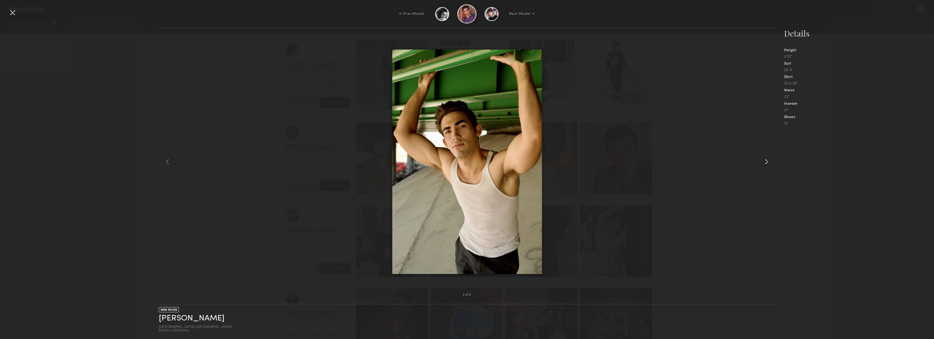
click at [765, 165] on common-icon at bounding box center [766, 161] width 9 height 9
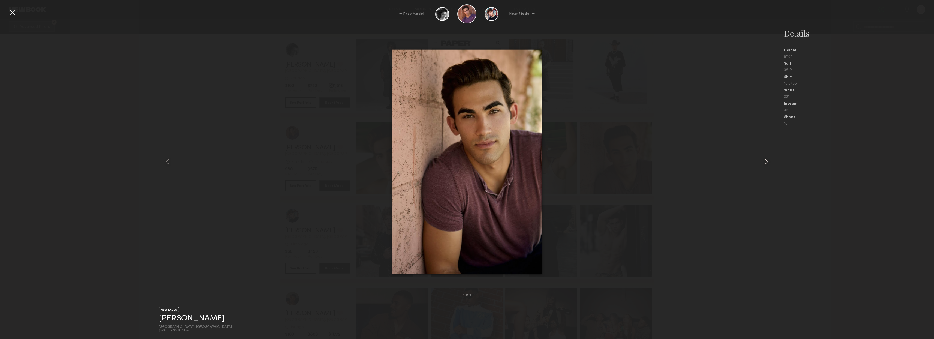
click at [765, 165] on common-icon at bounding box center [766, 161] width 9 height 9
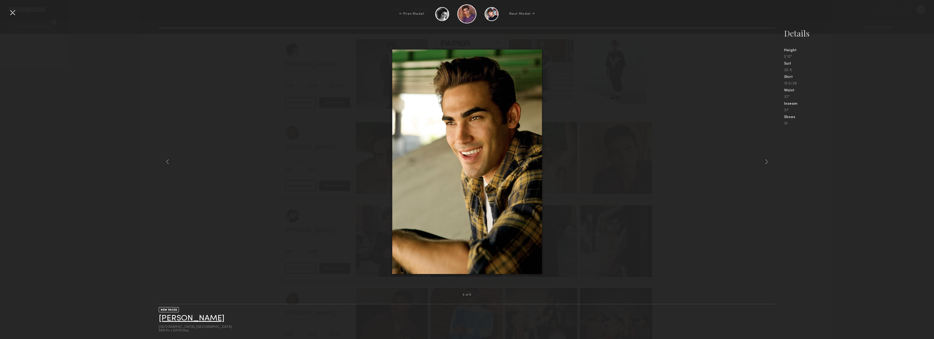
click at [186, 317] on link "Anthony C." at bounding box center [192, 318] width 66 height 8
click at [13, 13] on div at bounding box center [12, 12] width 9 height 9
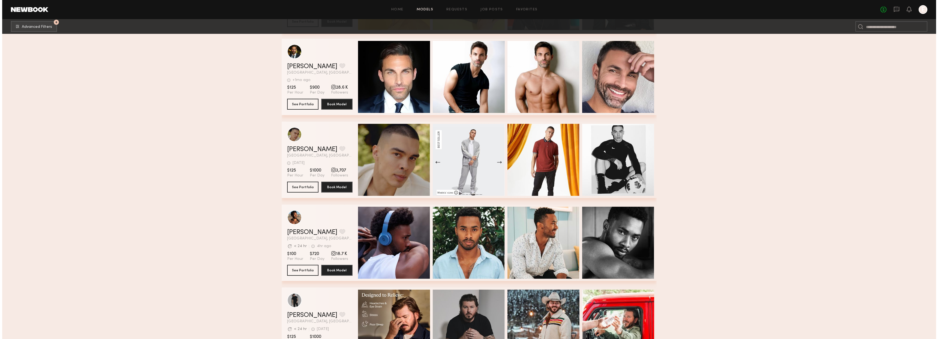
scroll to position [0, 0]
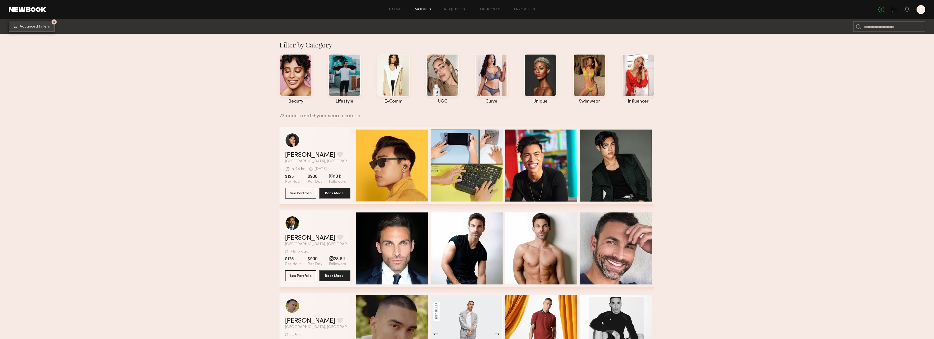
click at [37, 30] on button "6 Advanced Filters" at bounding box center [32, 26] width 46 height 11
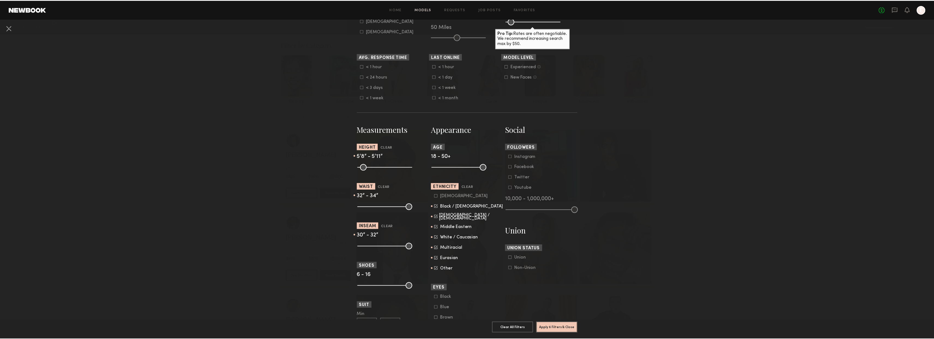
scroll to position [189, 0]
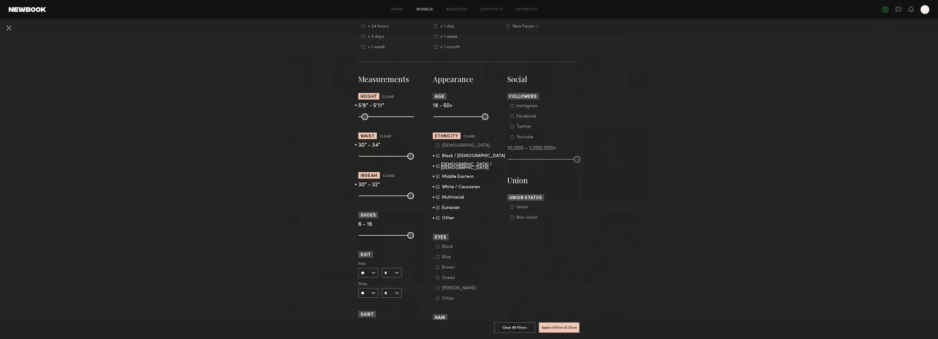
type input "**"
click at [378, 157] on input "range" at bounding box center [386, 156] width 55 height 7
click at [560, 323] on button "Apply 6 Filters & Close" at bounding box center [559, 327] width 41 height 11
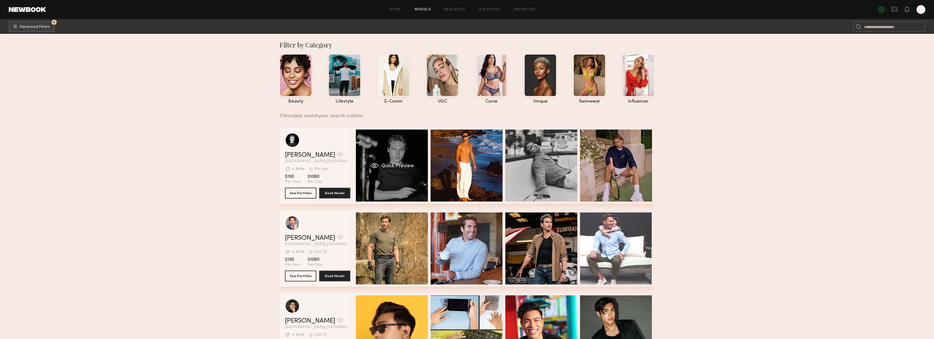
click at [398, 179] on div "Quick Preview" at bounding box center [392, 166] width 72 height 72
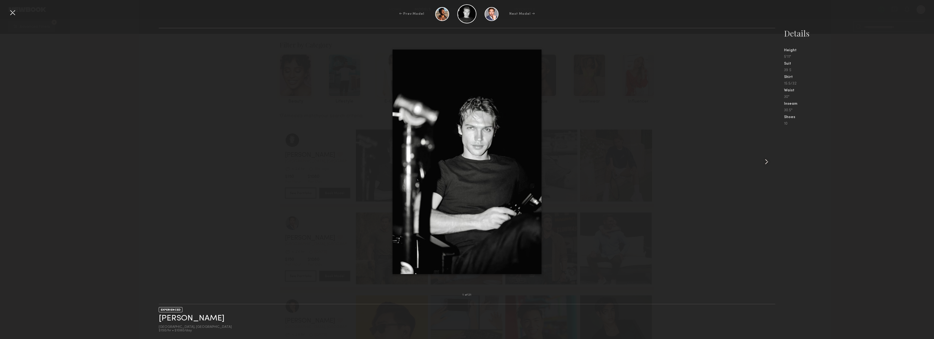
click at [765, 163] on common-icon at bounding box center [766, 161] width 9 height 9
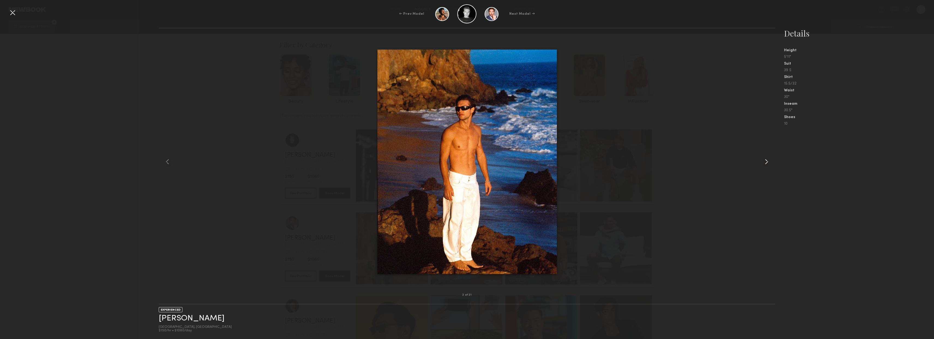
click at [765, 163] on common-icon at bounding box center [766, 161] width 9 height 9
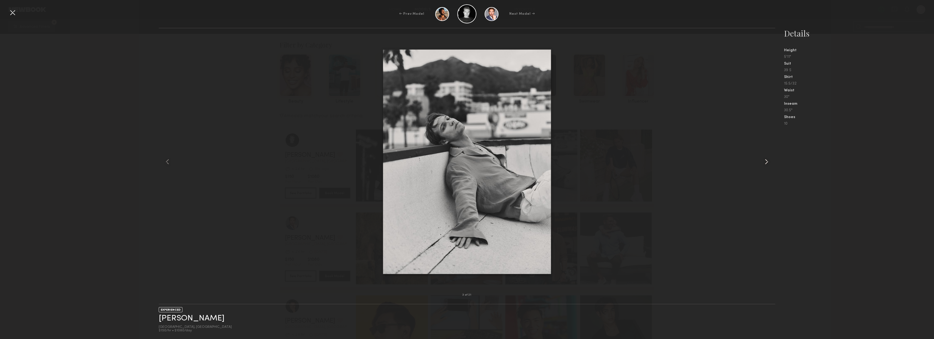
click at [765, 163] on common-icon at bounding box center [766, 161] width 9 height 9
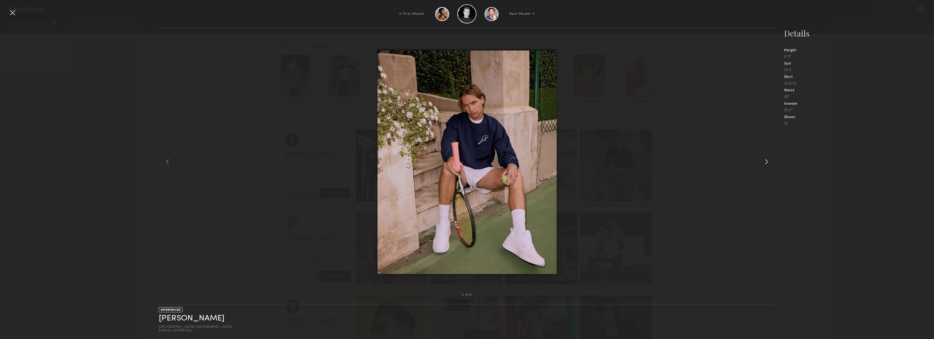
click at [765, 163] on common-icon at bounding box center [766, 161] width 9 height 9
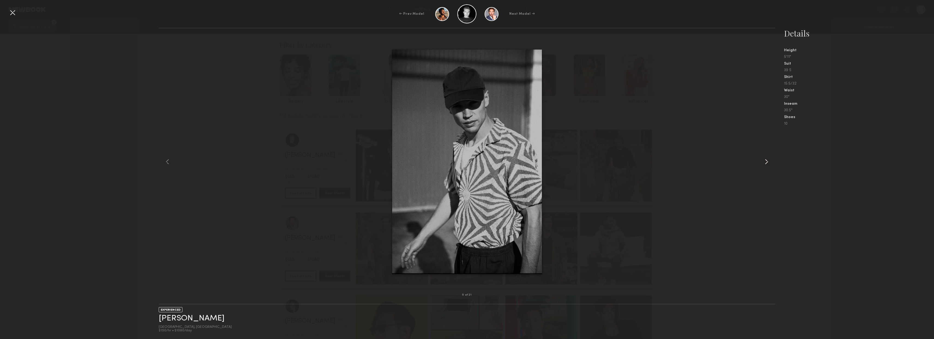
click at [765, 163] on common-icon at bounding box center [766, 161] width 9 height 9
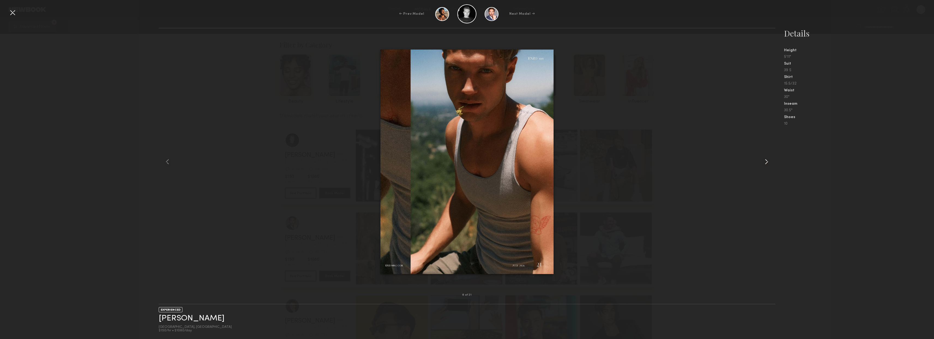
click at [765, 163] on common-icon at bounding box center [766, 161] width 9 height 9
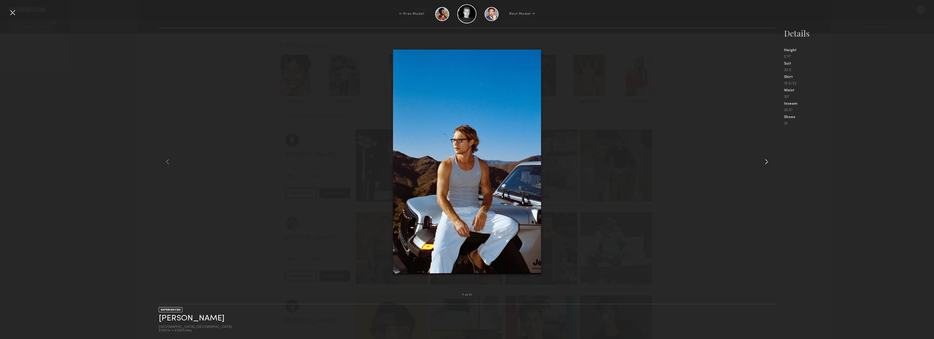
click at [765, 163] on common-icon at bounding box center [766, 161] width 9 height 9
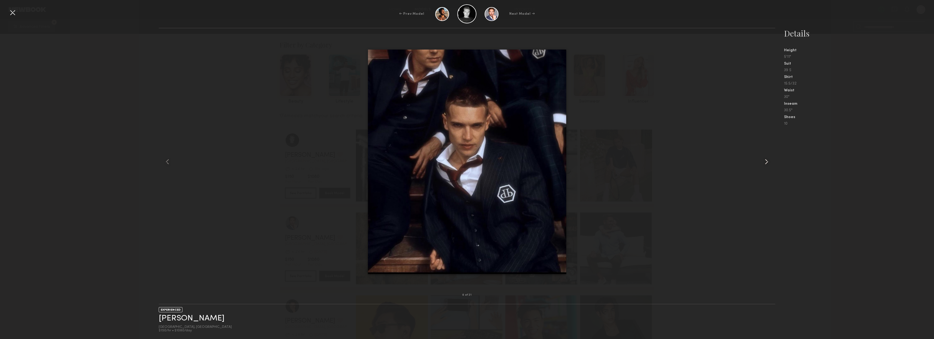
click at [765, 163] on common-icon at bounding box center [766, 161] width 9 height 9
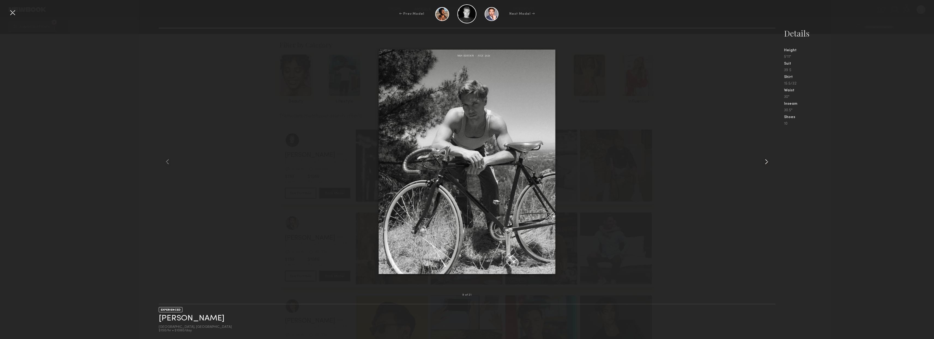
click at [765, 163] on common-icon at bounding box center [766, 161] width 9 height 9
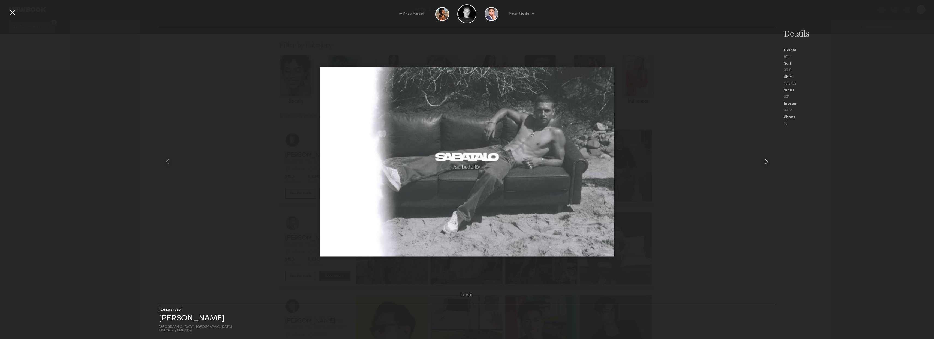
click at [765, 163] on common-icon at bounding box center [766, 161] width 9 height 9
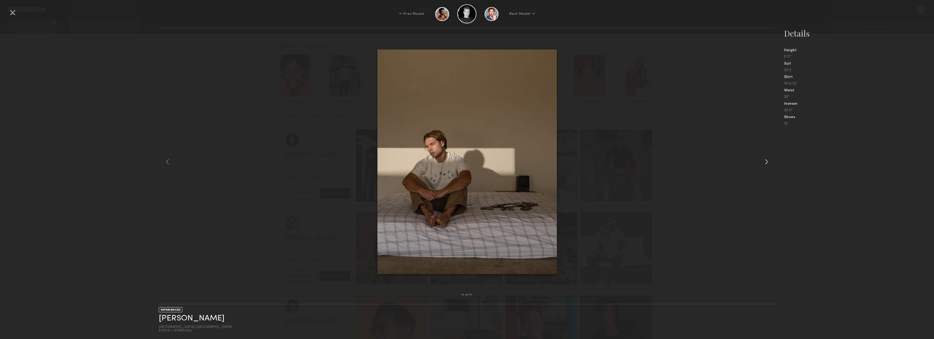
click at [765, 163] on common-icon at bounding box center [766, 161] width 9 height 9
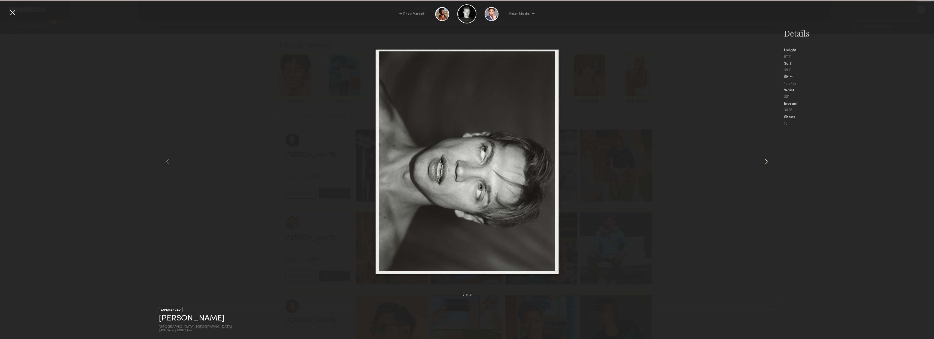
click at [765, 163] on common-icon at bounding box center [766, 161] width 9 height 9
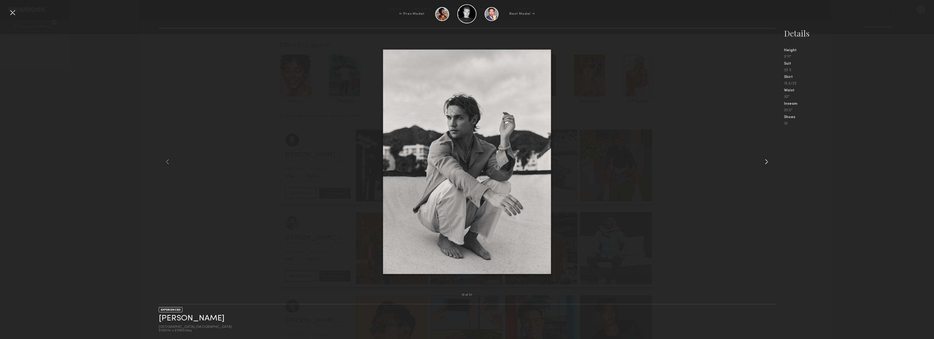
click at [765, 163] on common-icon at bounding box center [766, 161] width 9 height 9
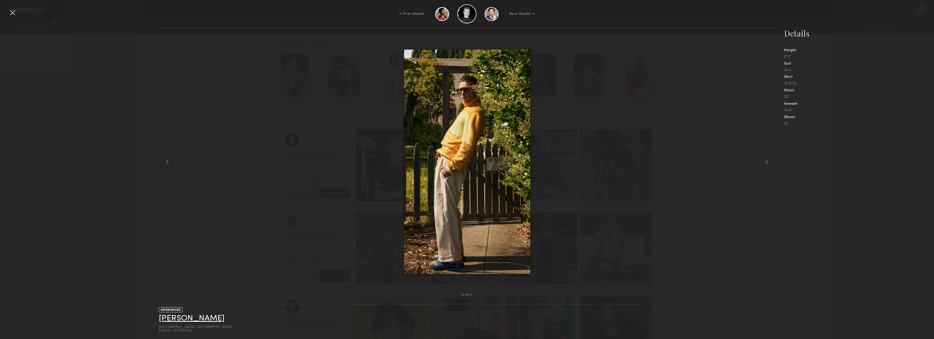
click at [177, 318] on link "Sasha P." at bounding box center [192, 318] width 66 height 8
click at [11, 14] on div at bounding box center [12, 12] width 9 height 9
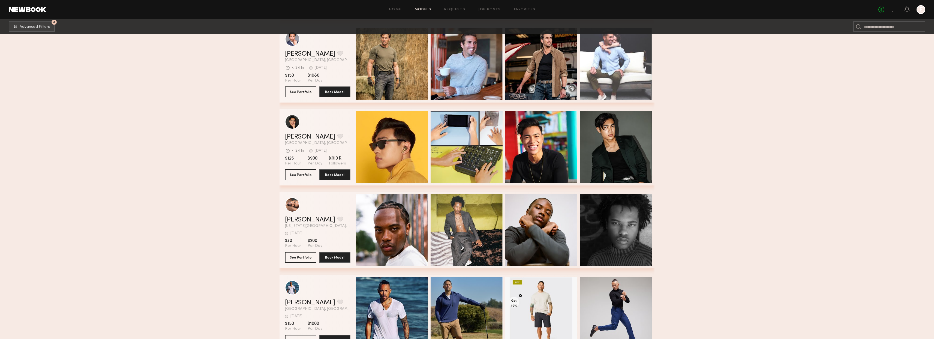
scroll to position [210, 0]
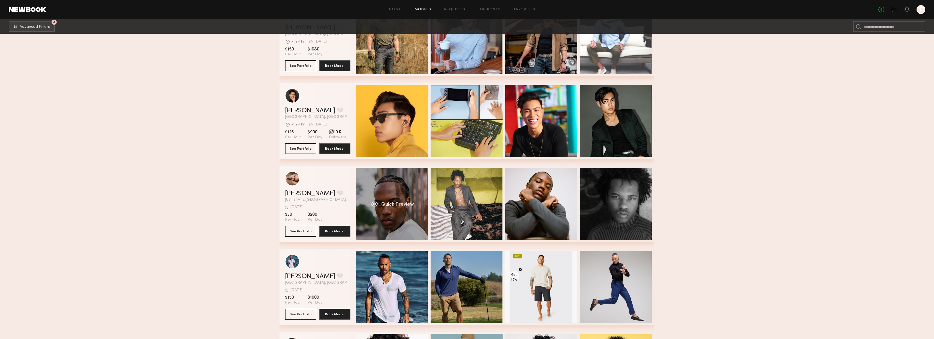
click at [414, 228] on div "Quick Preview" at bounding box center [392, 204] width 72 height 72
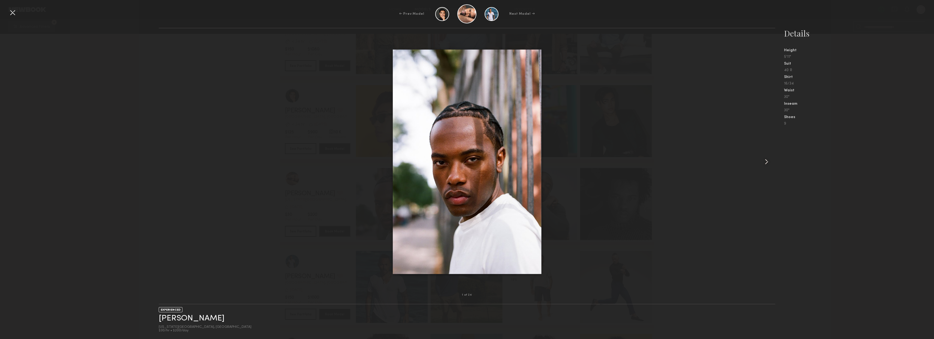
click at [767, 166] on common-icon at bounding box center [766, 161] width 9 height 9
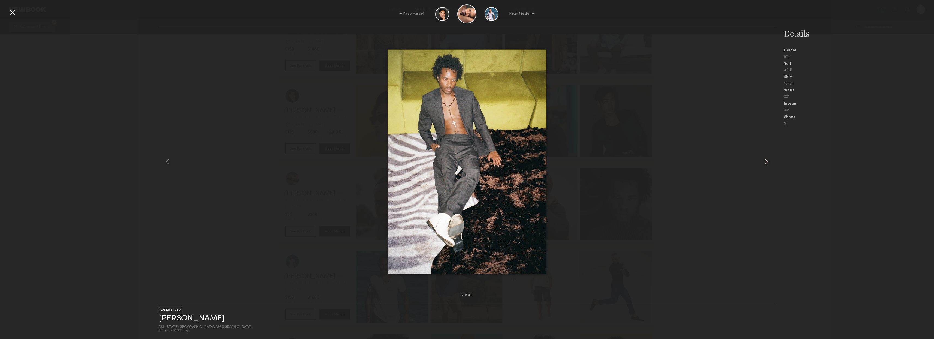
click at [767, 166] on common-icon at bounding box center [766, 161] width 9 height 9
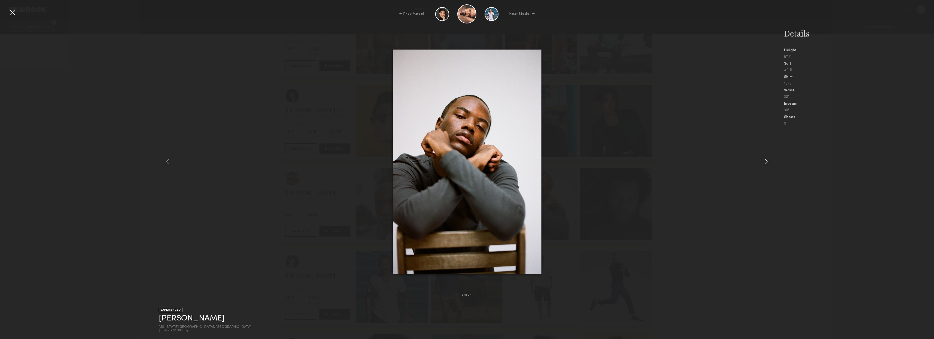
click at [767, 166] on common-icon at bounding box center [766, 161] width 9 height 9
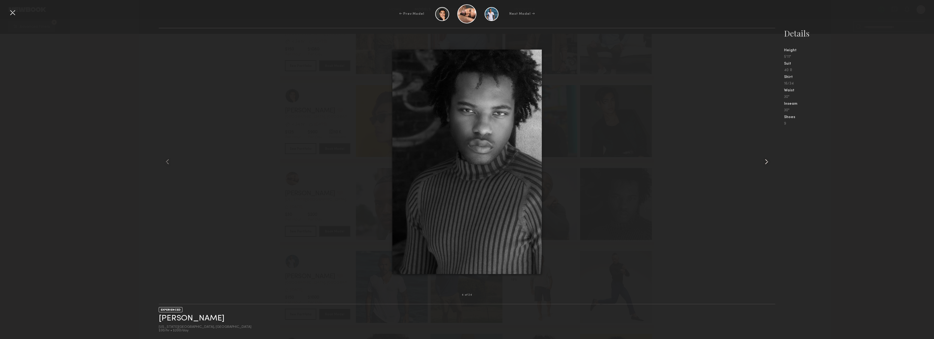
click at [767, 166] on common-icon at bounding box center [766, 161] width 9 height 9
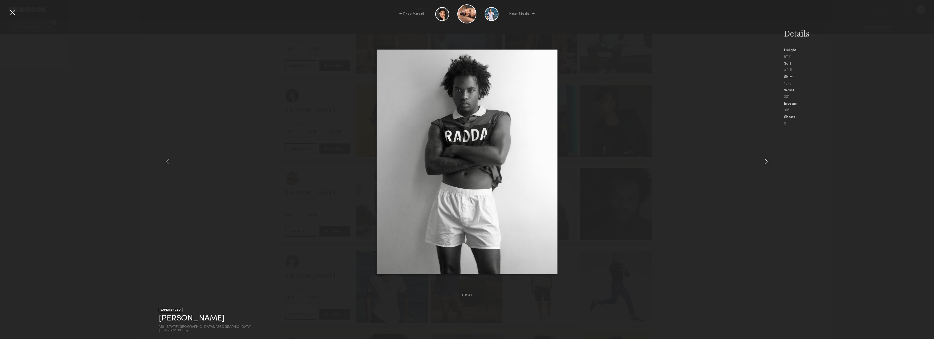
click at [767, 166] on common-icon at bounding box center [766, 161] width 9 height 9
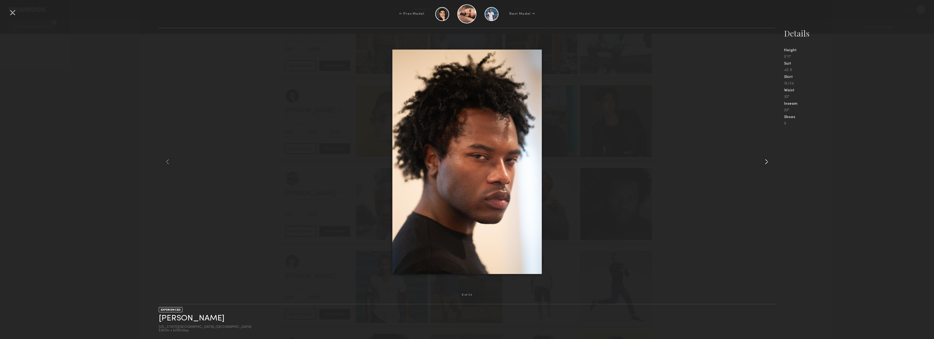
click at [767, 166] on common-icon at bounding box center [766, 161] width 9 height 9
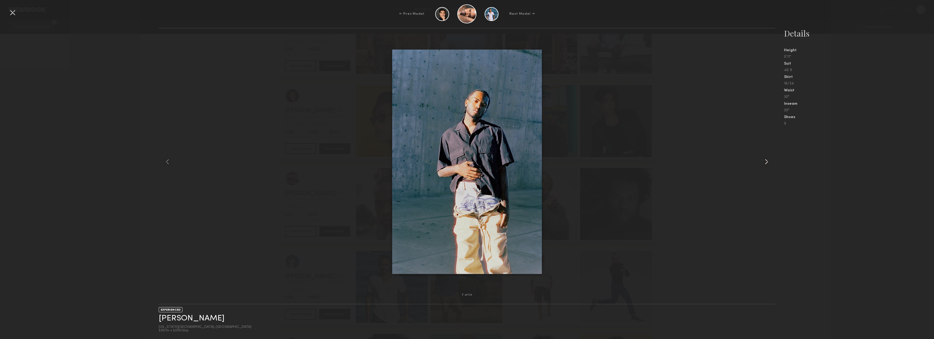
click at [767, 166] on common-icon at bounding box center [766, 161] width 9 height 9
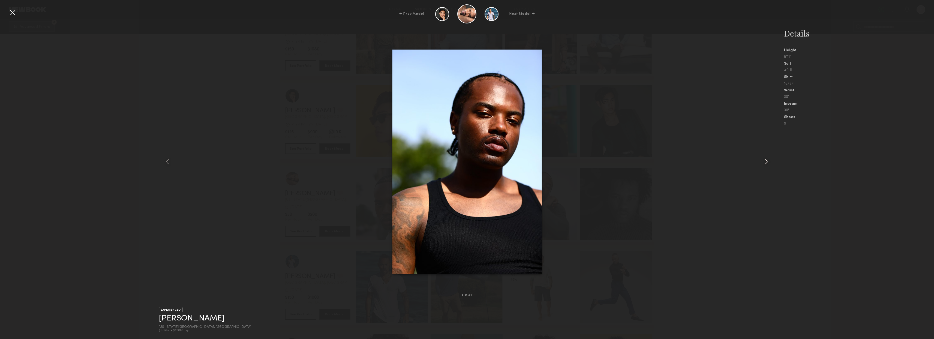
click at [767, 166] on common-icon at bounding box center [766, 161] width 9 height 9
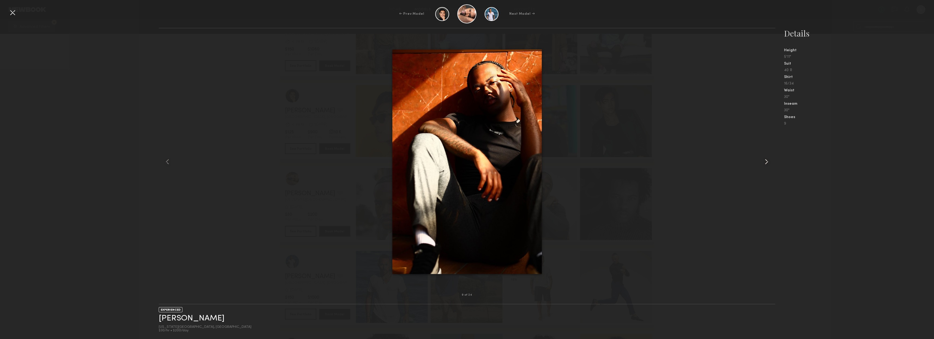
click at [767, 166] on common-icon at bounding box center [766, 161] width 9 height 9
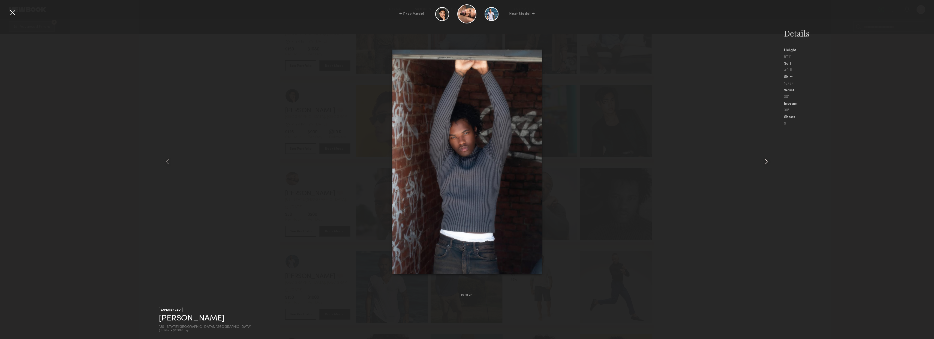
click at [767, 166] on common-icon at bounding box center [766, 161] width 9 height 9
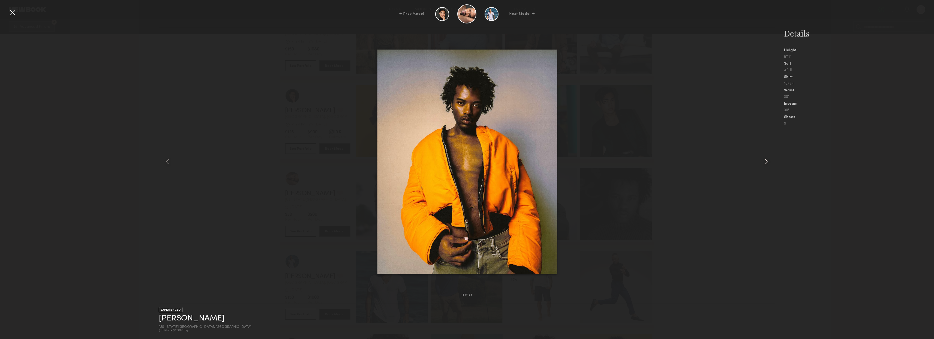
click at [767, 166] on common-icon at bounding box center [766, 161] width 9 height 9
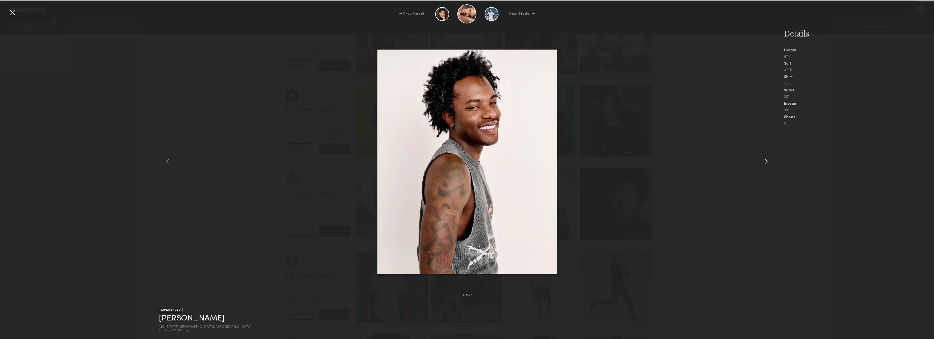
click at [767, 166] on common-icon at bounding box center [766, 161] width 9 height 9
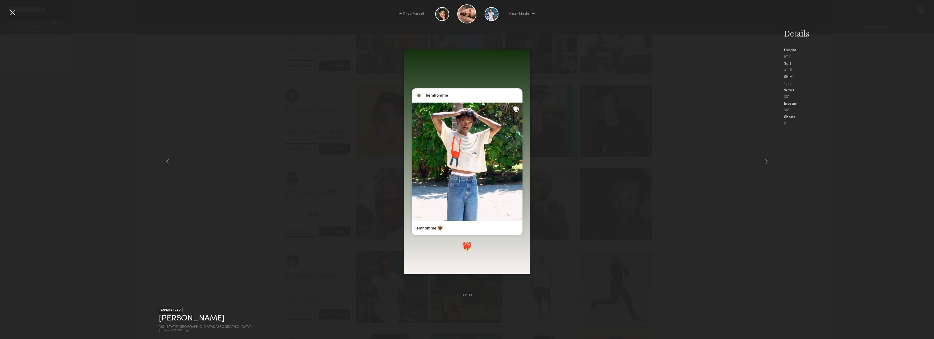
click at [10, 10] on div at bounding box center [12, 12] width 9 height 9
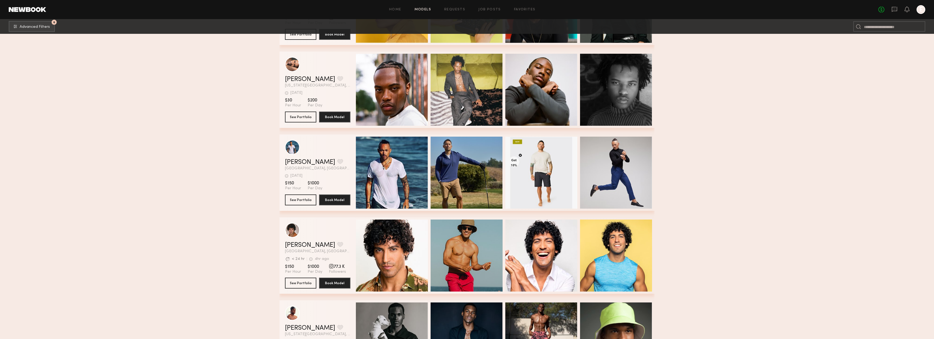
scroll to position [340, 0]
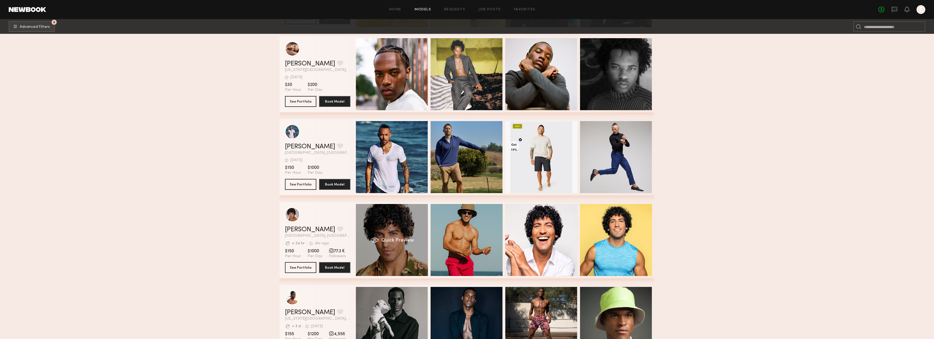
click at [400, 266] on div "Quick Preview" at bounding box center [392, 240] width 72 height 72
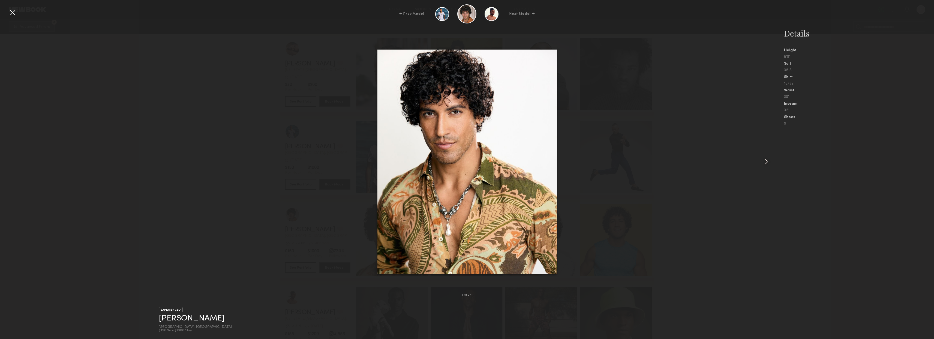
click at [766, 163] on common-icon at bounding box center [766, 161] width 9 height 9
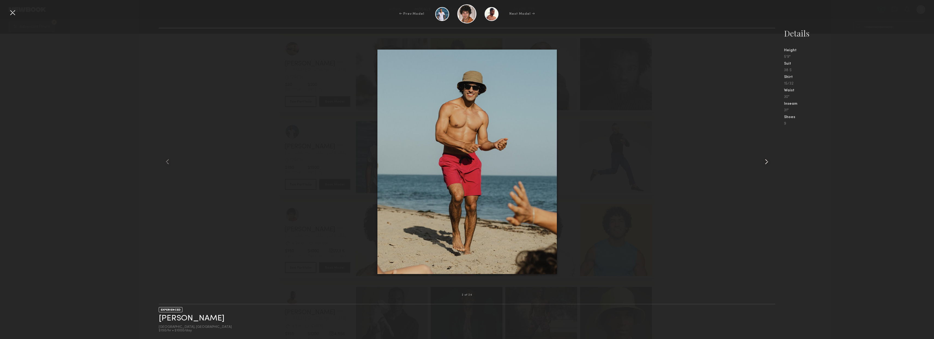
click at [766, 163] on common-icon at bounding box center [766, 161] width 9 height 9
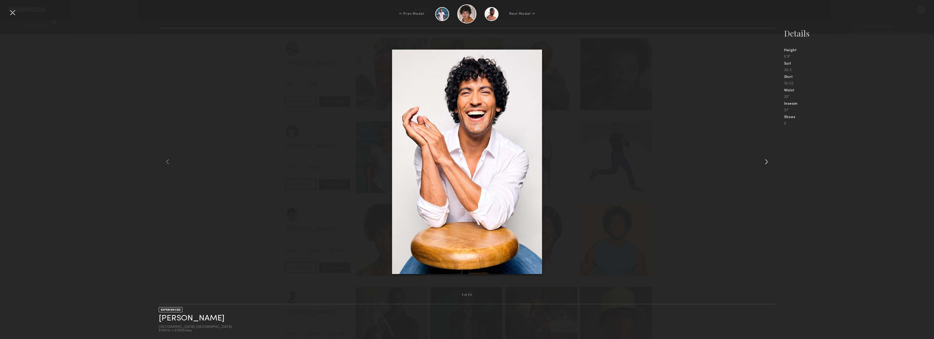
click at [766, 163] on common-icon at bounding box center [766, 161] width 9 height 9
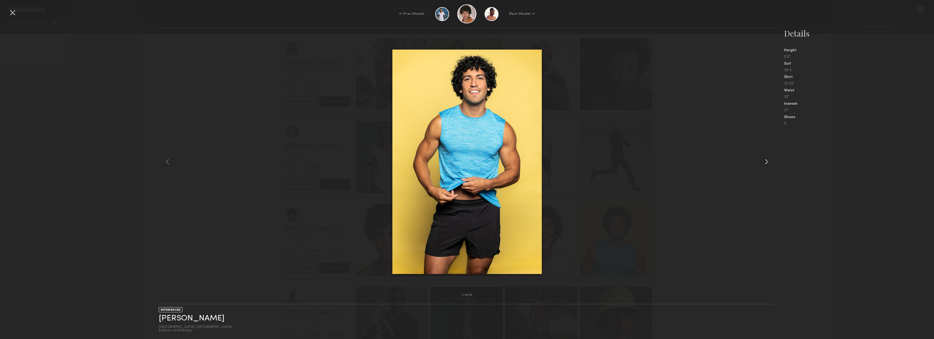
click at [766, 163] on common-icon at bounding box center [766, 161] width 9 height 9
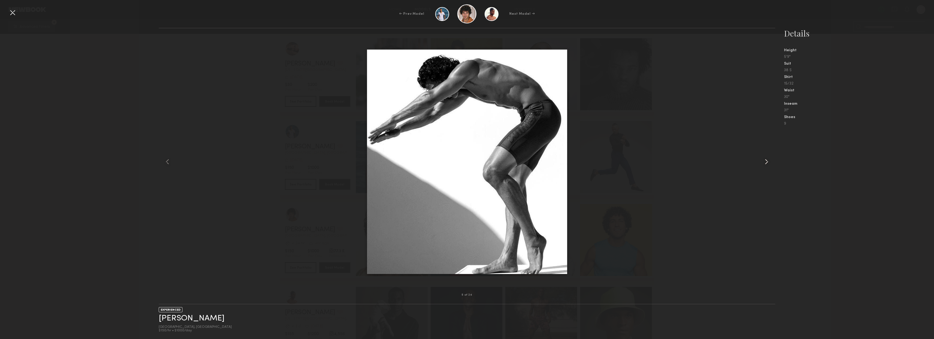
click at [766, 163] on common-icon at bounding box center [766, 161] width 9 height 9
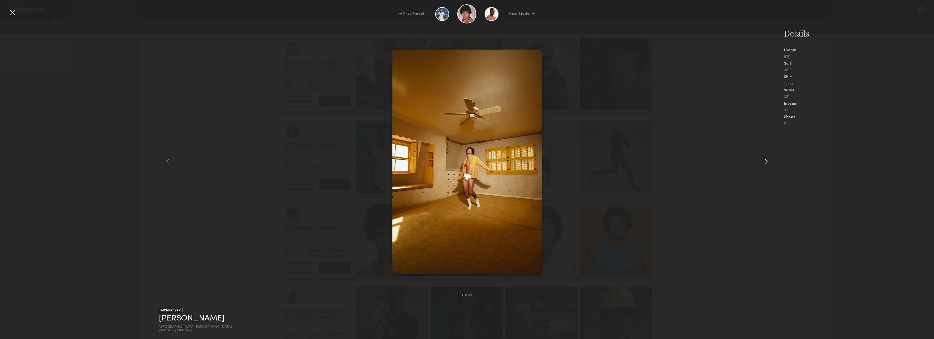
click at [766, 163] on common-icon at bounding box center [766, 161] width 9 height 9
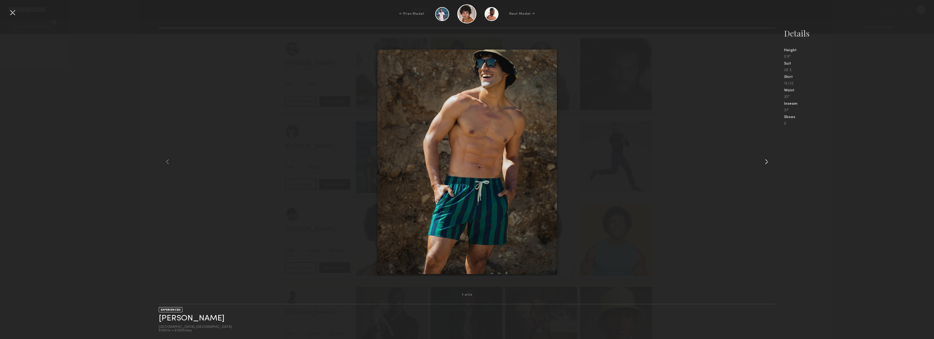
click at [766, 163] on common-icon at bounding box center [766, 161] width 9 height 9
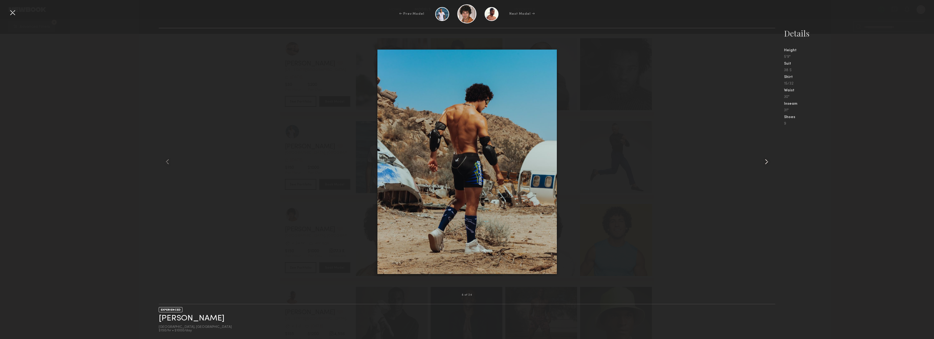
click at [766, 163] on common-icon at bounding box center [766, 161] width 9 height 9
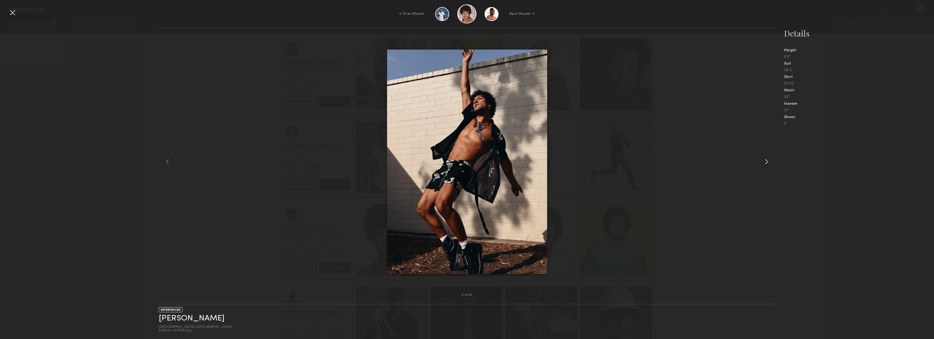
click at [766, 163] on common-icon at bounding box center [766, 161] width 9 height 9
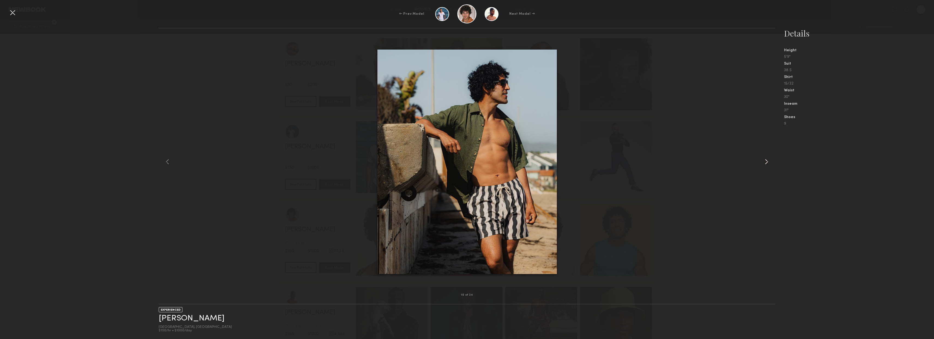
click at [766, 163] on common-icon at bounding box center [766, 161] width 9 height 9
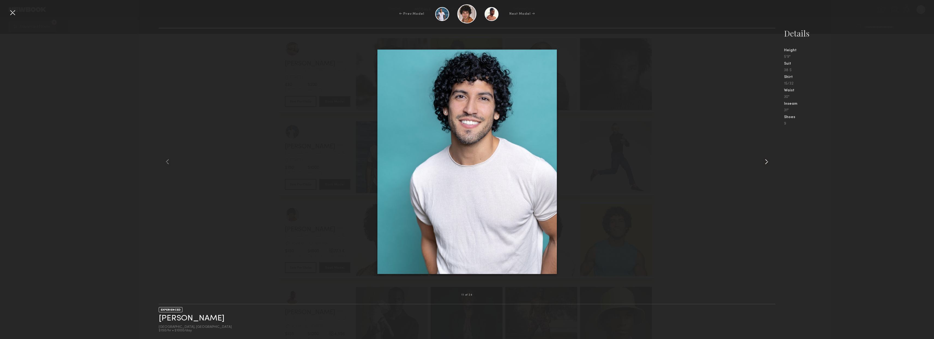
click at [766, 163] on common-icon at bounding box center [766, 161] width 9 height 9
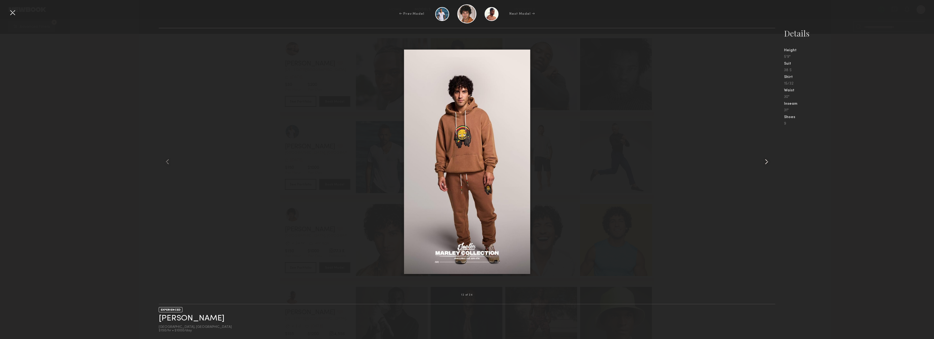
click at [766, 163] on common-icon at bounding box center [766, 161] width 9 height 9
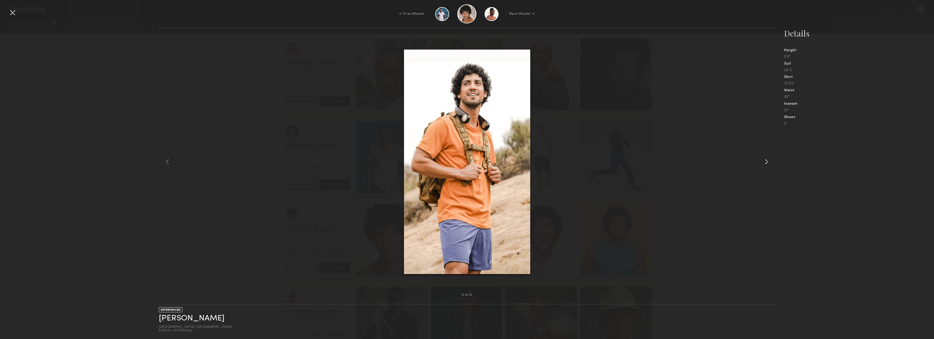
click at [766, 163] on common-icon at bounding box center [766, 161] width 9 height 9
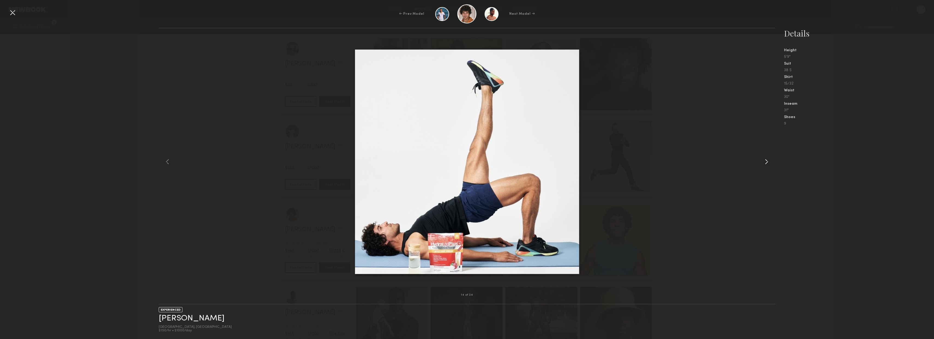
click at [766, 163] on common-icon at bounding box center [766, 161] width 9 height 9
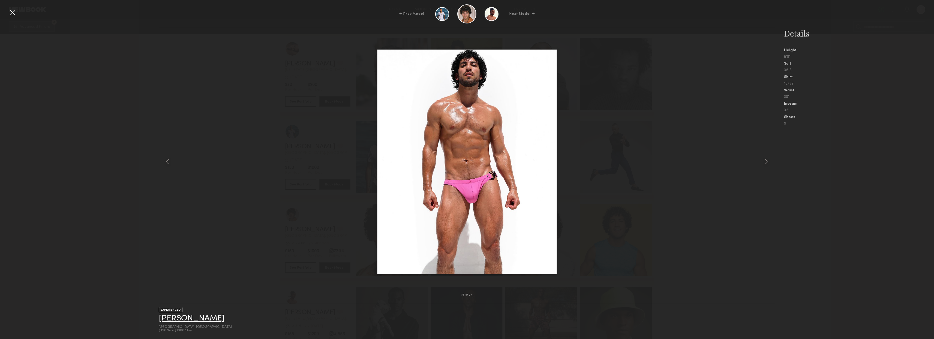
click at [174, 320] on link "Aaron V." at bounding box center [192, 318] width 66 height 8
click at [17, 13] on div at bounding box center [12, 12] width 9 height 9
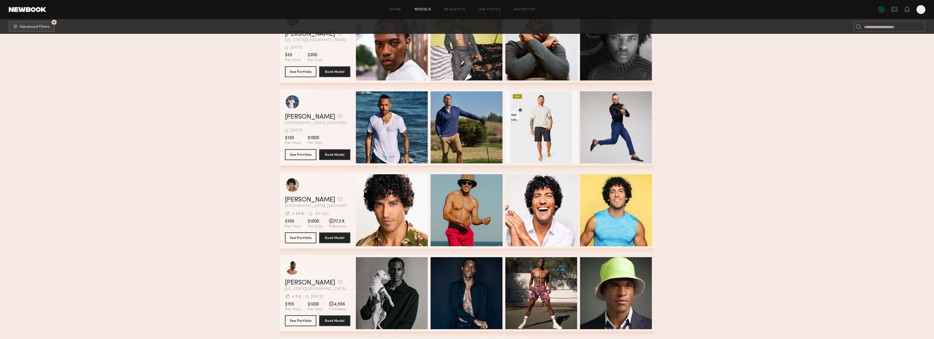
scroll to position [440, 0]
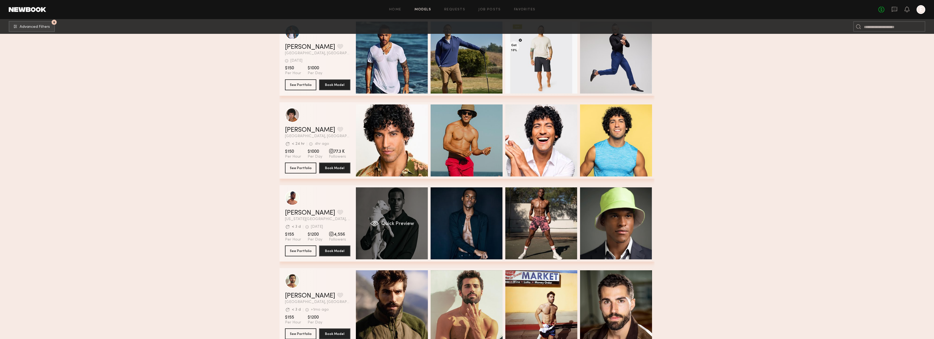
click at [395, 249] on div "Quick Preview" at bounding box center [392, 223] width 72 height 72
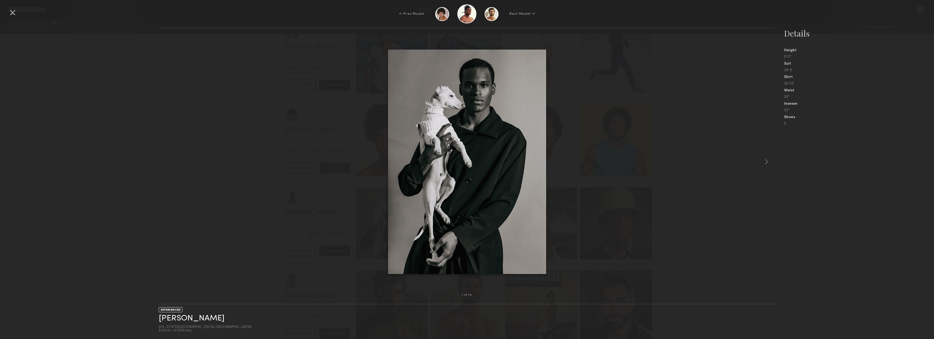
click at [9, 12] on div at bounding box center [12, 12] width 9 height 9
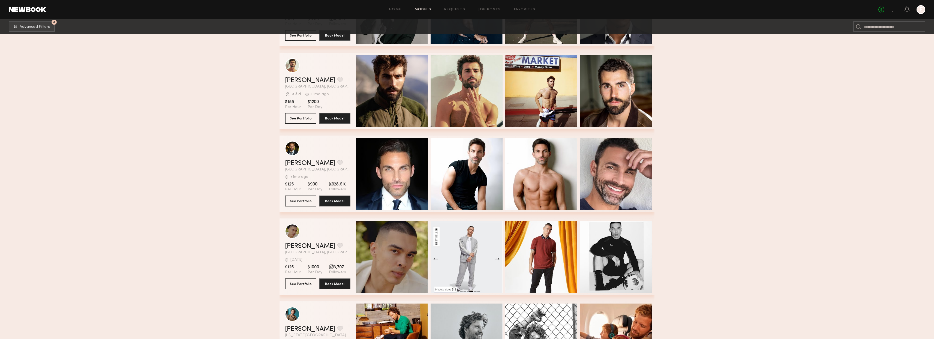
scroll to position [656, 0]
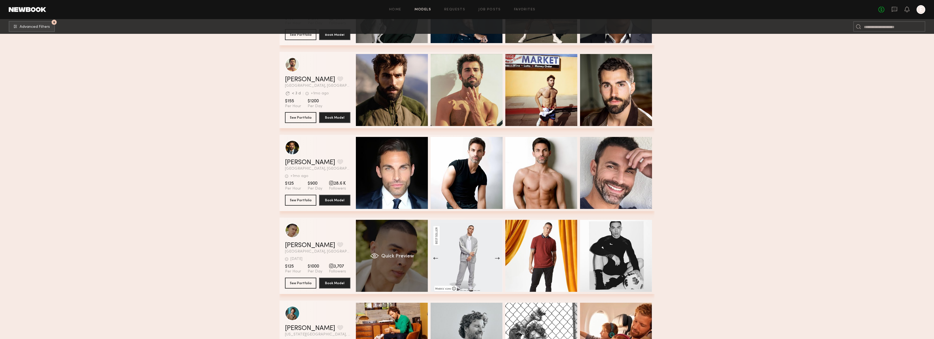
click at [403, 275] on div "Quick Preview" at bounding box center [392, 256] width 72 height 72
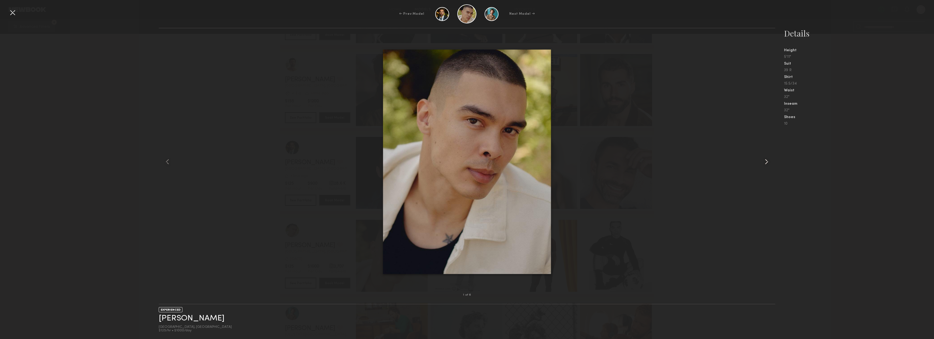
click at [763, 161] on common-icon at bounding box center [766, 161] width 9 height 9
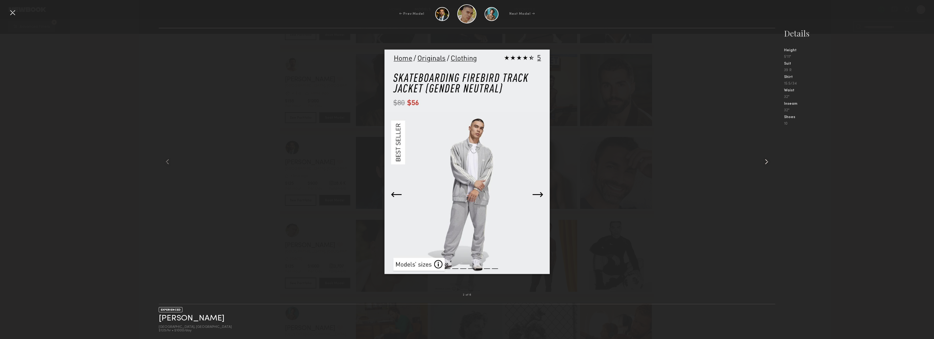
click at [763, 161] on common-icon at bounding box center [766, 161] width 9 height 9
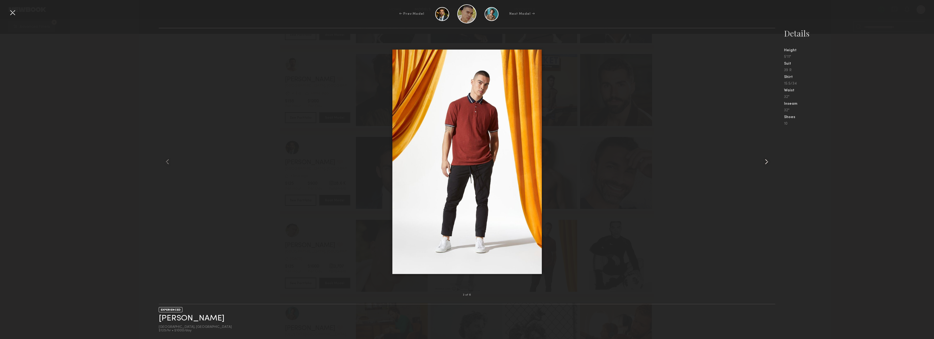
click at [763, 161] on common-icon at bounding box center [766, 161] width 9 height 9
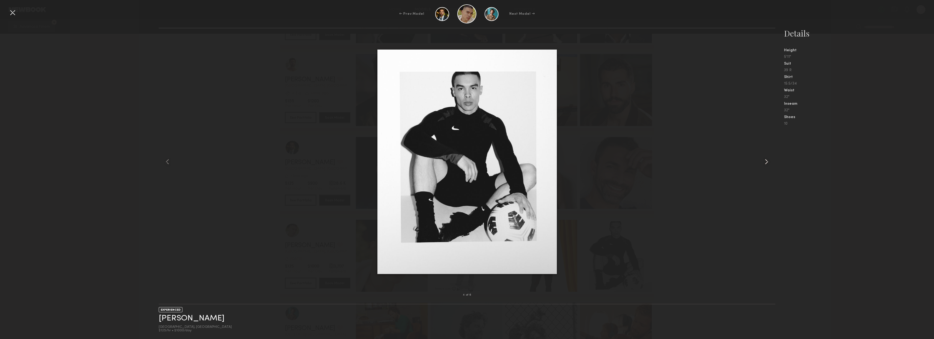
click at [762, 161] on common-icon at bounding box center [766, 161] width 9 height 9
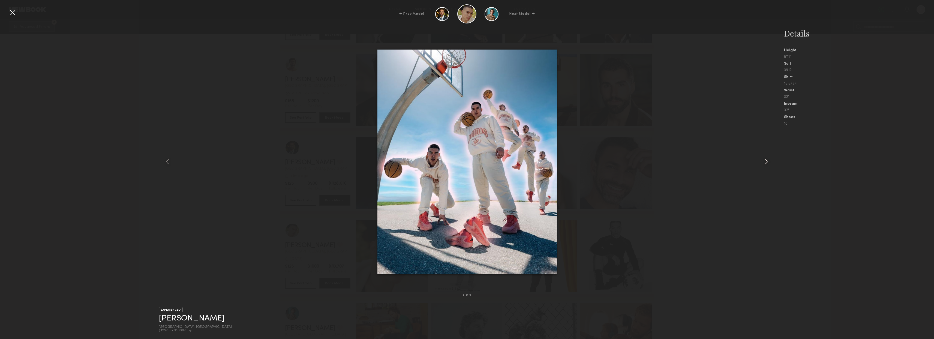
click at [762, 161] on common-icon at bounding box center [766, 161] width 9 height 9
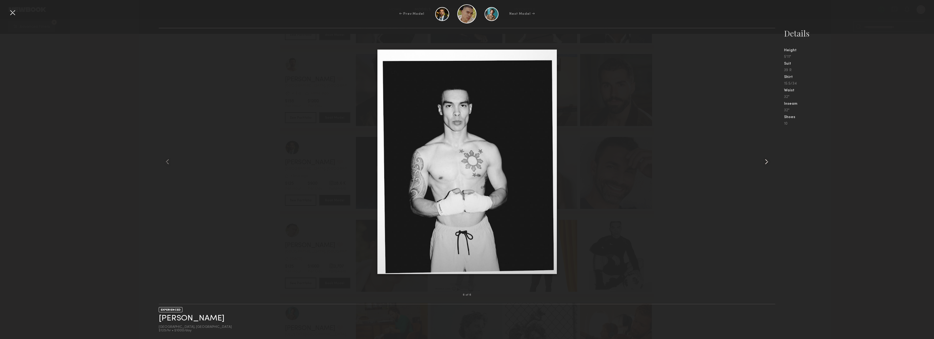
click at [762, 161] on common-icon at bounding box center [766, 161] width 9 height 9
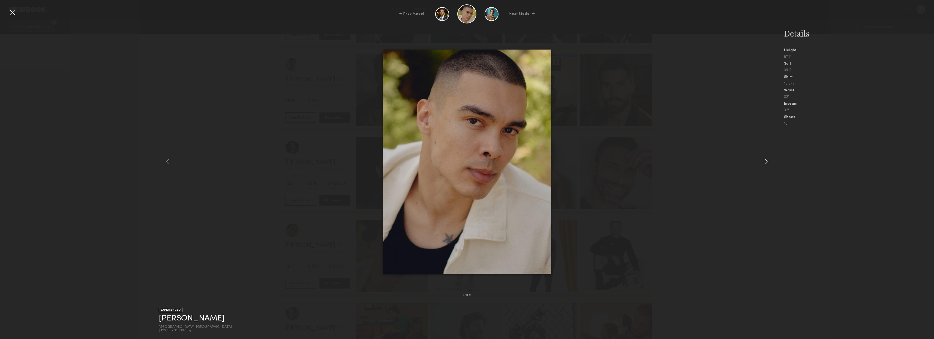
click at [762, 161] on common-icon at bounding box center [766, 161] width 9 height 9
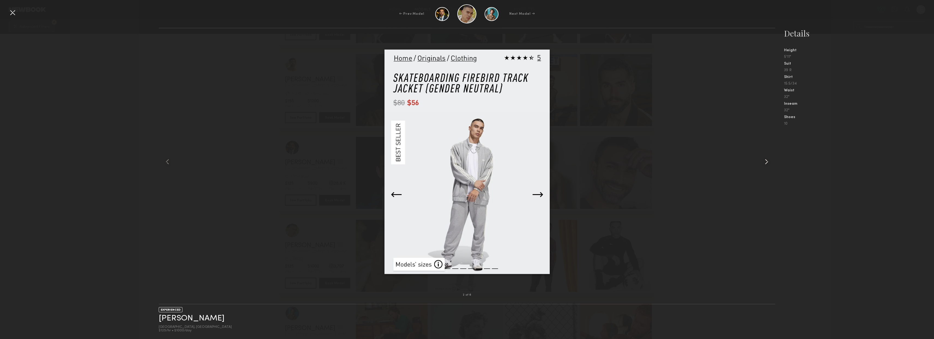
click at [762, 161] on common-icon at bounding box center [766, 161] width 9 height 9
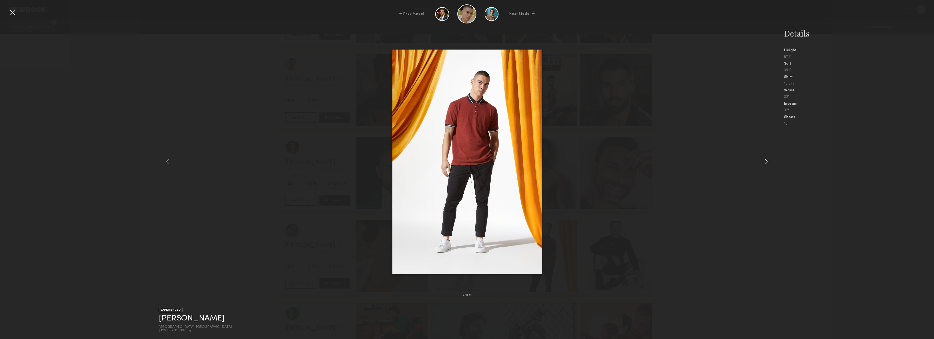
click at [762, 161] on common-icon at bounding box center [766, 161] width 9 height 9
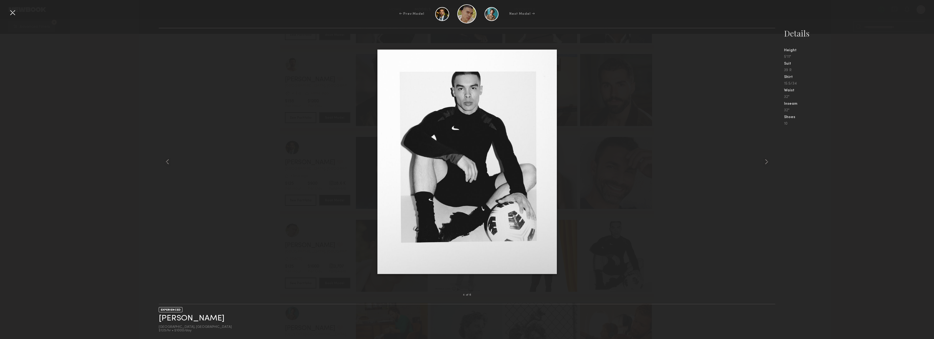
click at [16, 14] on div at bounding box center [12, 12] width 9 height 9
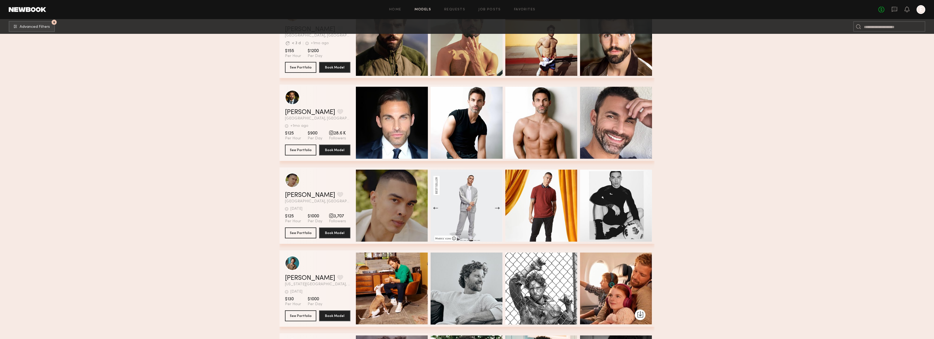
scroll to position [712, 0]
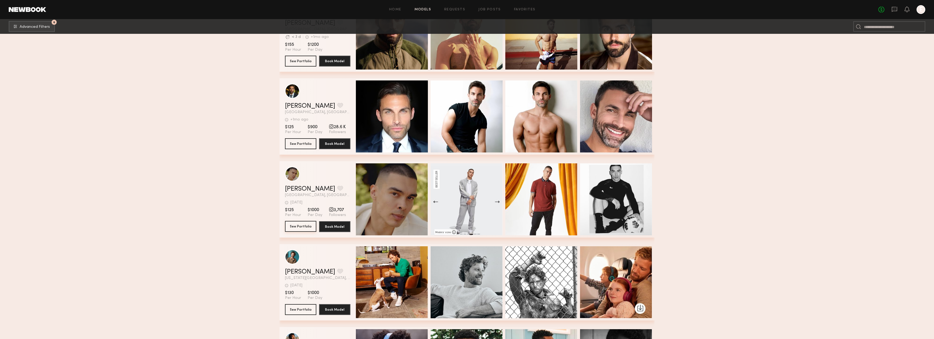
click at [304, 227] on button "See Portfolio" at bounding box center [300, 226] width 31 height 11
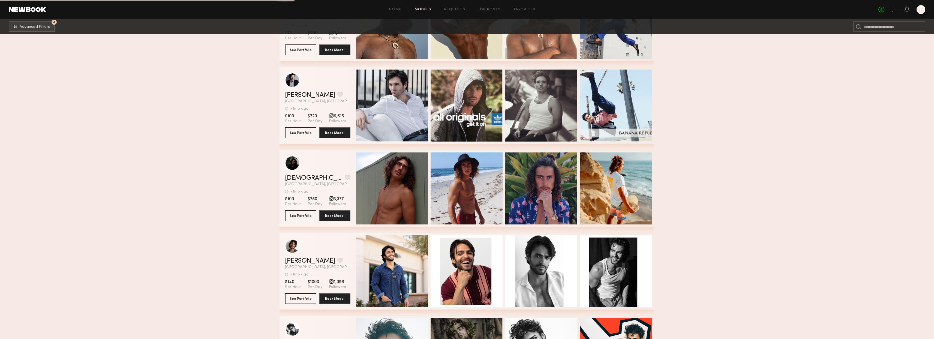
scroll to position [2718, 0]
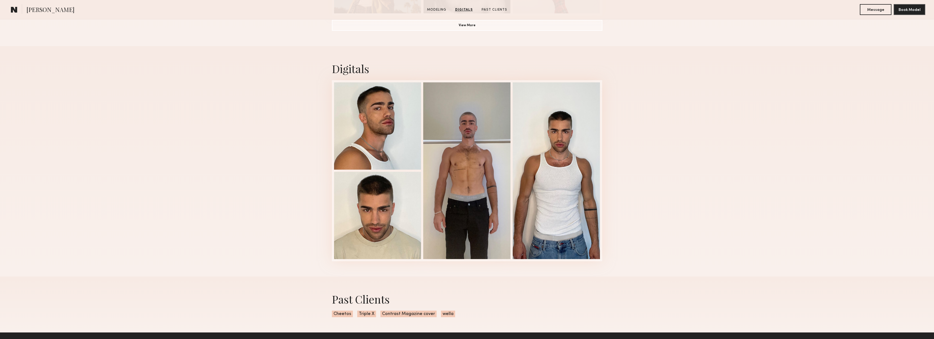
scroll to position [298, 0]
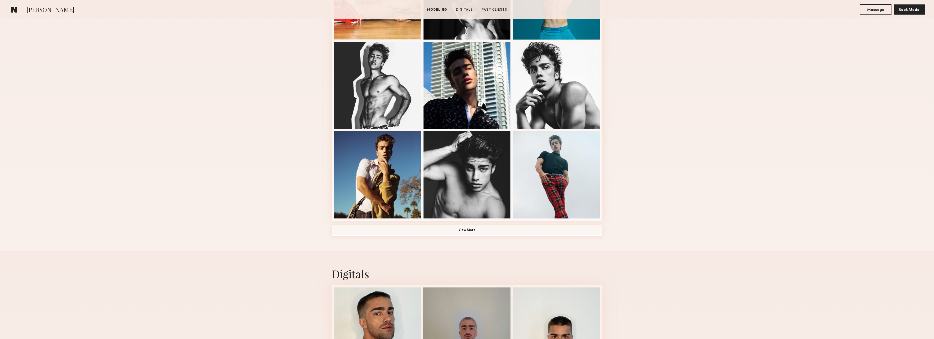
click at [475, 231] on button "View More" at bounding box center [467, 230] width 271 height 11
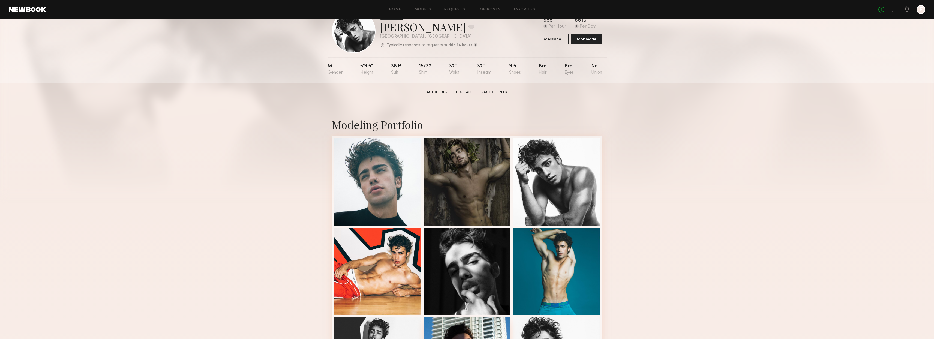
scroll to position [0, 0]
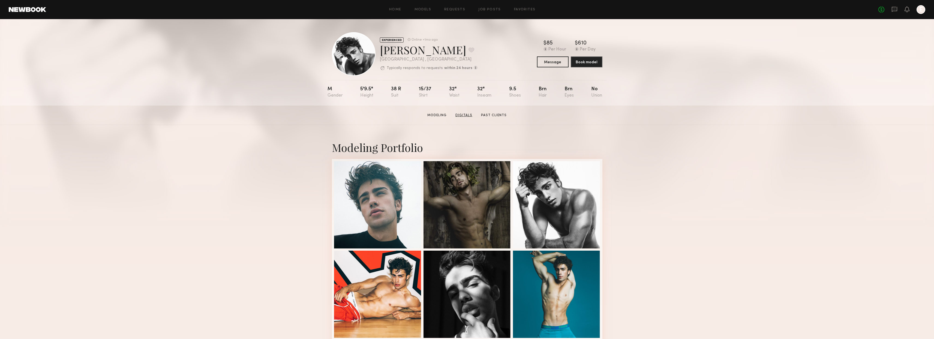
click at [468, 114] on link "Digitals" at bounding box center [463, 115] width 21 height 5
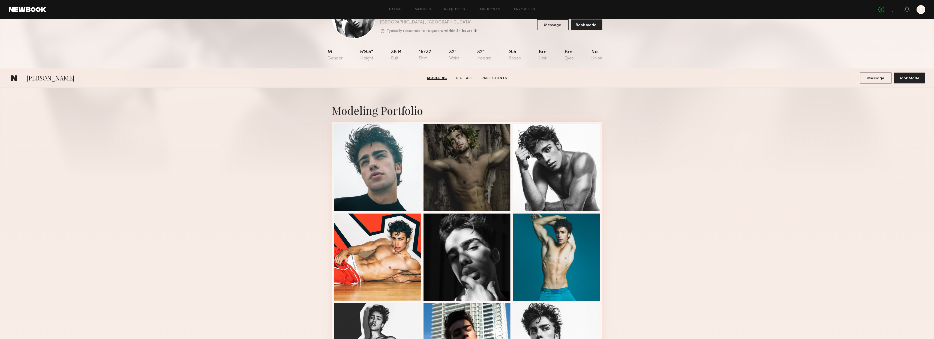
scroll to position [27, 0]
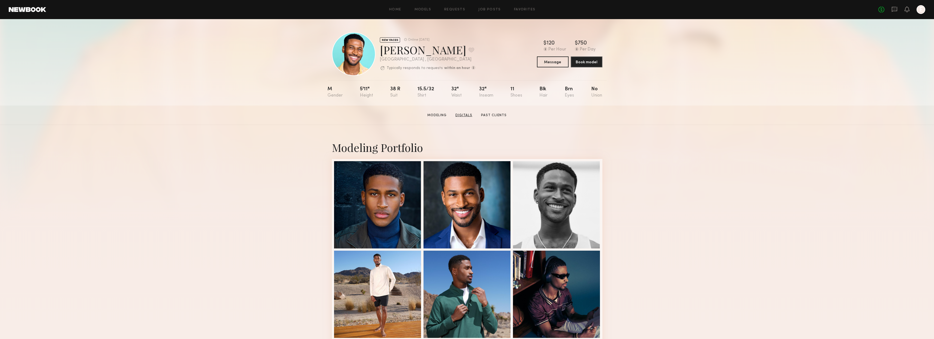
click at [463, 116] on link "Digitals" at bounding box center [463, 115] width 21 height 5
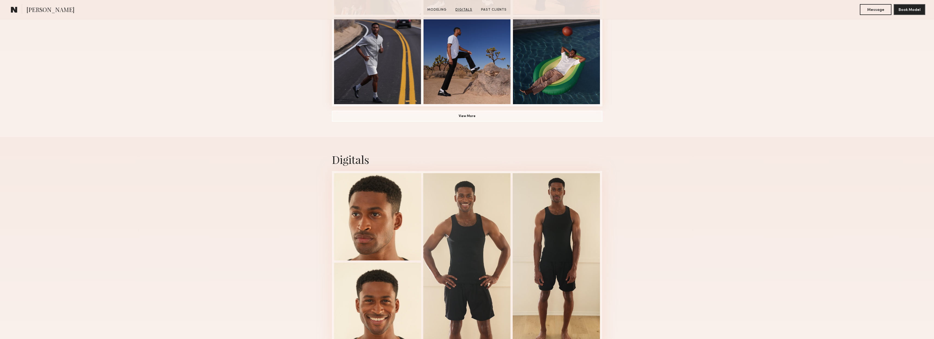
scroll to position [517, 0]
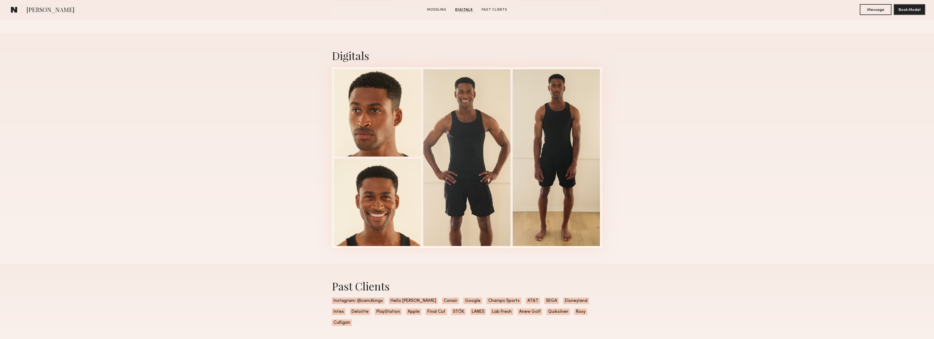
click at [463, 116] on div at bounding box center [466, 157] width 87 height 177
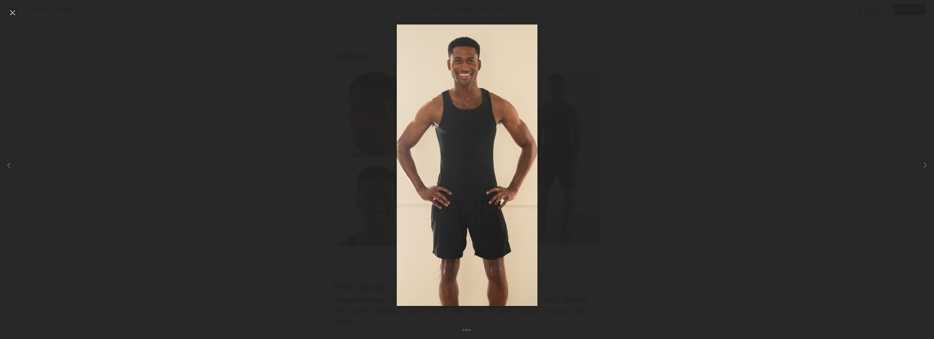
click at [11, 13] on div at bounding box center [12, 12] width 9 height 9
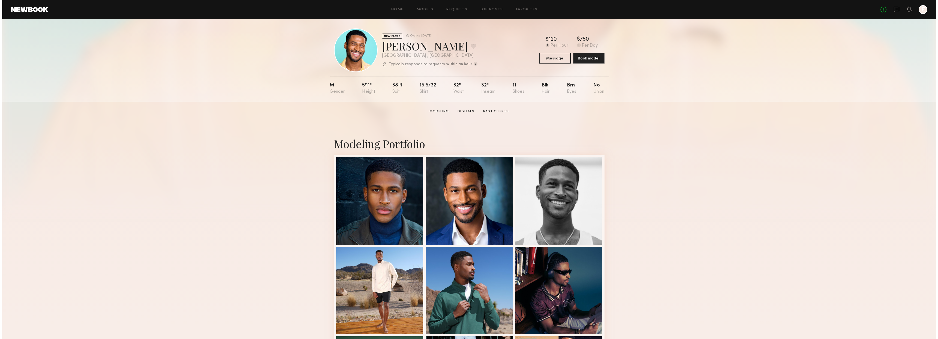
scroll to position [0, 0]
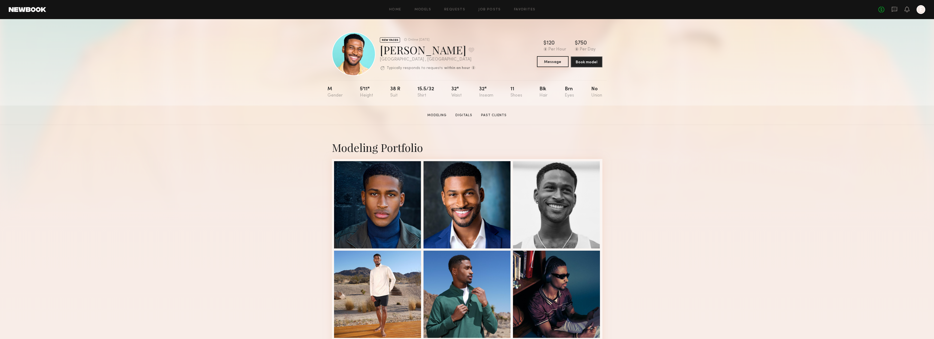
click at [562, 64] on button "Message" at bounding box center [553, 61] width 32 height 11
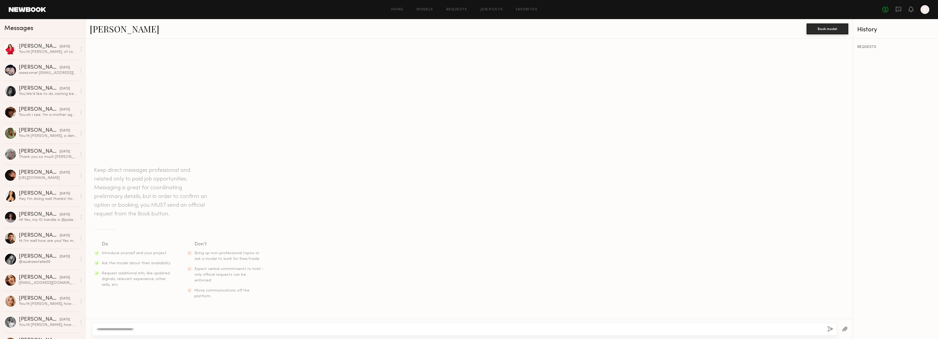
click at [337, 325] on div at bounding box center [464, 329] width 745 height 13
click at [169, 327] on textarea at bounding box center [460, 328] width 727 height 5
paste textarea "**********"
drag, startPoint x: 120, startPoint y: 328, endPoint x: 102, endPoint y: 331, distance: 18.2
click at [102, 331] on textarea "**********" at bounding box center [460, 328] width 727 height 5
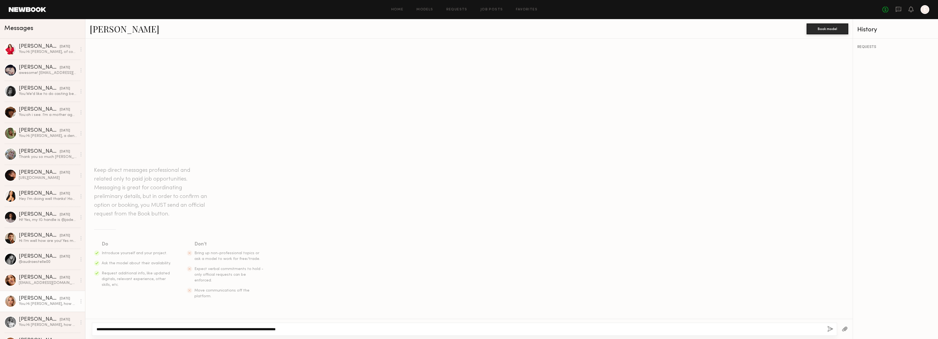
drag, startPoint x: 339, startPoint y: 329, endPoint x: 0, endPoint y: 301, distance: 339.9
click at [0, 301] on div "Messages Amber S. 06/18/2025 You: Hi Amber, of course! Np, just let me know the…" at bounding box center [469, 179] width 938 height 320
type textarea "**********"
click at [828, 329] on button "button" at bounding box center [830, 329] width 6 height 7
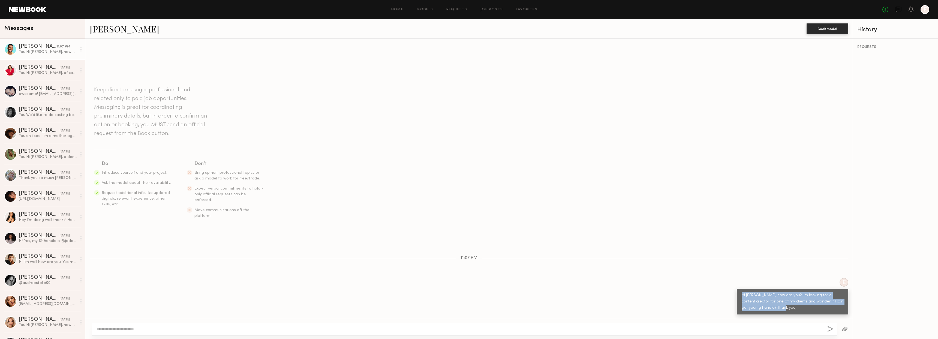
drag, startPoint x: 738, startPoint y: 296, endPoint x: 797, endPoint y: 313, distance: 60.9
click at [797, 313] on div "Hi Cameron, how are you? I'm looking for a content creator for one of my client…" at bounding box center [793, 302] width 112 height 26
copy div "Hi Cameron, how are you? I'm looking for a content creator for one of my client…"
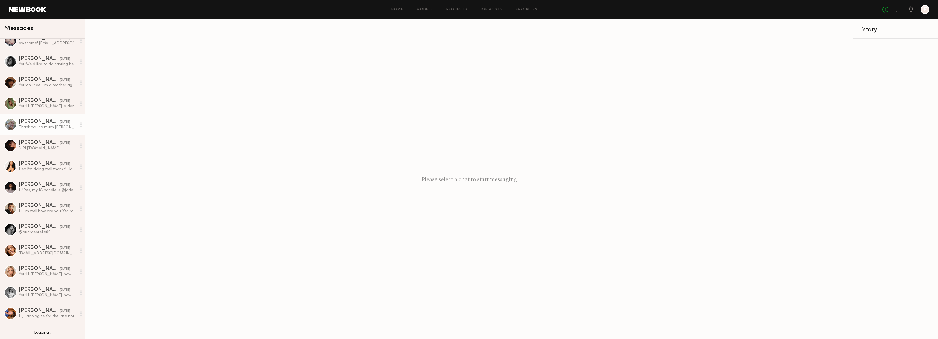
scroll to position [48, 0]
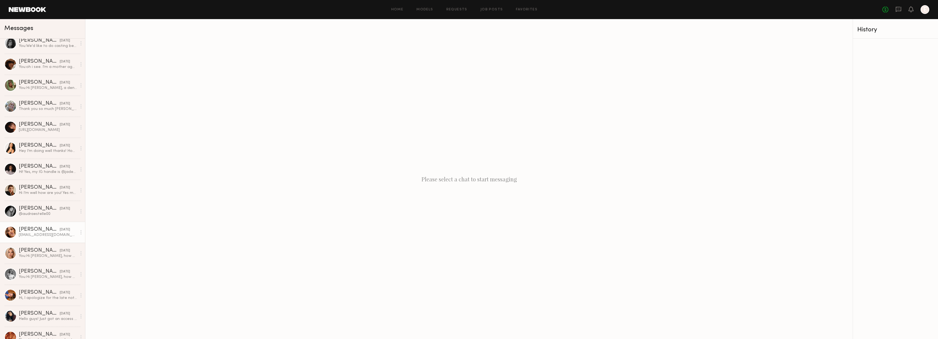
click at [43, 234] on div "[EMAIL_ADDRESS][DOMAIN_NAME]" at bounding box center [48, 234] width 58 height 5
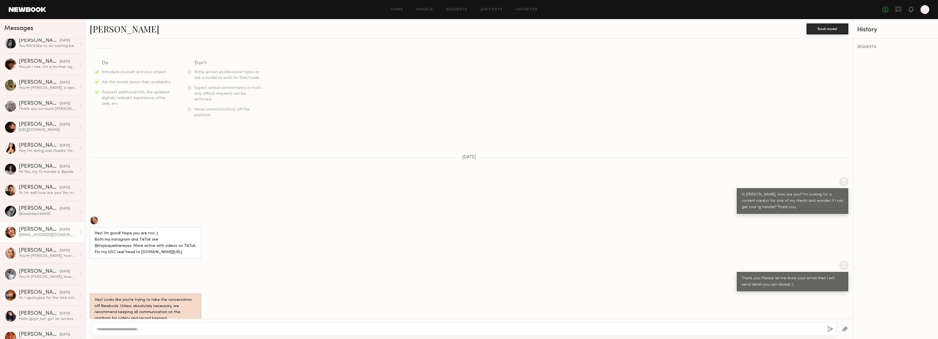
scroll to position [80, 0]
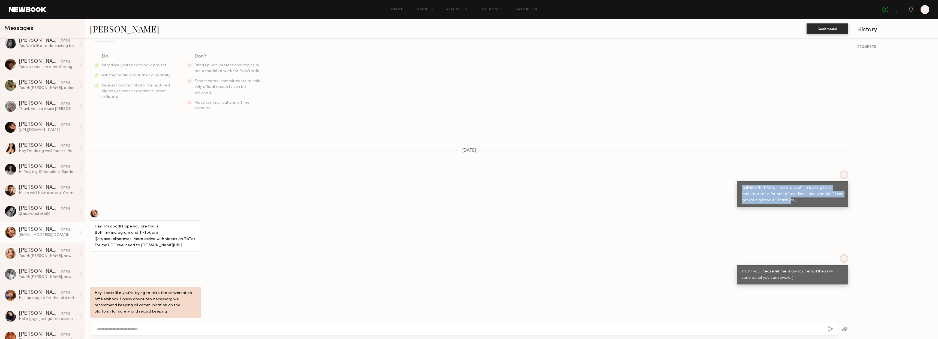
drag, startPoint x: 738, startPoint y: 177, endPoint x: 785, endPoint y: 192, distance: 49.2
click at [785, 192] on div "Hi [PERSON_NAME], how are you? I'm looking for a content creator for one of my …" at bounding box center [793, 194] width 102 height 19
copy div "Hi [PERSON_NAME], how are you? I'm looking for a content creator for one of my …"
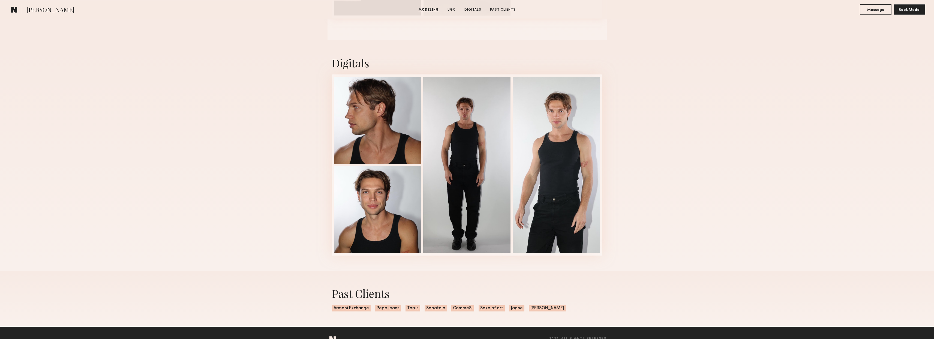
scroll to position [678, 0]
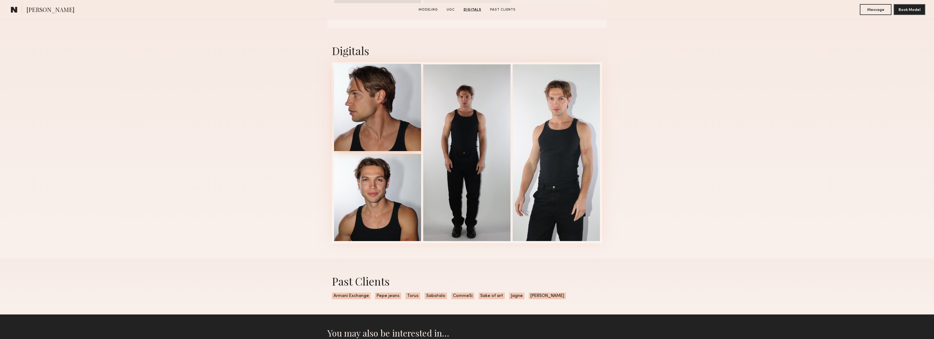
click at [396, 114] on div at bounding box center [377, 107] width 87 height 87
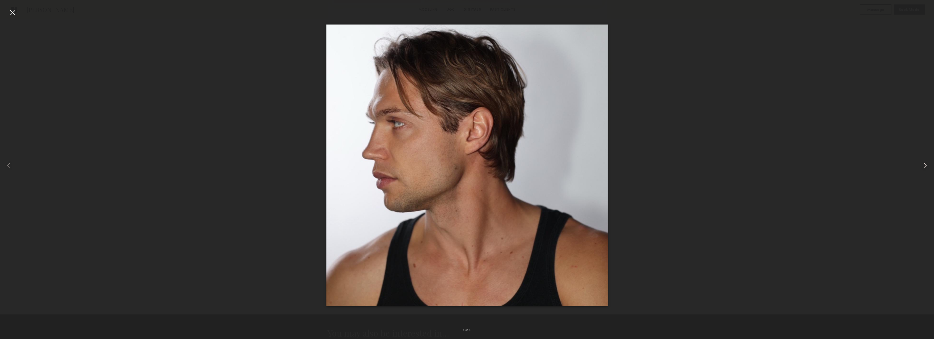
click at [920, 165] on div at bounding box center [915, 165] width 37 height 313
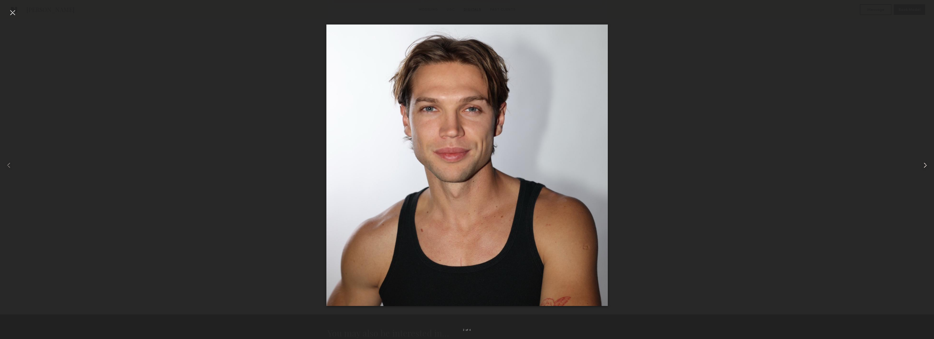
click at [920, 165] on div at bounding box center [915, 165] width 37 height 313
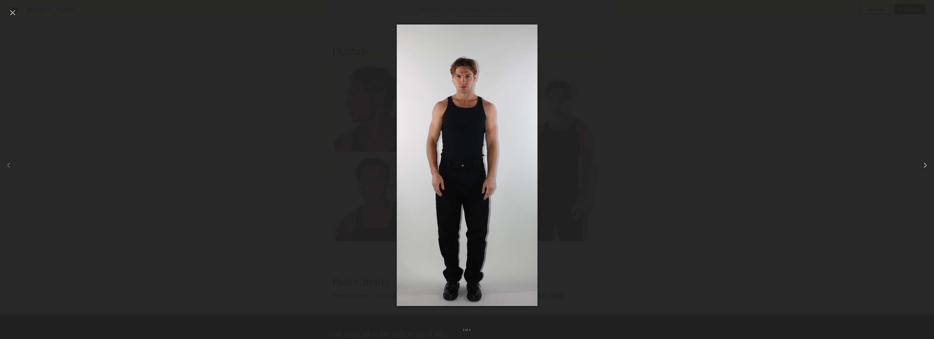
click at [920, 165] on div at bounding box center [915, 165] width 37 height 313
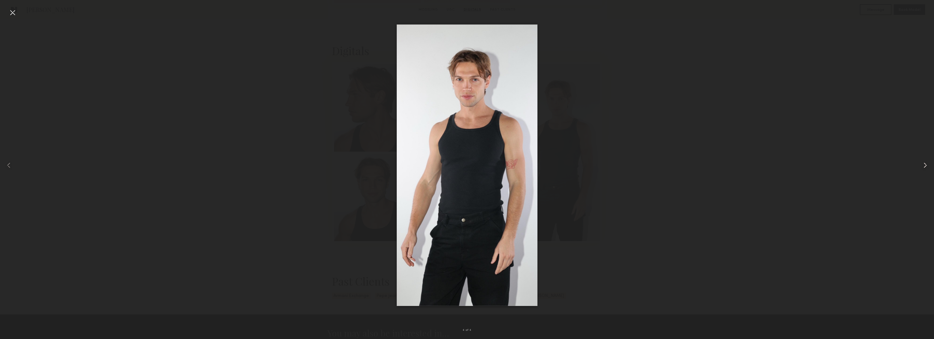
click at [920, 165] on div at bounding box center [915, 165] width 37 height 313
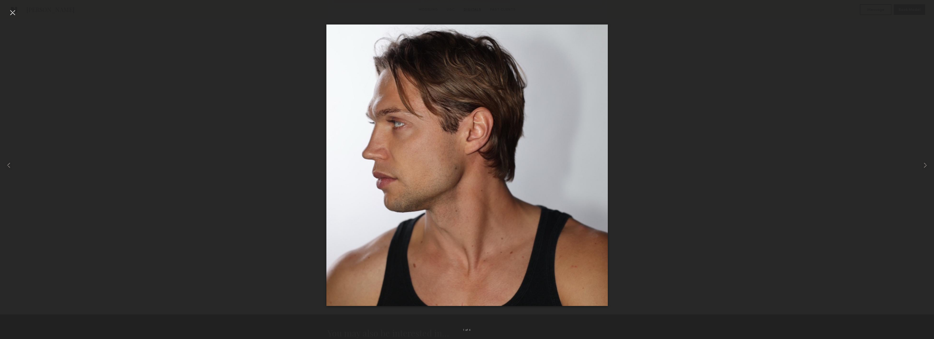
click at [13, 10] on div at bounding box center [12, 12] width 9 height 9
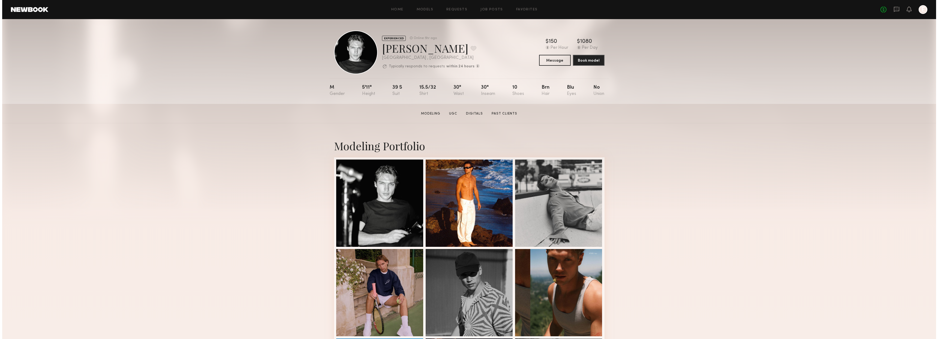
scroll to position [0, 0]
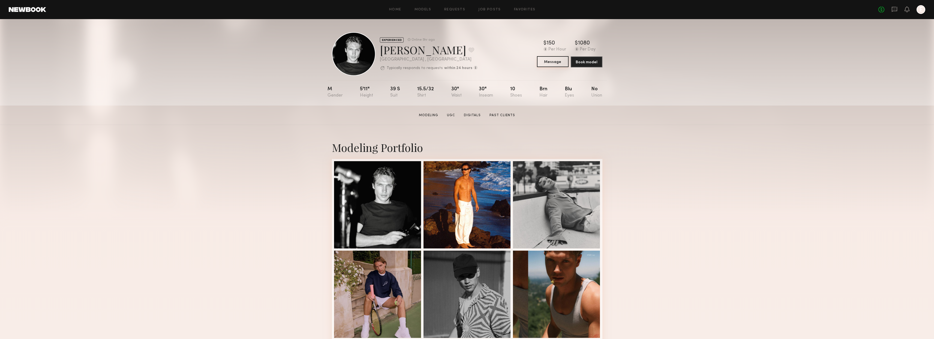
click at [550, 64] on button "Message" at bounding box center [553, 61] width 32 height 11
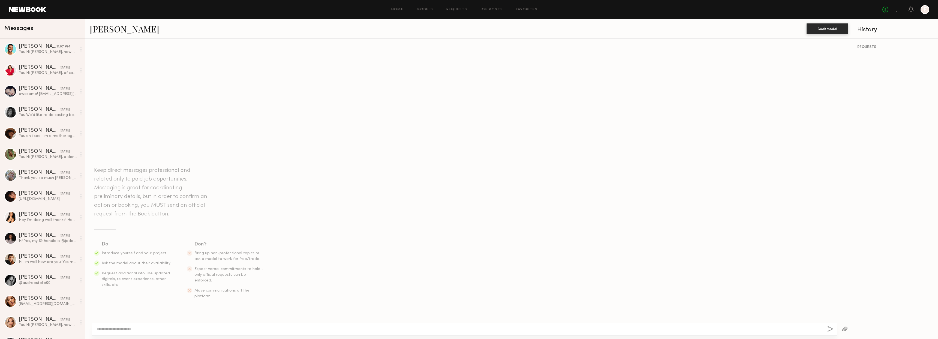
click at [213, 328] on textarea at bounding box center [460, 328] width 727 height 5
click at [196, 330] on textarea at bounding box center [460, 328] width 727 height 5
paste textarea "**********"
click at [118, 328] on textarea "**********" at bounding box center [460, 328] width 727 height 5
type textarea "**********"
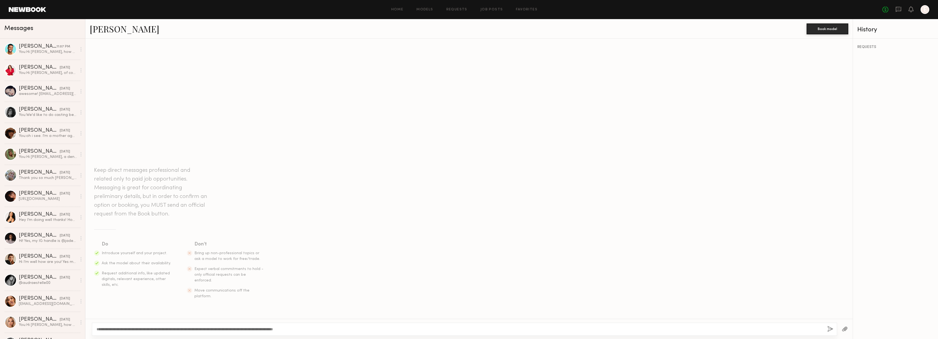
click at [831, 329] on button "button" at bounding box center [830, 329] width 6 height 7
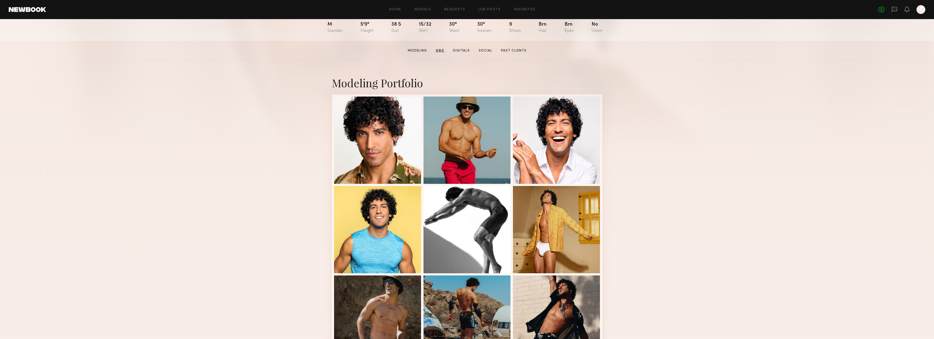
scroll to position [0, 0]
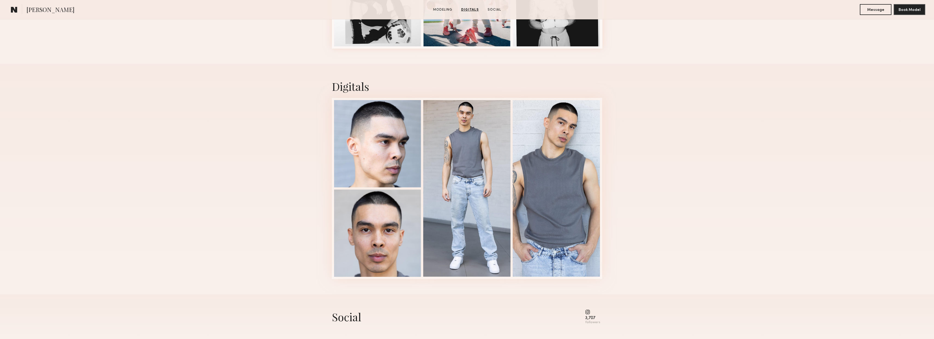
scroll to position [321, 0]
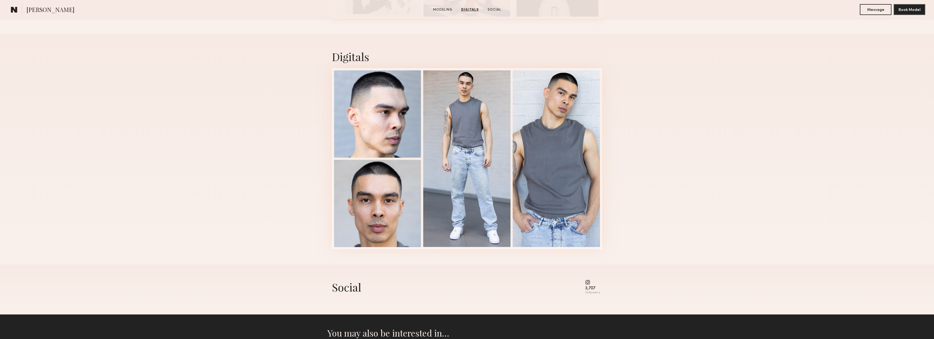
click at [589, 282] on common-icon at bounding box center [592, 282] width 15 height 5
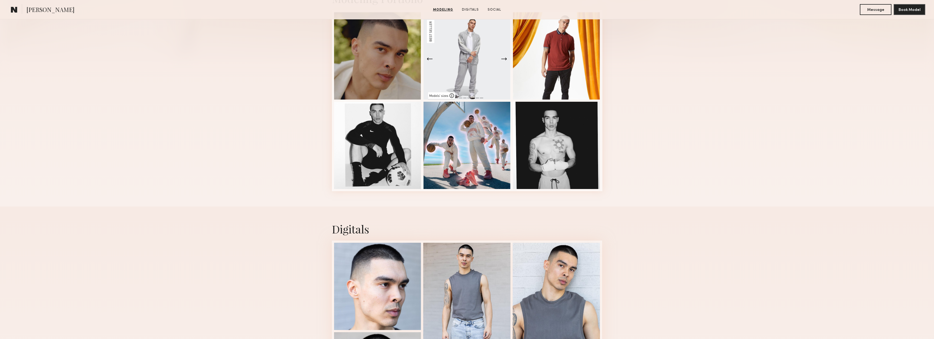
scroll to position [0, 0]
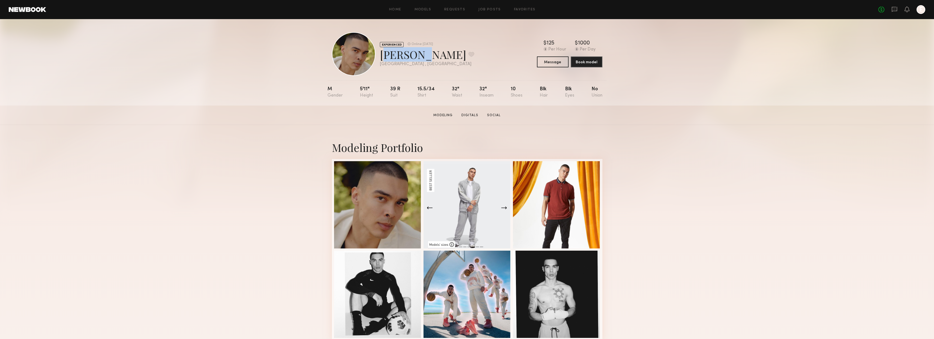
copy div "Randy S"
drag, startPoint x: 417, startPoint y: 54, endPoint x: 565, endPoint y: 3, distance: 156.3
click at [0, 0] on section "Home Models Requests Job Posts Favorites Sign Out No fees up to $5,000 E EXPERI…" at bounding box center [467, 53] width 934 height 106
